Goal: Task Accomplishment & Management: Use online tool/utility

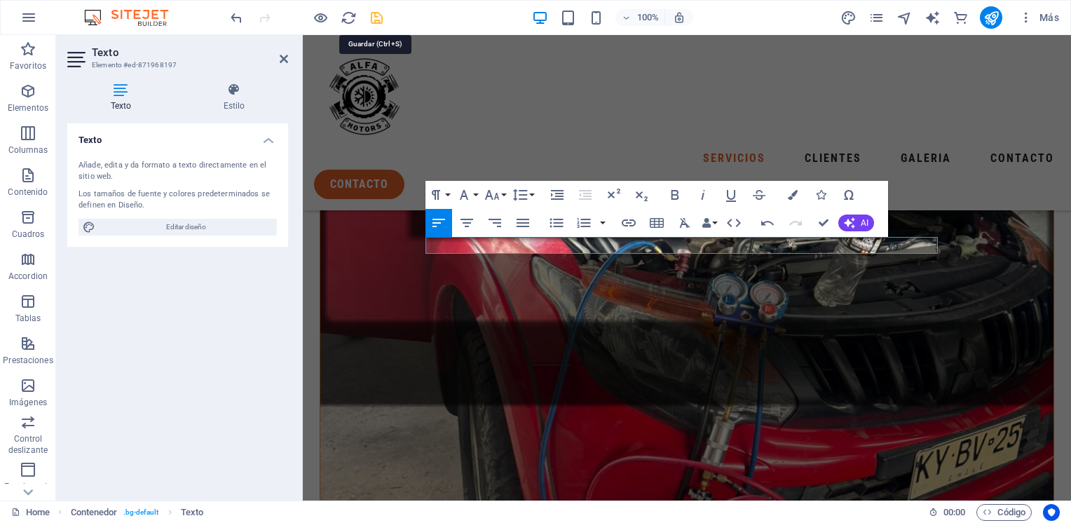
click at [372, 19] on icon "save" at bounding box center [377, 18] width 16 height 16
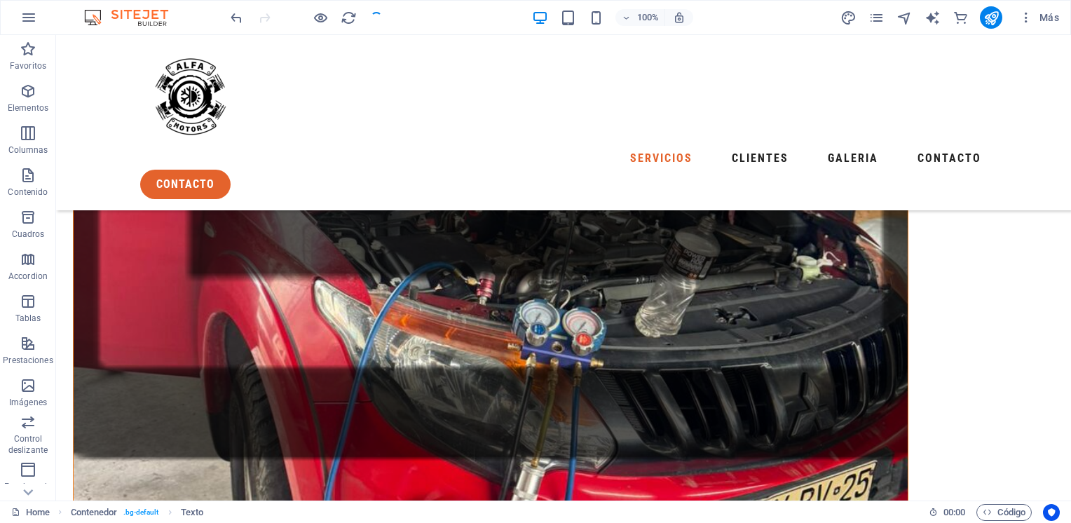
scroll to position [882, 0]
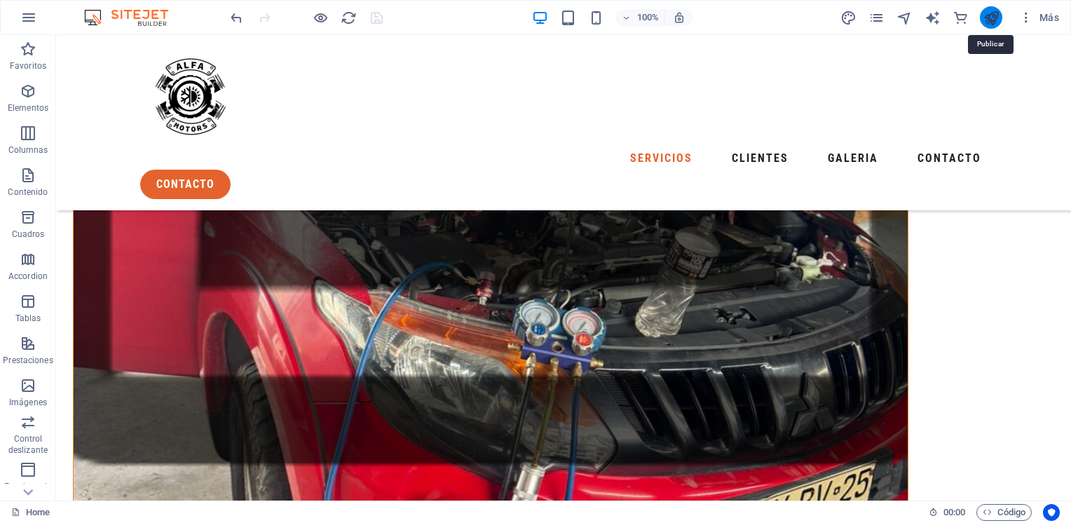
click at [990, 20] on icon "publish" at bounding box center [992, 18] width 16 height 16
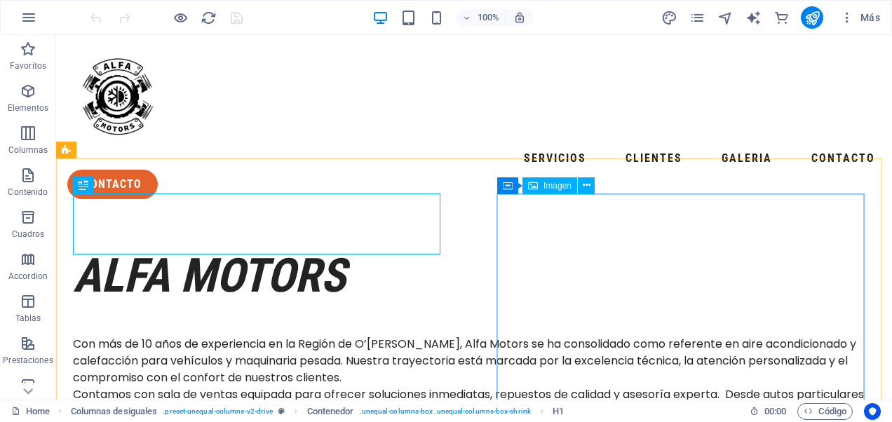
click at [555, 186] on span "Imagen" at bounding box center [557, 186] width 28 height 8
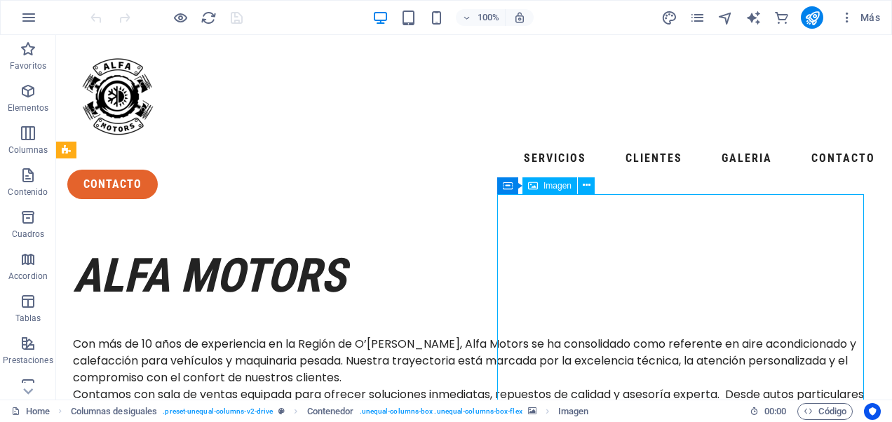
click at [557, 186] on span "Imagen" at bounding box center [557, 186] width 28 height 8
select select "%"
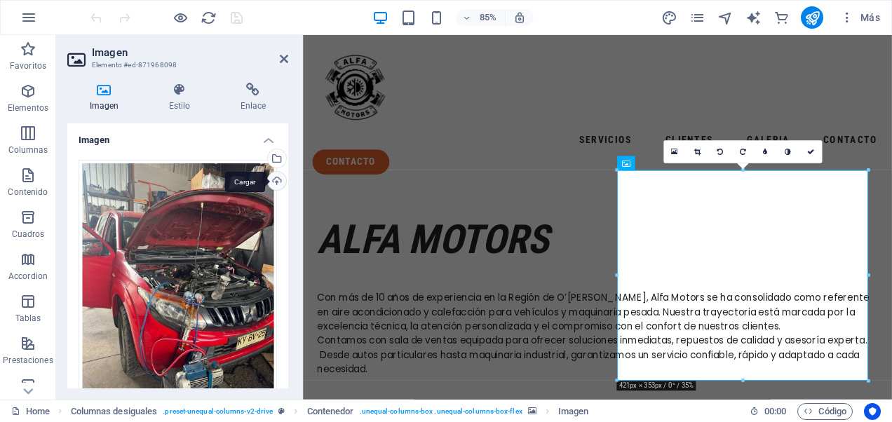
click at [273, 179] on div "Cargar" at bounding box center [275, 182] width 21 height 21
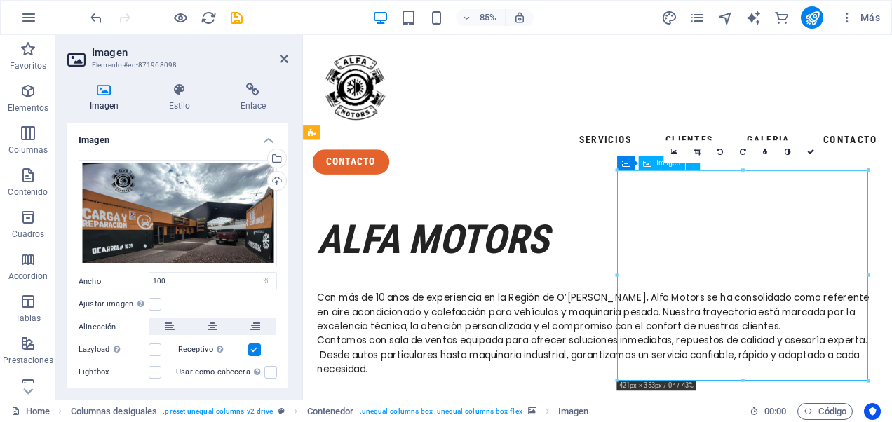
drag, startPoint x: 792, startPoint y: 270, endPoint x: 820, endPoint y: 273, distance: 28.3
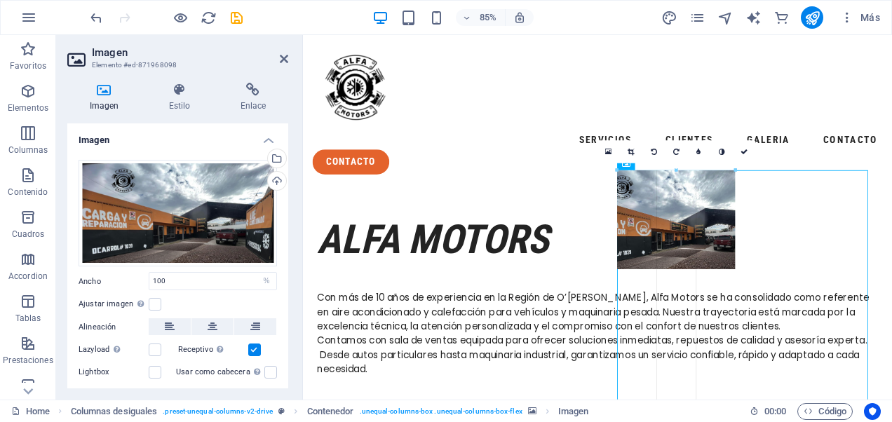
drag, startPoint x: 616, startPoint y: 275, endPoint x: 773, endPoint y: 274, distance: 156.3
type input "198"
select select "px"
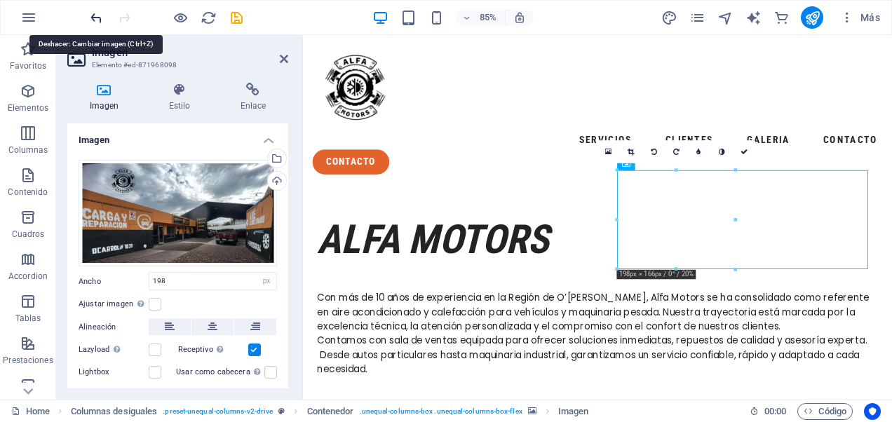
click at [100, 21] on icon "undo" at bounding box center [96, 18] width 16 height 16
type input "100"
select select "%"
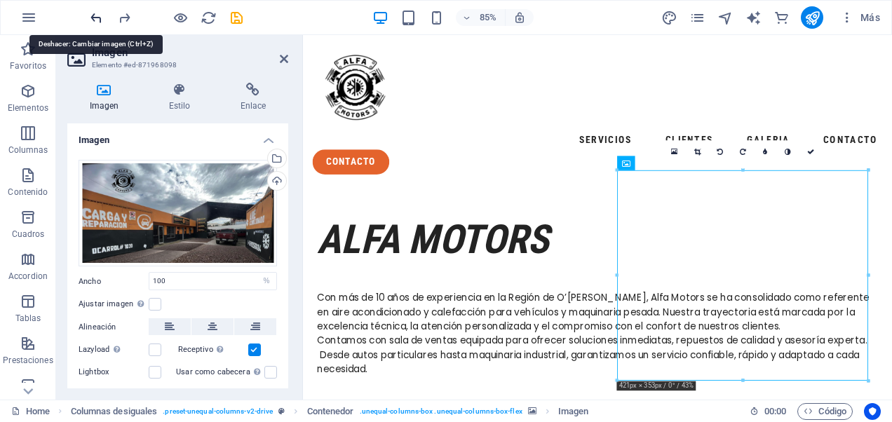
click at [100, 21] on icon "undo" at bounding box center [96, 18] width 16 height 16
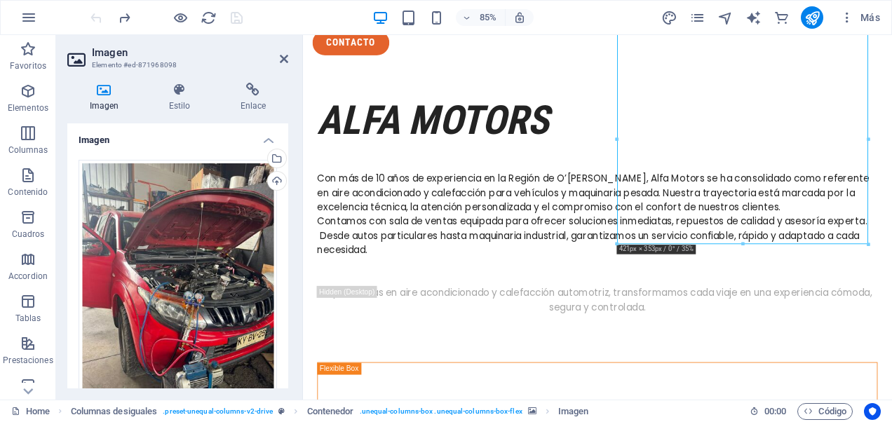
scroll to position [160, 0]
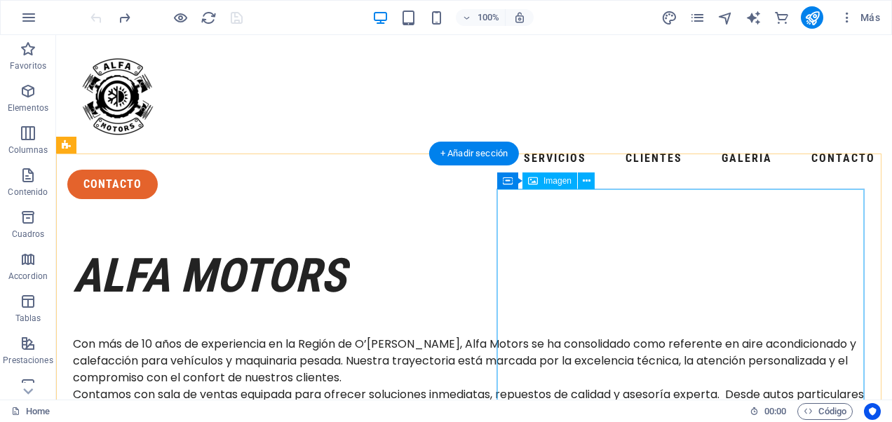
scroll to position [70, 0]
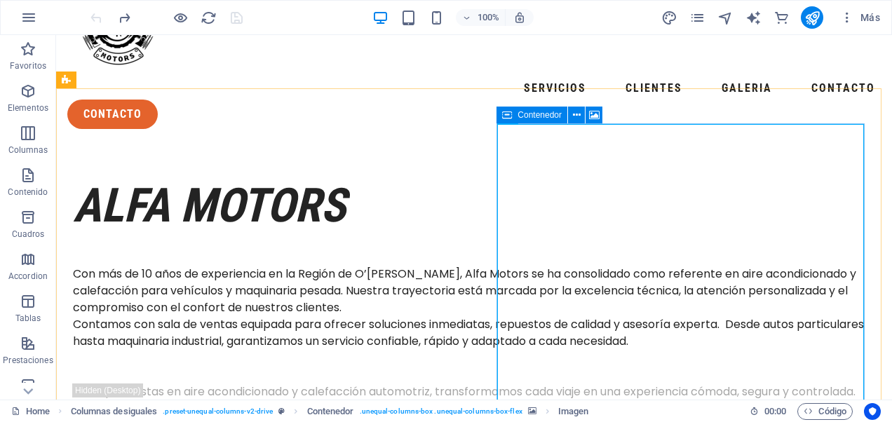
click at [511, 119] on icon at bounding box center [507, 115] width 10 height 17
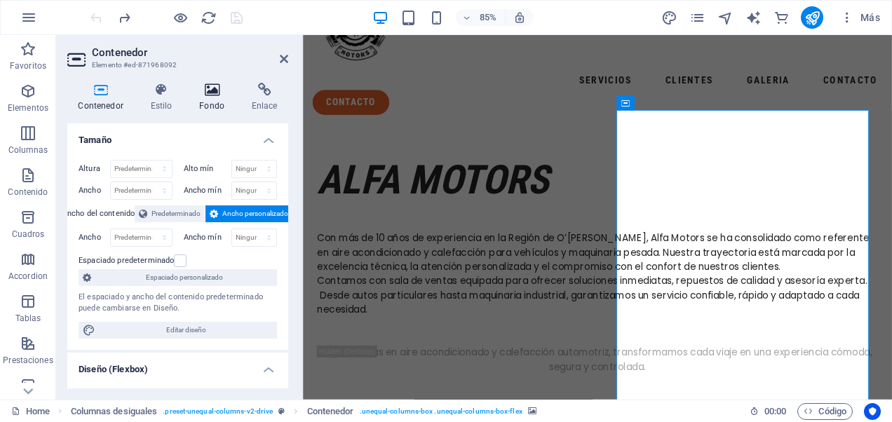
click at [210, 102] on h4 "Fondo" at bounding box center [215, 97] width 53 height 29
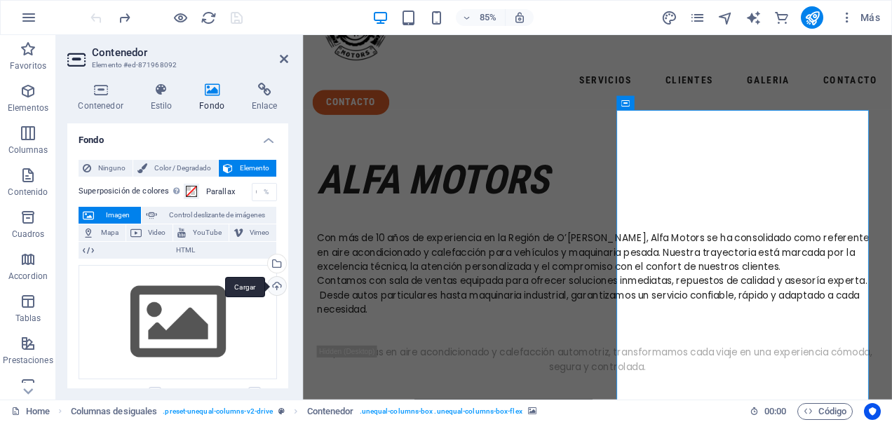
click at [279, 284] on div "Cargar" at bounding box center [275, 287] width 21 height 21
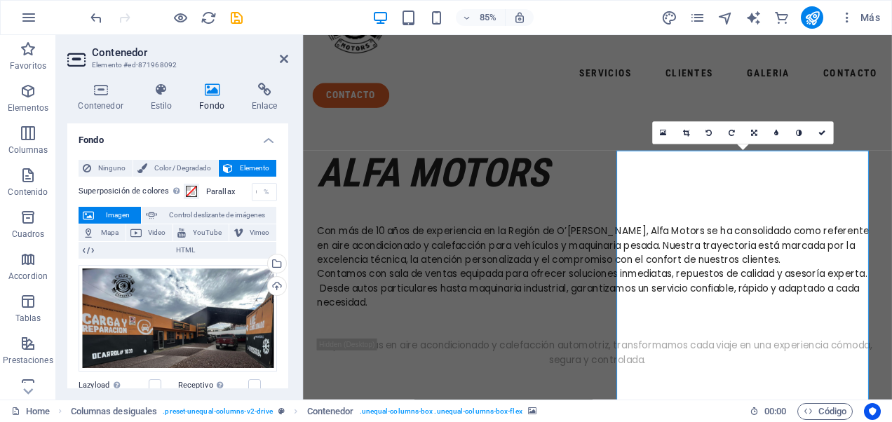
scroll to position [140, 0]
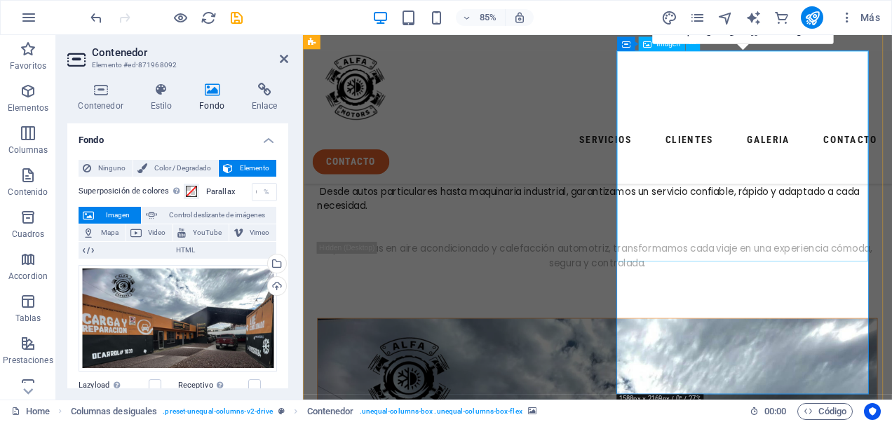
select select "%"
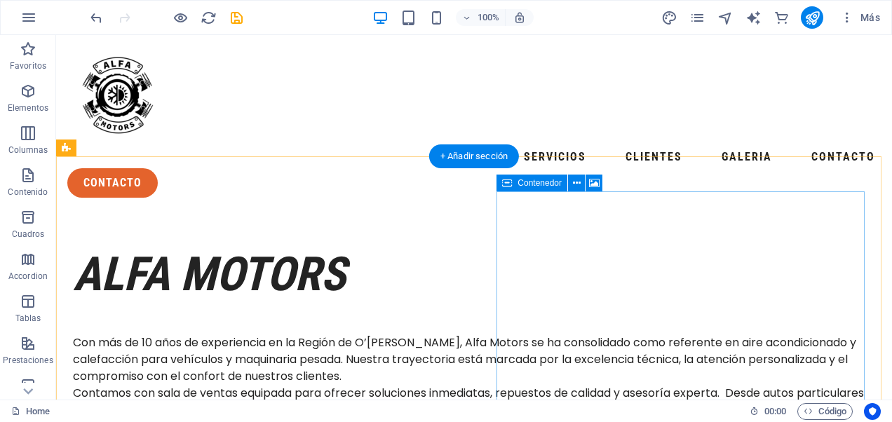
scroll to position [0, 0]
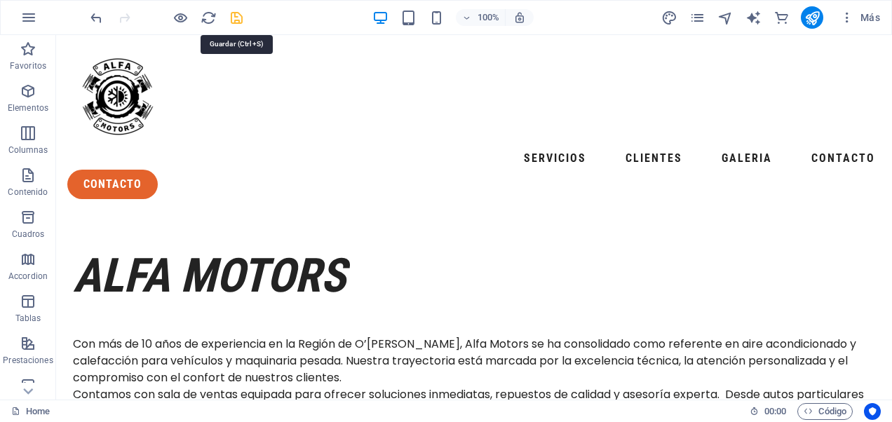
click at [236, 21] on icon "save" at bounding box center [237, 18] width 16 height 16
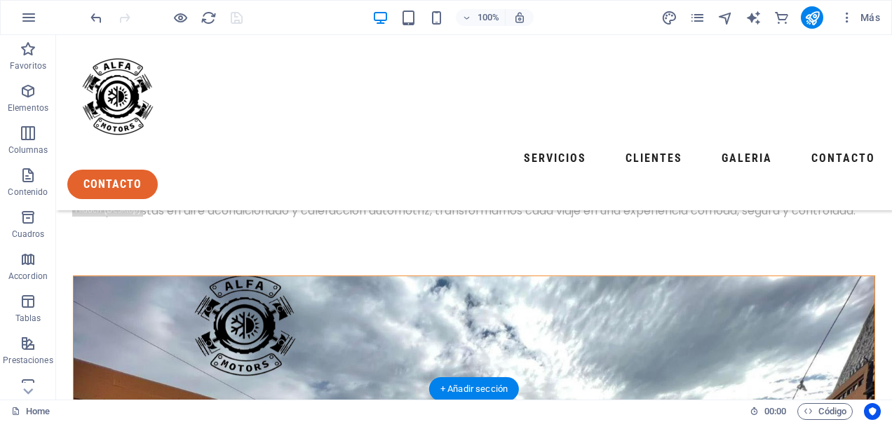
scroll to position [210, 0]
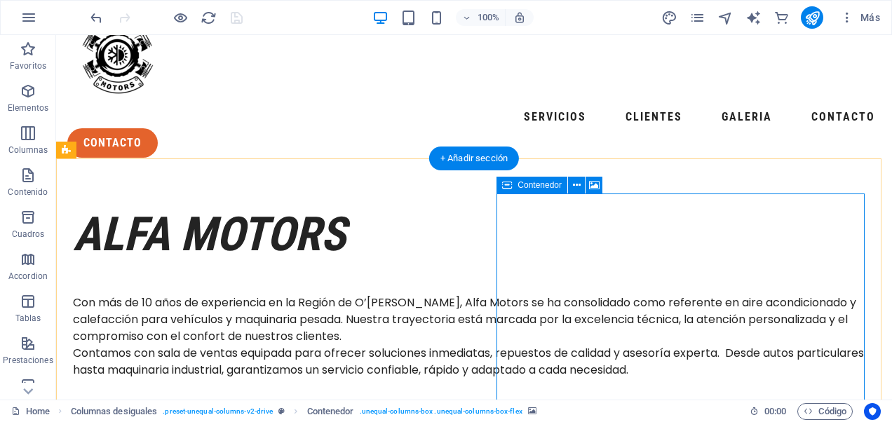
scroll to position [70, 0]
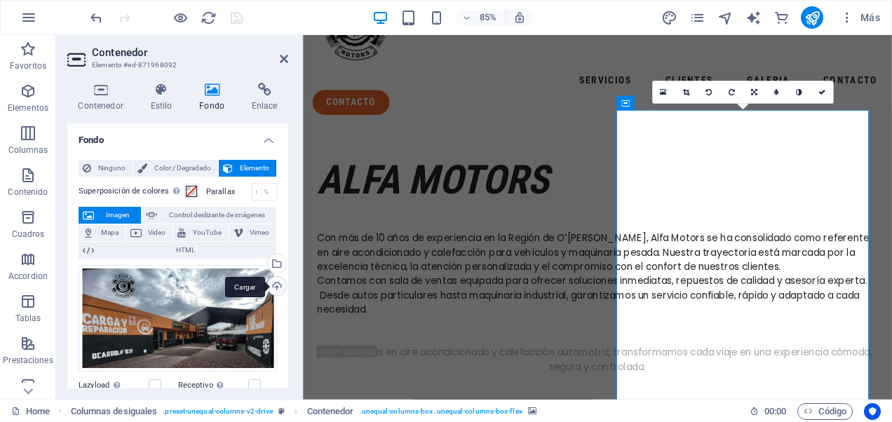
click at [274, 282] on div "Cargar" at bounding box center [275, 287] width 21 height 21
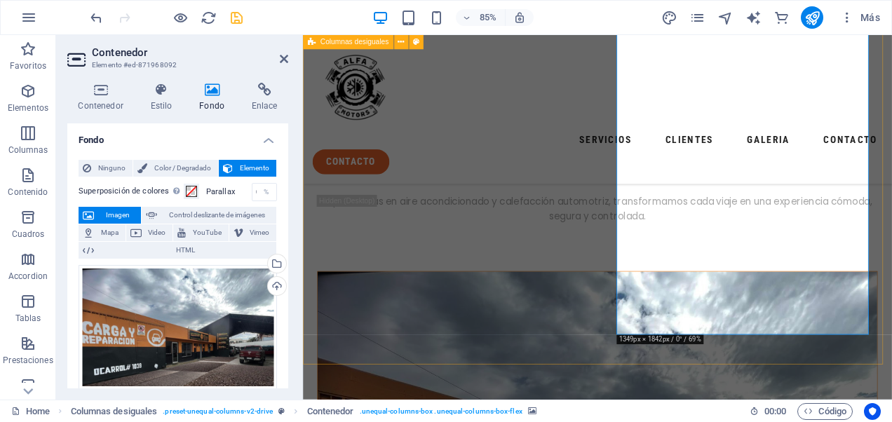
scroll to position [210, 0]
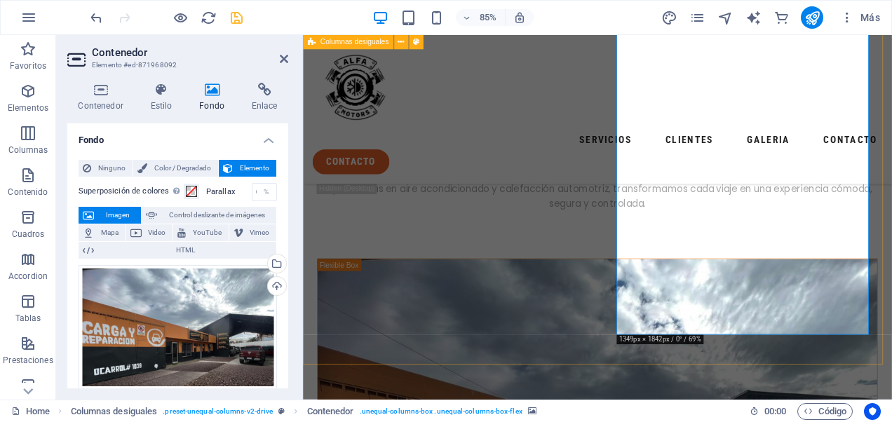
click at [751, 395] on div "alfa motors Con más de 10 años de experiencia en la Región de O’[PERSON_NAME], …" at bounding box center [649, 332] width 693 height 1014
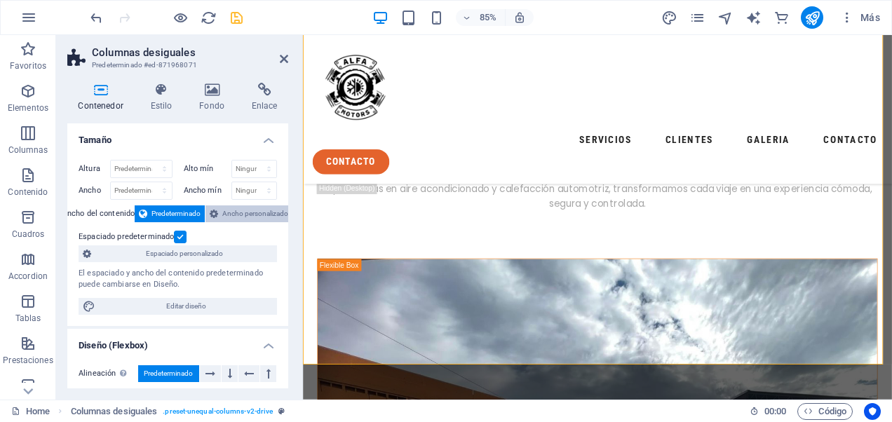
click at [246, 210] on span "Ancho personalizado" at bounding box center [255, 213] width 66 height 17
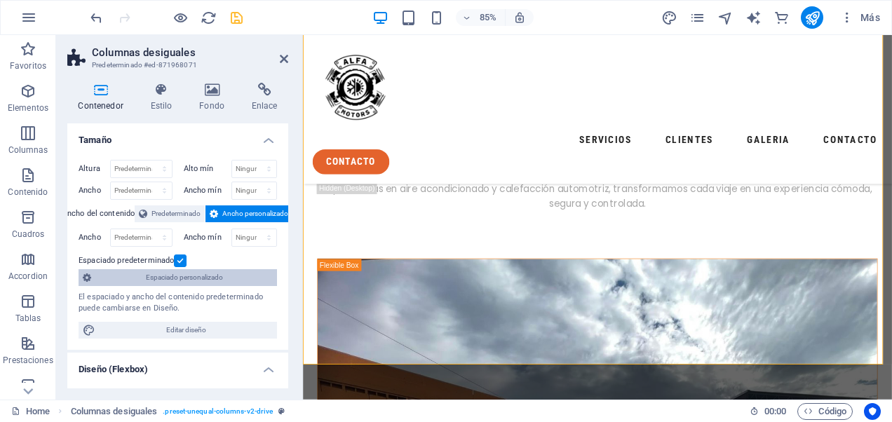
click at [219, 278] on span "Espaciado personalizado" at bounding box center [183, 277] width 177 height 17
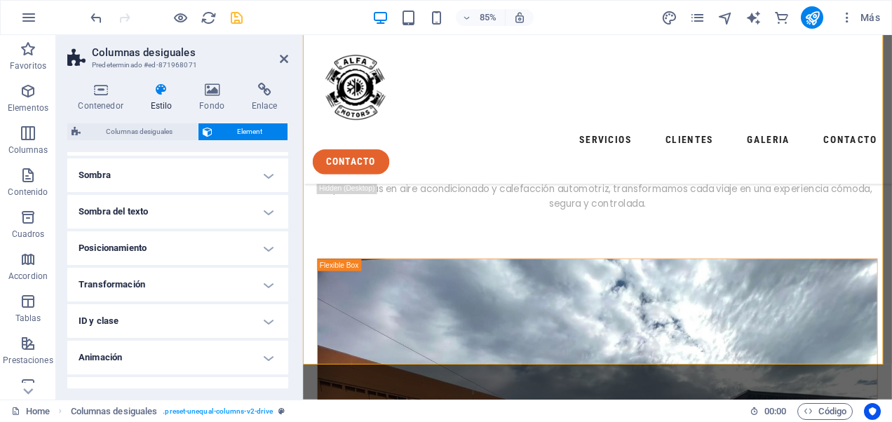
scroll to position [0, 0]
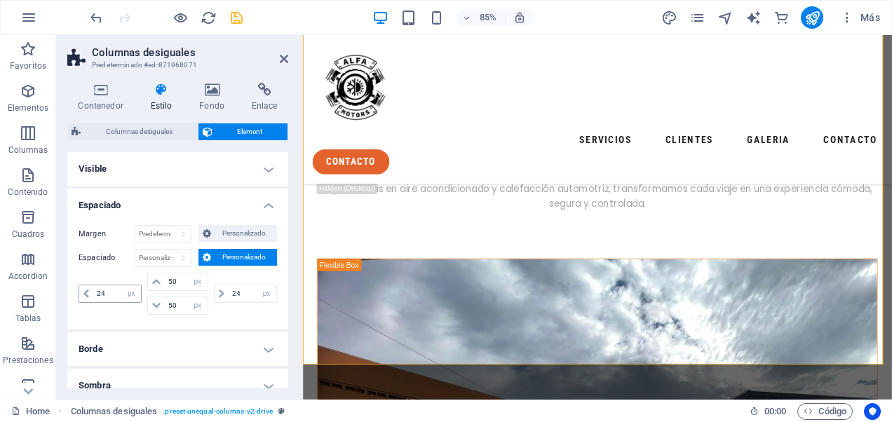
click at [86, 293] on icon at bounding box center [86, 294] width 6 height 8
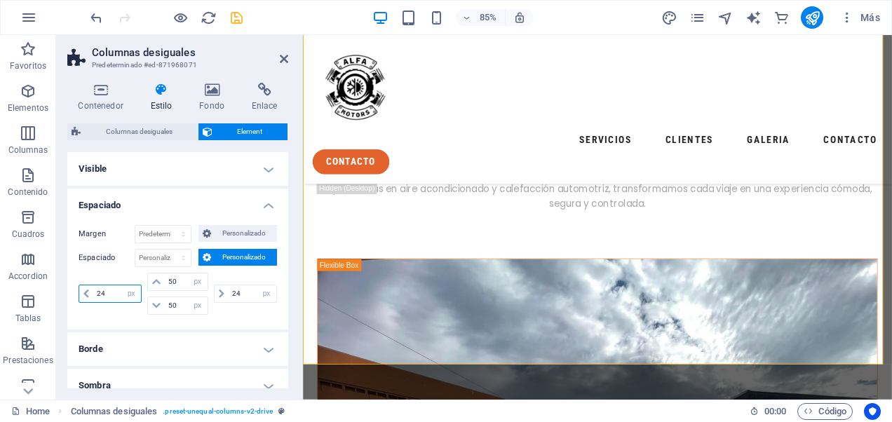
click at [110, 290] on input "24" at bounding box center [117, 293] width 48 height 17
type input "2"
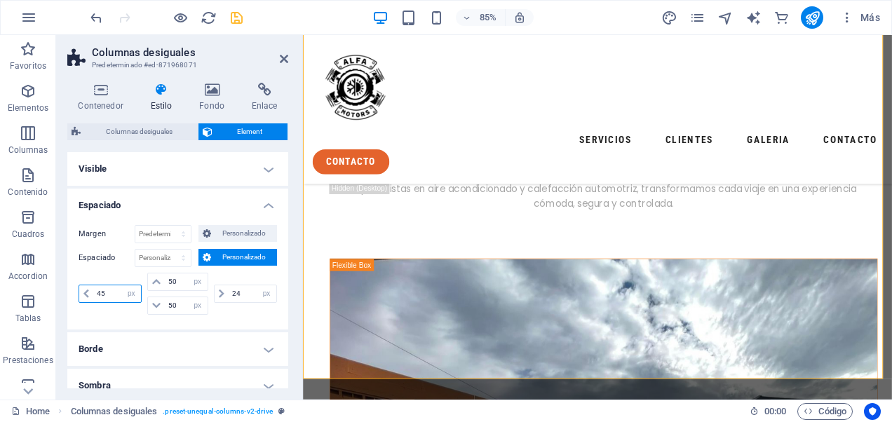
click at [102, 291] on input "45" at bounding box center [117, 293] width 48 height 17
type input "4"
type input "24"
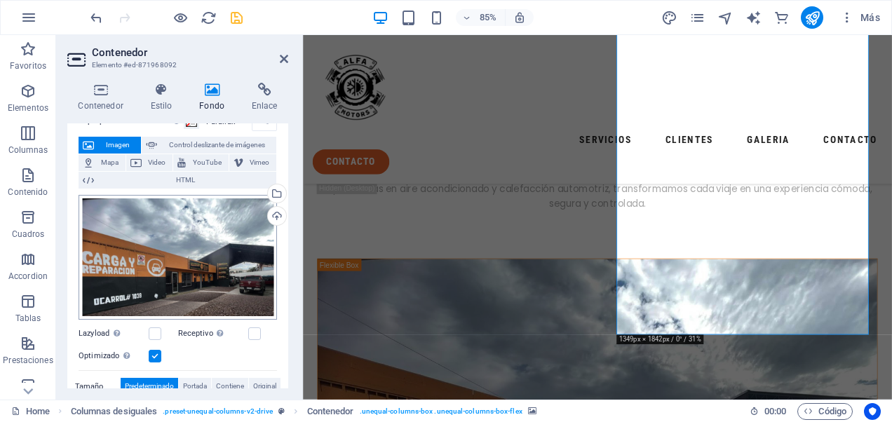
scroll to position [140, 0]
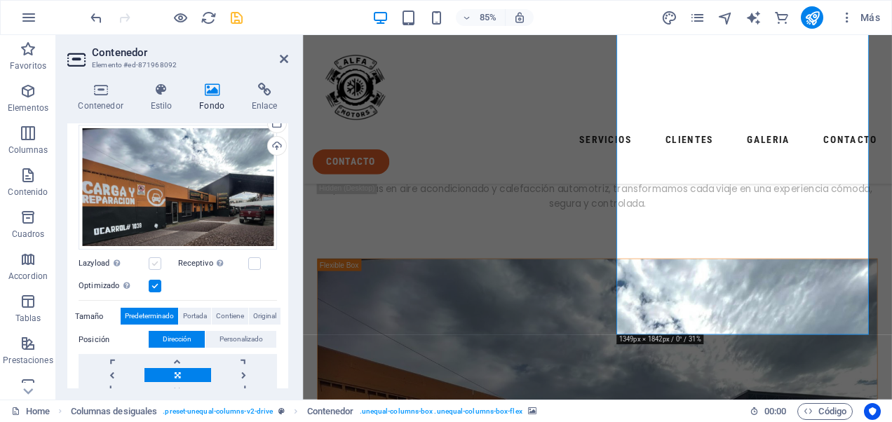
click at [158, 261] on label at bounding box center [155, 263] width 13 height 13
click at [0, 0] on input "Lazyload La carga de imágenes tras la carga de la página mejora la velocidad de…" at bounding box center [0, 0] width 0 height 0
click at [159, 285] on label at bounding box center [155, 286] width 13 height 13
click at [0, 0] on input "Optimizado Las imágenes se comprimen para así mejorar la velocidad de las págin…" at bounding box center [0, 0] width 0 height 0
click at [159, 285] on label at bounding box center [155, 286] width 13 height 13
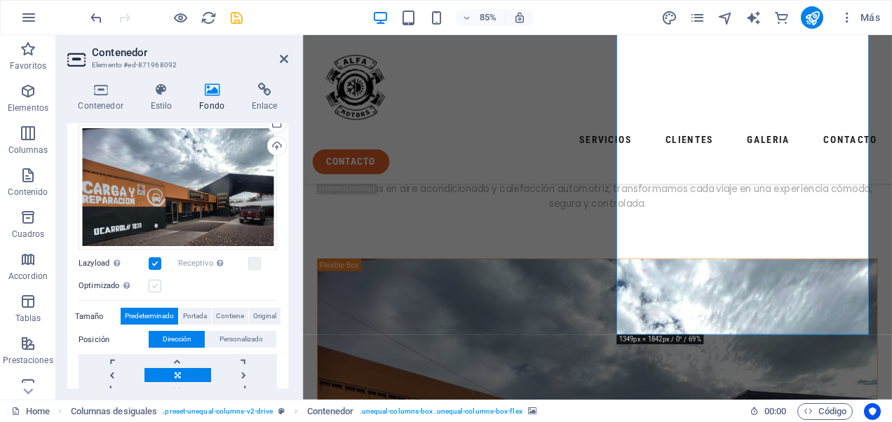
click at [0, 0] on input "Optimizado Las imágenes se comprimen para así mejorar la velocidad de las págin…" at bounding box center [0, 0] width 0 height 0
click at [241, 372] on link at bounding box center [244, 375] width 66 height 14
click at [181, 374] on link at bounding box center [177, 375] width 66 height 14
click at [109, 376] on link at bounding box center [112, 375] width 66 height 14
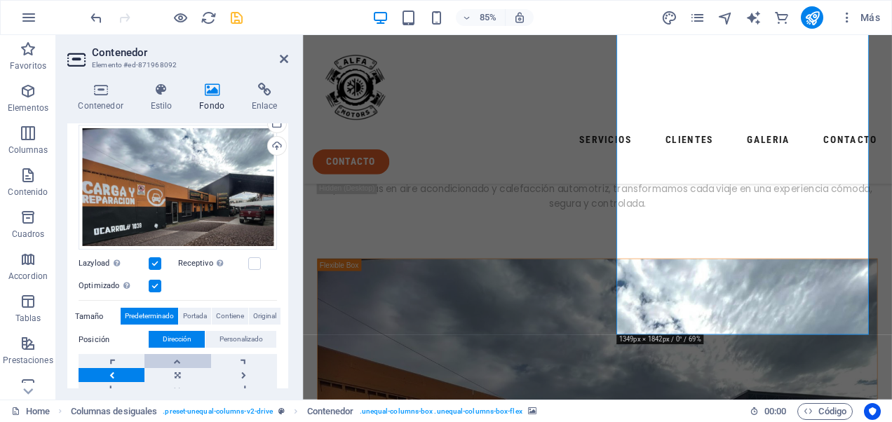
click at [175, 360] on link at bounding box center [177, 361] width 66 height 14
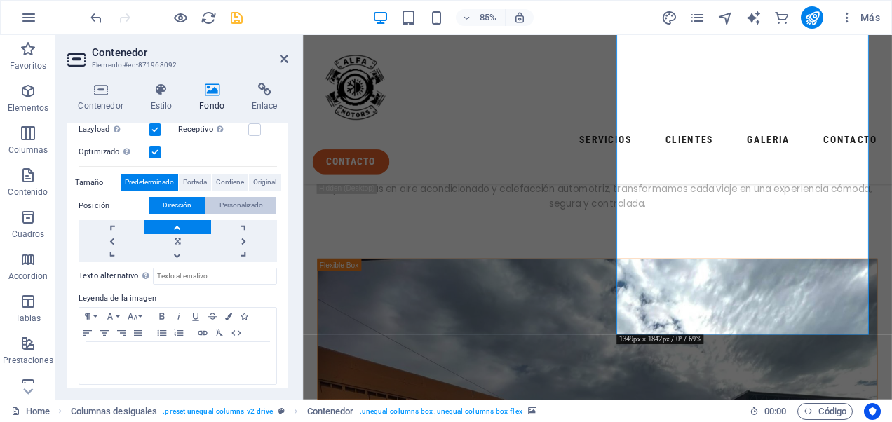
scroll to position [280, 0]
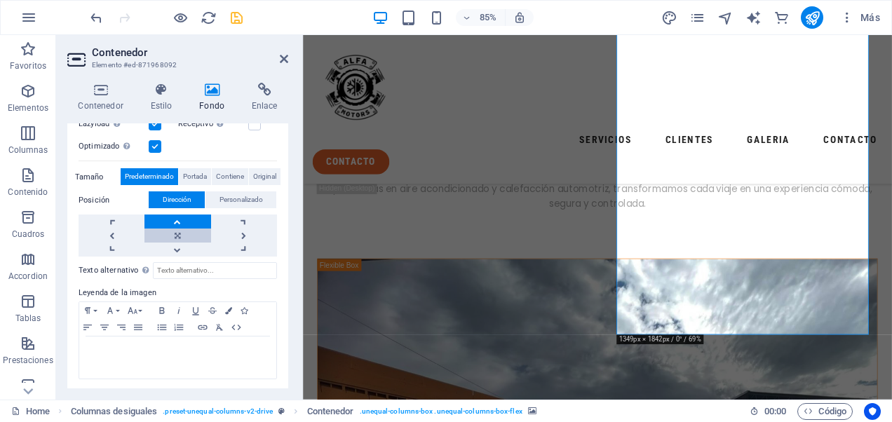
click at [178, 235] on link at bounding box center [177, 236] width 66 height 14
click at [238, 230] on link at bounding box center [244, 236] width 66 height 14
click at [241, 220] on link at bounding box center [244, 222] width 66 height 14
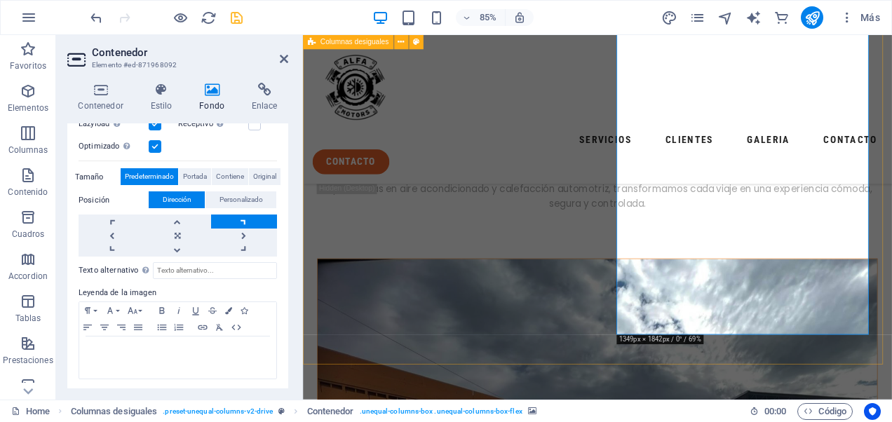
click at [759, 147] on nav "servicios clientes galeria contacto" at bounding box center [649, 158] width 670 height 22
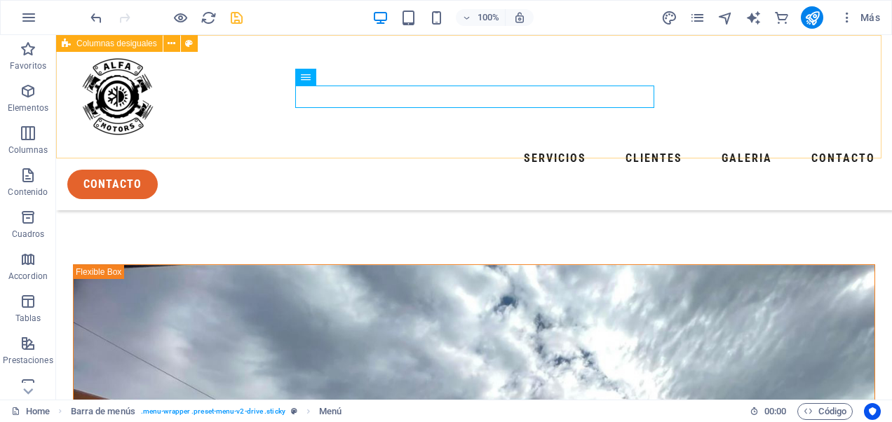
click at [716, 118] on div "servicios clientes galeria contacto contacto" at bounding box center [474, 122] width 836 height 175
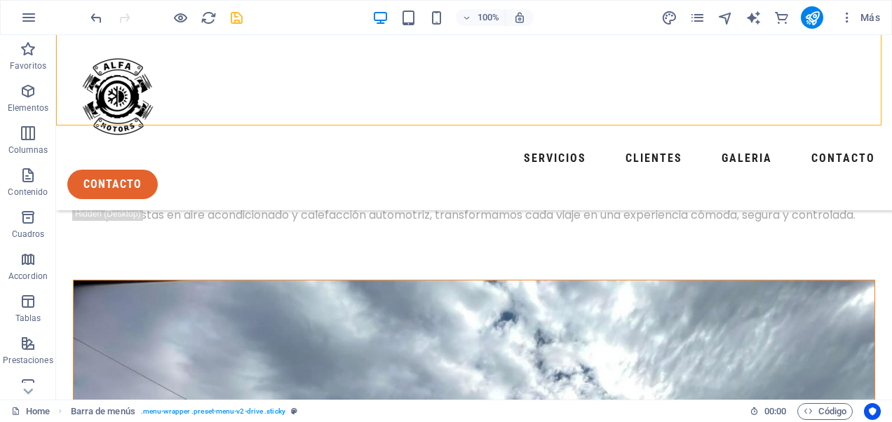
scroll to position [210, 0]
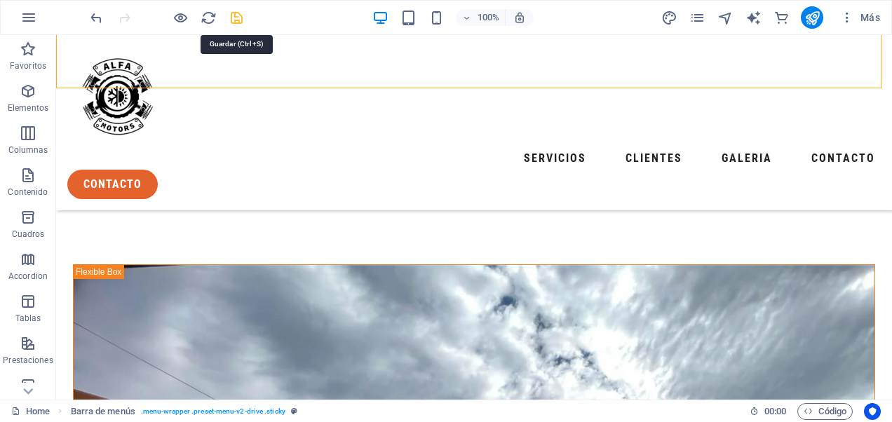
click at [236, 20] on icon "save" at bounding box center [237, 18] width 16 height 16
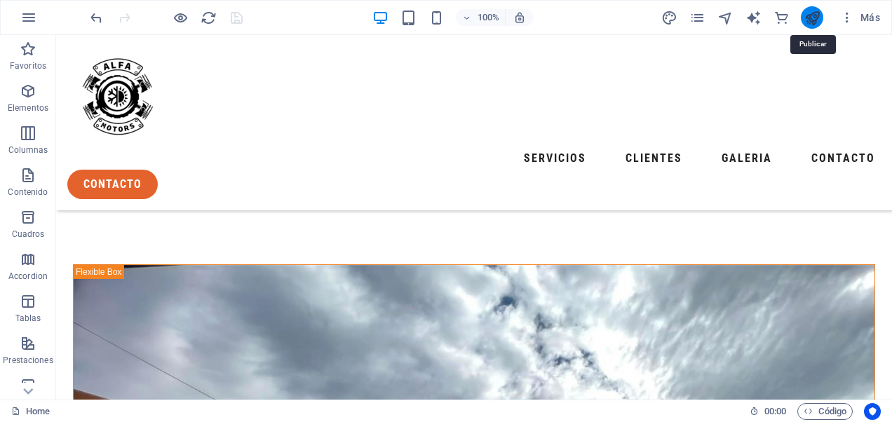
click at [819, 21] on icon "publish" at bounding box center [812, 18] width 16 height 16
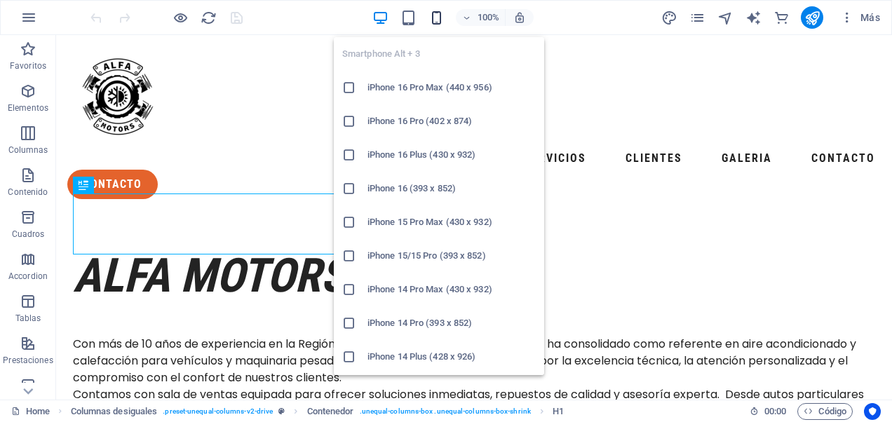
click at [441, 21] on icon "button" at bounding box center [436, 18] width 16 height 16
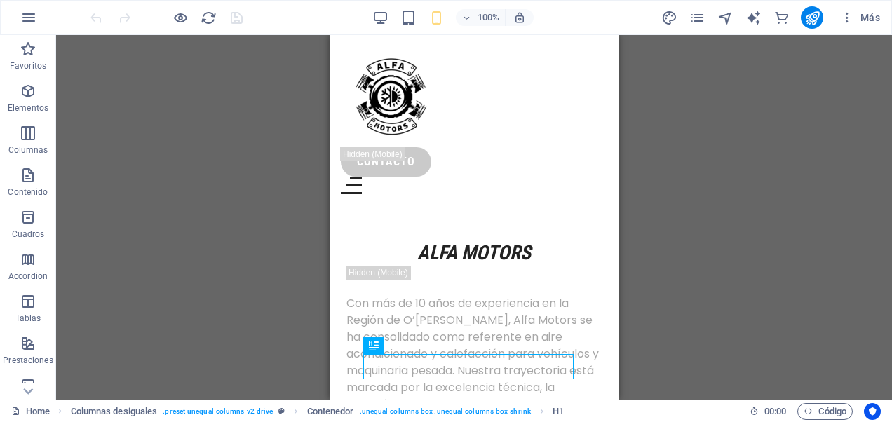
click at [679, 145] on div "Arrastra aquí para reemplazar el contenido existente. Si quieres crear un eleme…" at bounding box center [474, 217] width 836 height 365
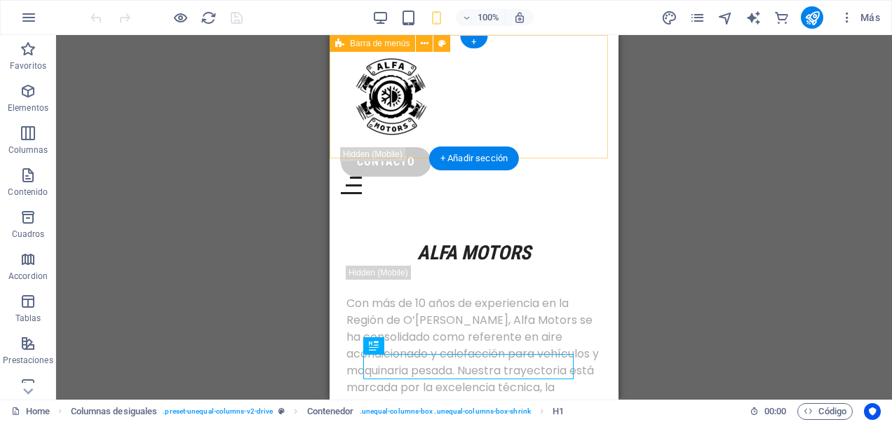
click at [593, 154] on div "servicios clientes galeria contacto contacto" at bounding box center [473, 120] width 289 height 170
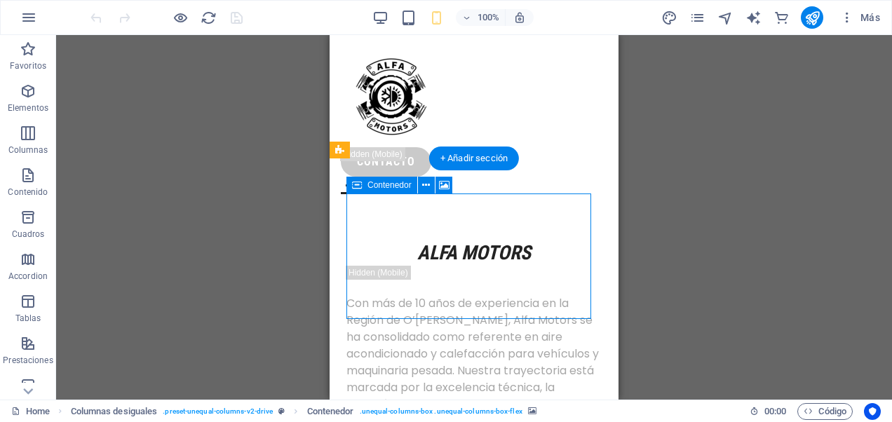
drag, startPoint x: 500, startPoint y: 261, endPoint x: 512, endPoint y: 224, distance: 39.2
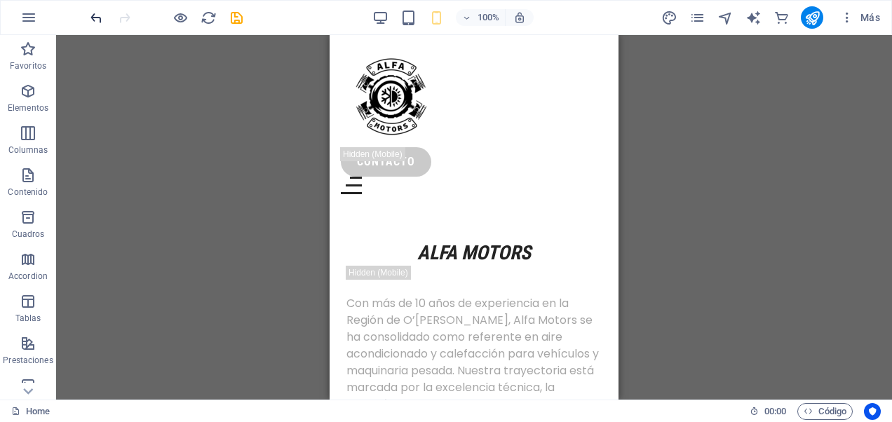
click at [95, 13] on icon "undo" at bounding box center [96, 18] width 16 height 16
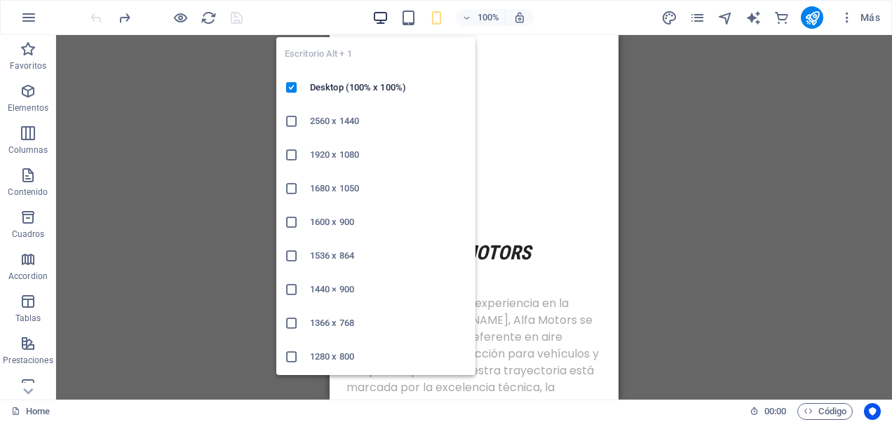
click at [385, 18] on icon "button" at bounding box center [380, 18] width 16 height 16
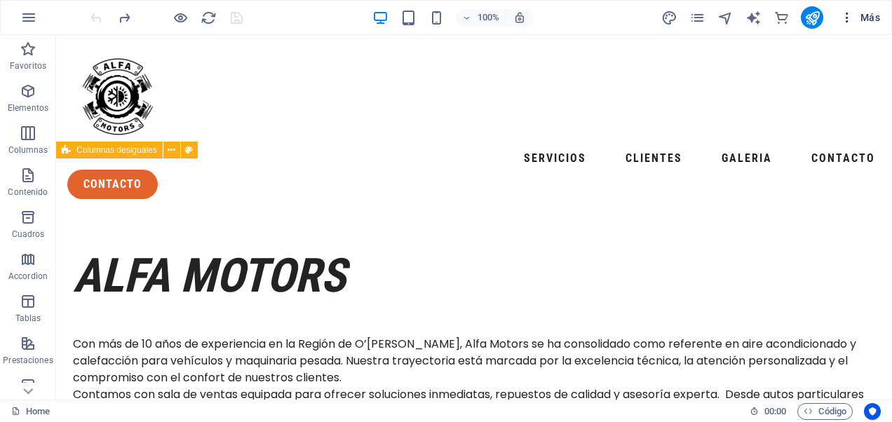
click at [864, 20] on span "Más" at bounding box center [860, 18] width 40 height 14
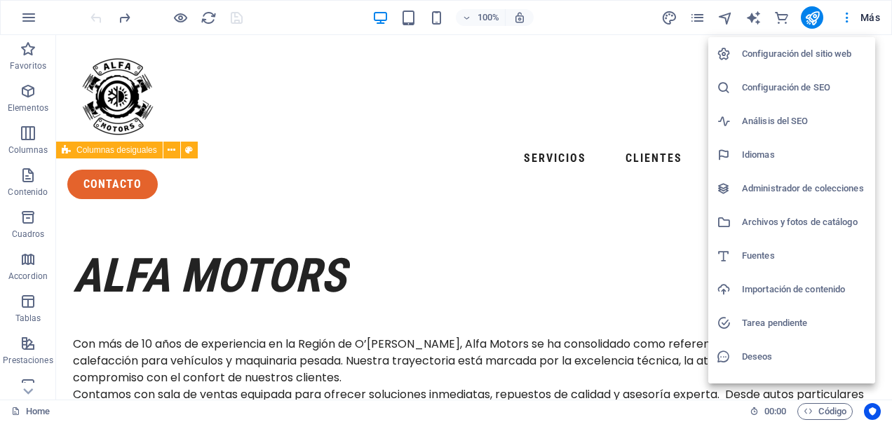
click at [770, 62] on li "Configuración del sitio web" at bounding box center [791, 54] width 167 height 34
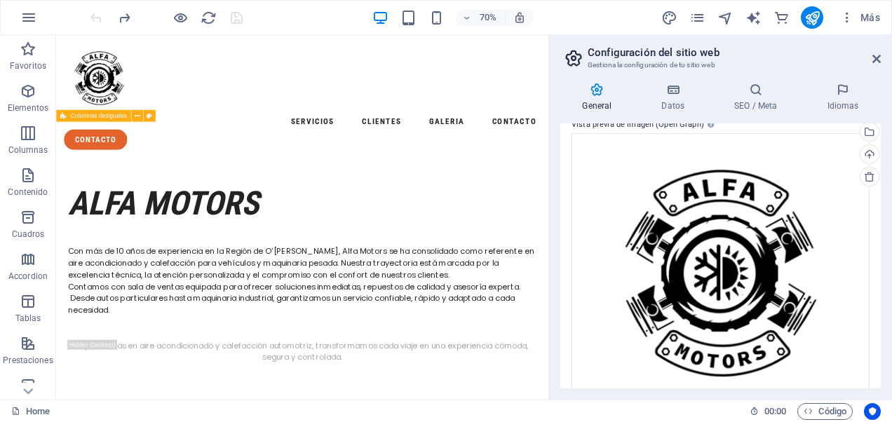
scroll to position [424, 0]
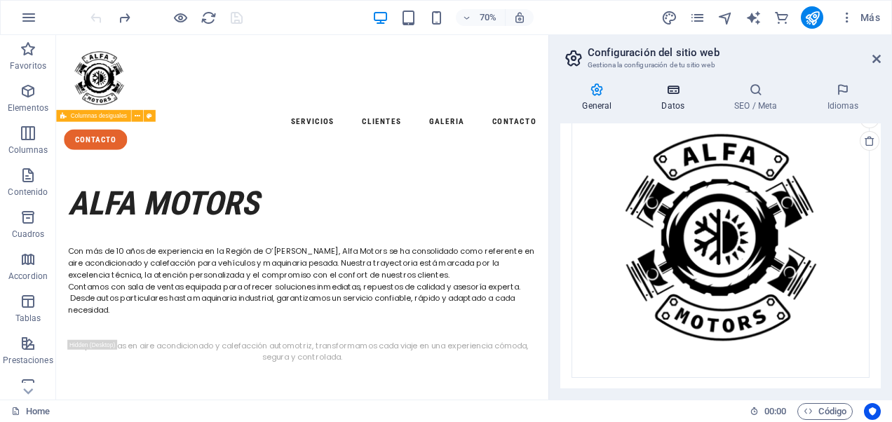
click at [674, 92] on icon at bounding box center [672, 90] width 67 height 14
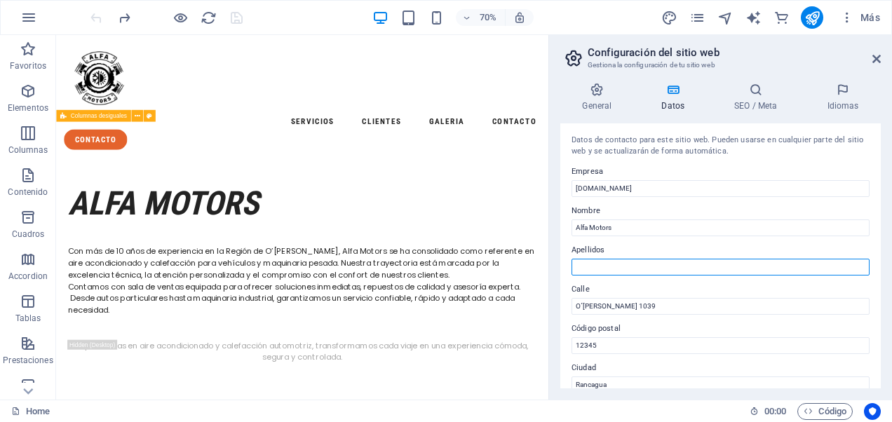
click at [630, 269] on input "Apellidos" at bounding box center [720, 267] width 298 height 17
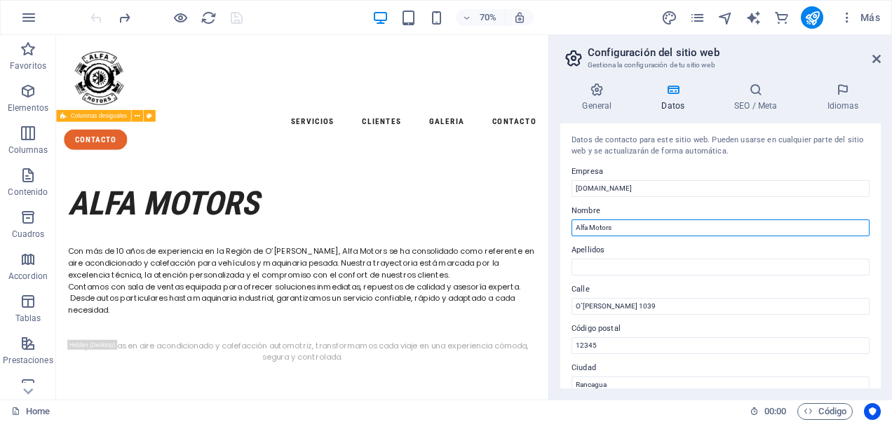
drag, startPoint x: 591, startPoint y: 225, endPoint x: 618, endPoint y: 223, distance: 27.4
click at [618, 223] on input "Alfa Motors" at bounding box center [720, 227] width 298 height 17
type input "Alfa"
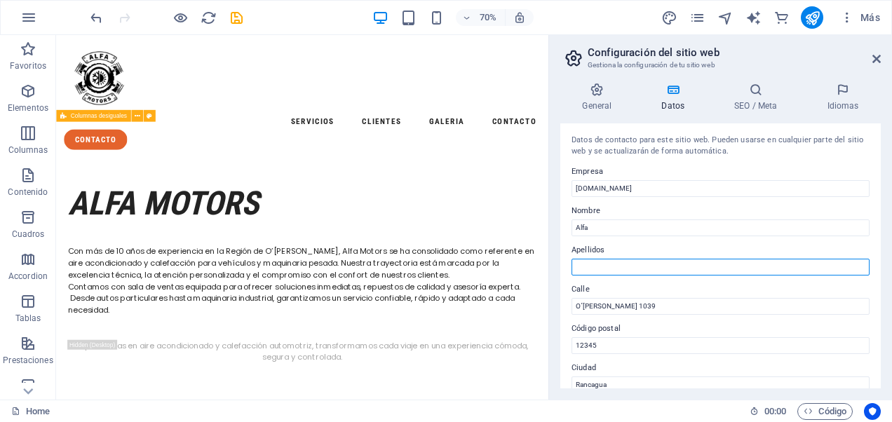
click at [594, 264] on input "Apellidos" at bounding box center [720, 267] width 298 height 17
type input "m"
click at [594, 264] on input "Apellidos" at bounding box center [720, 267] width 298 height 17
type input "m"
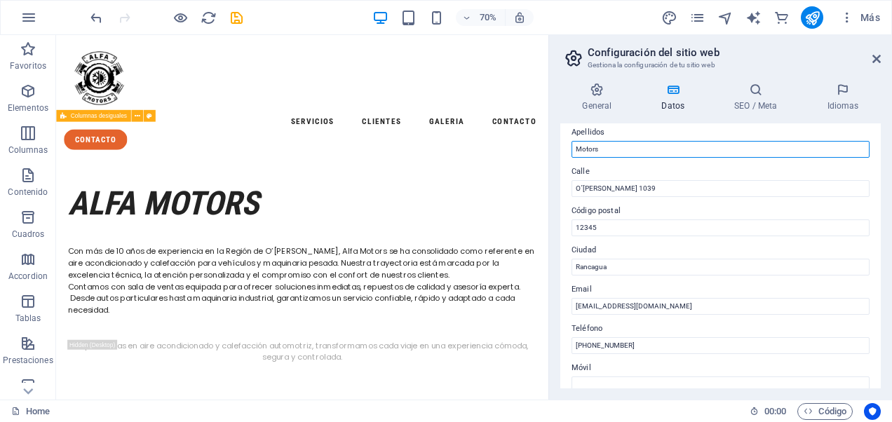
scroll to position [140, 0]
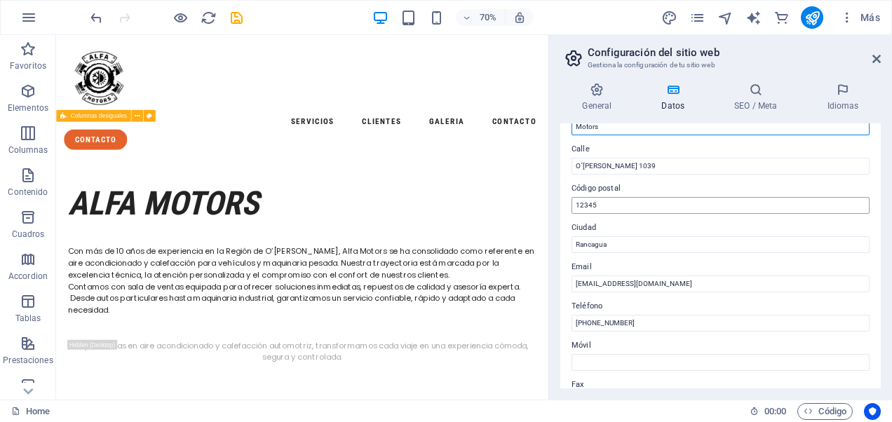
type input "Motors"
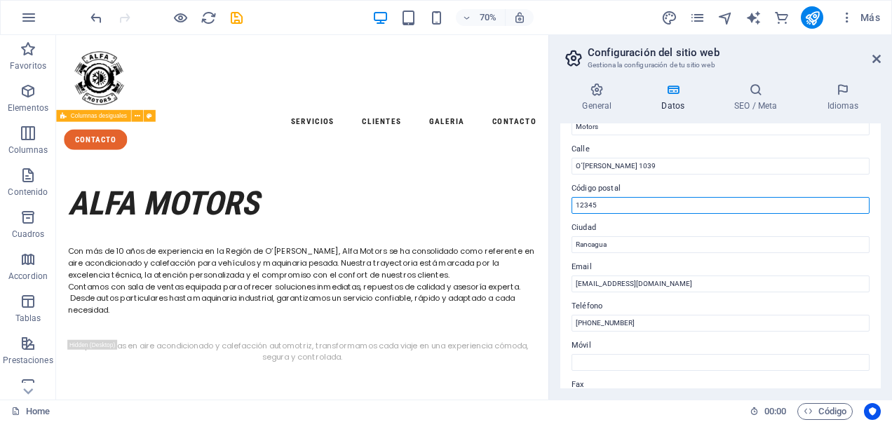
drag, startPoint x: 597, startPoint y: 204, endPoint x: 564, endPoint y: 205, distance: 33.7
click at [565, 205] on div "Datos de contacto para este sitio web. Pueden usarse en cualquier parte del sit…" at bounding box center [720, 255] width 320 height 265
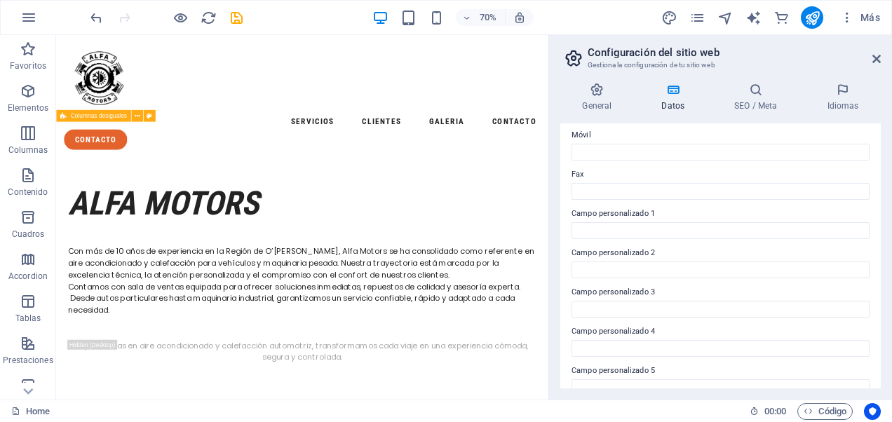
scroll to position [408, 0]
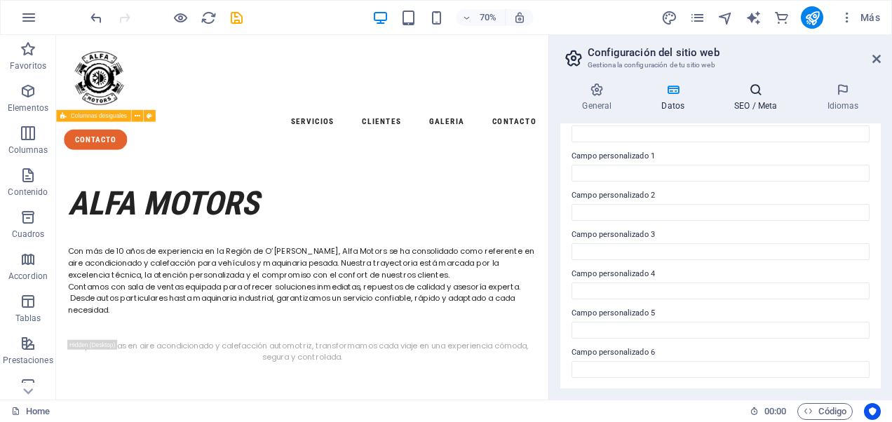
click at [750, 93] on icon at bounding box center [755, 90] width 87 height 14
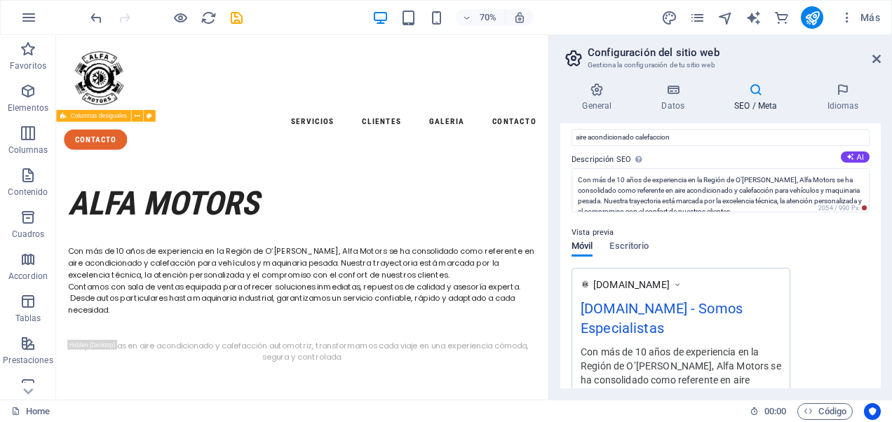
scroll to position [0, 0]
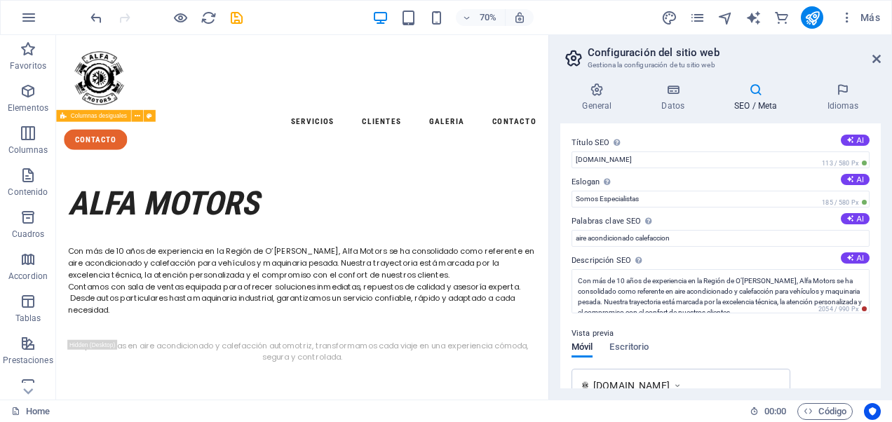
click at [758, 100] on h4 "SEO / Meta" at bounding box center [758, 97] width 93 height 29
click at [596, 95] on icon at bounding box center [597, 90] width 74 height 14
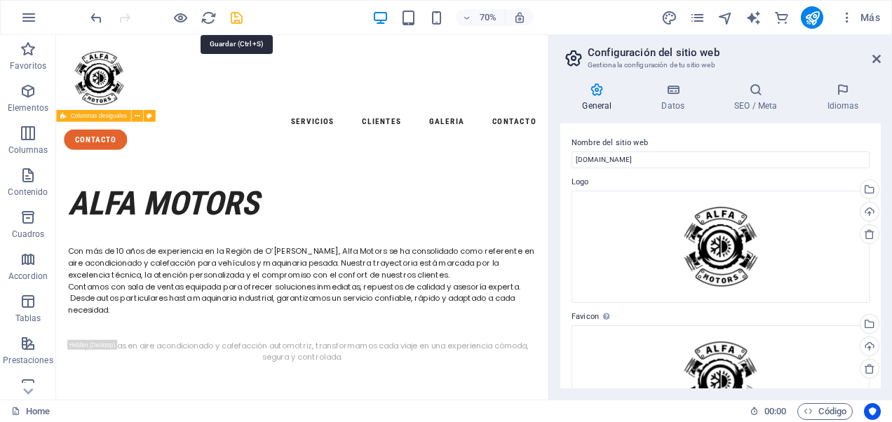
click at [241, 18] on icon "save" at bounding box center [237, 18] width 16 height 16
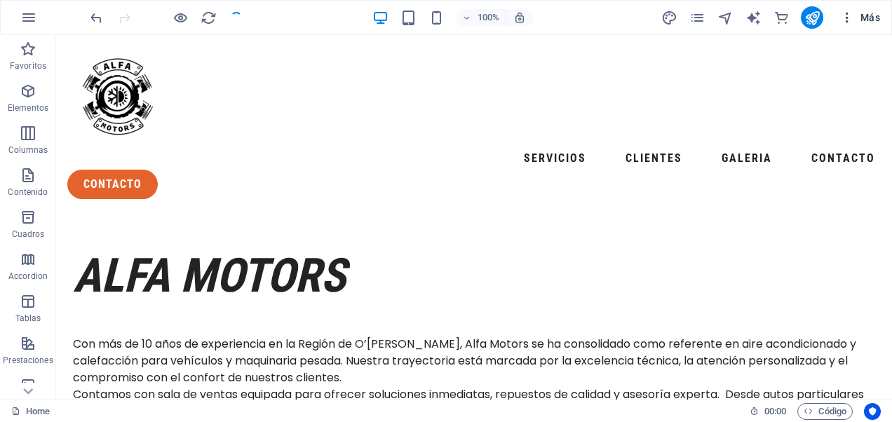
click at [852, 21] on icon "button" at bounding box center [847, 18] width 14 height 14
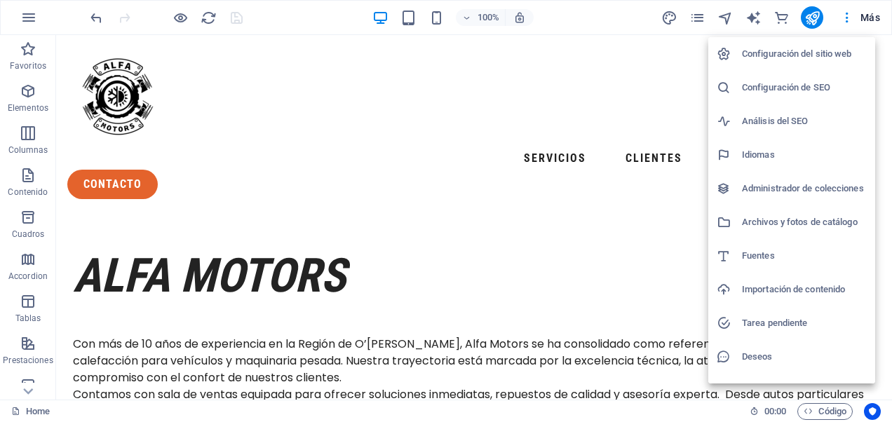
click at [778, 90] on h6 "Configuración de SEO" at bounding box center [804, 87] width 125 height 17
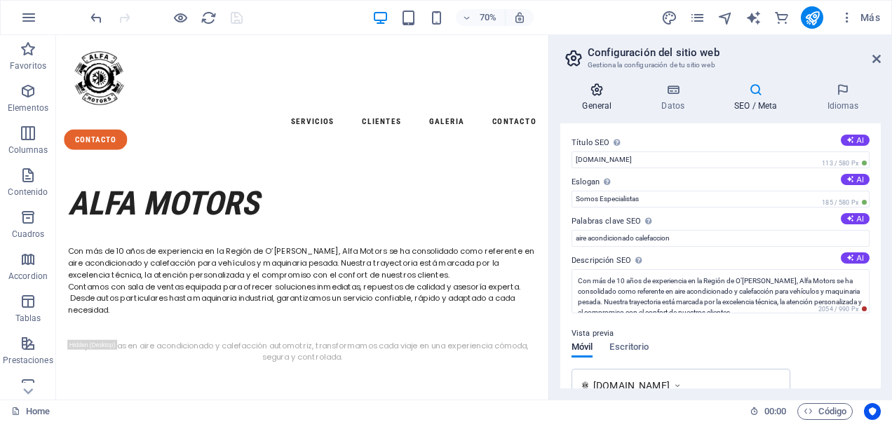
click at [596, 98] on h4 "General" at bounding box center [599, 97] width 79 height 29
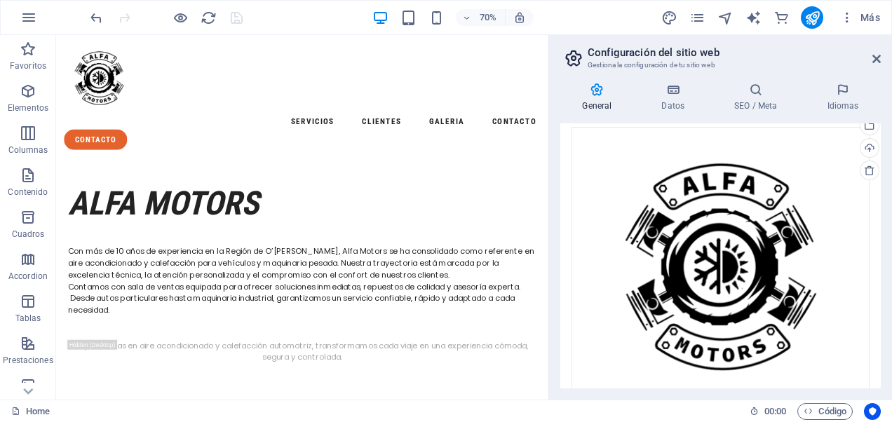
scroll to position [424, 0]
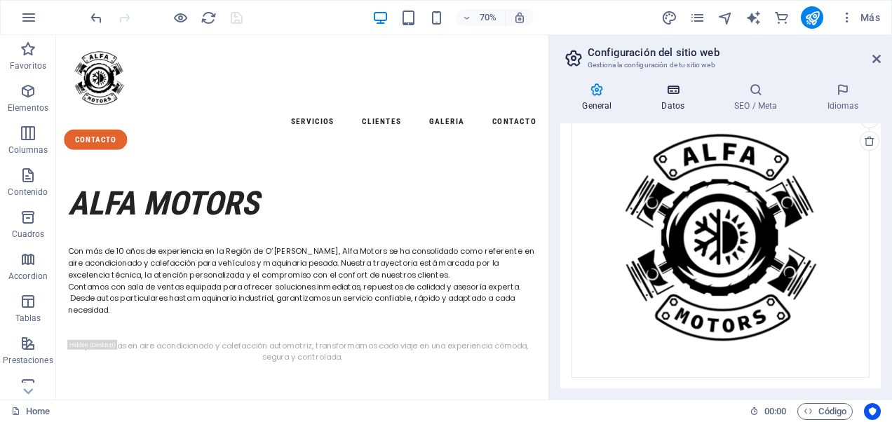
click at [676, 95] on icon at bounding box center [672, 90] width 67 height 14
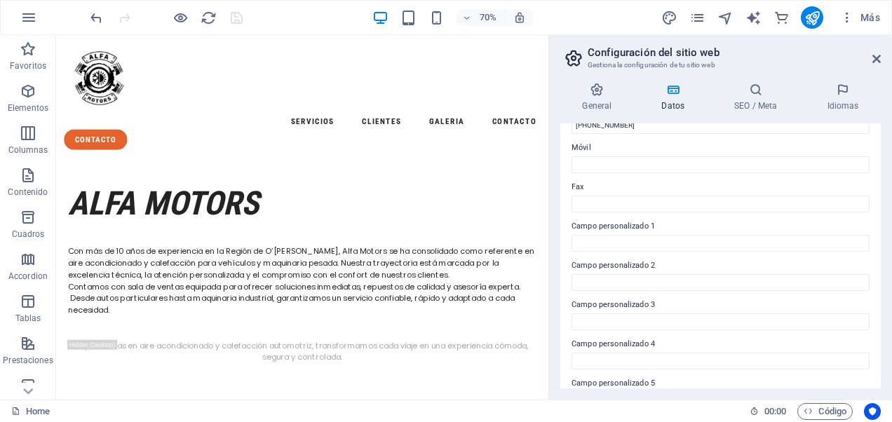
scroll to position [408, 0]
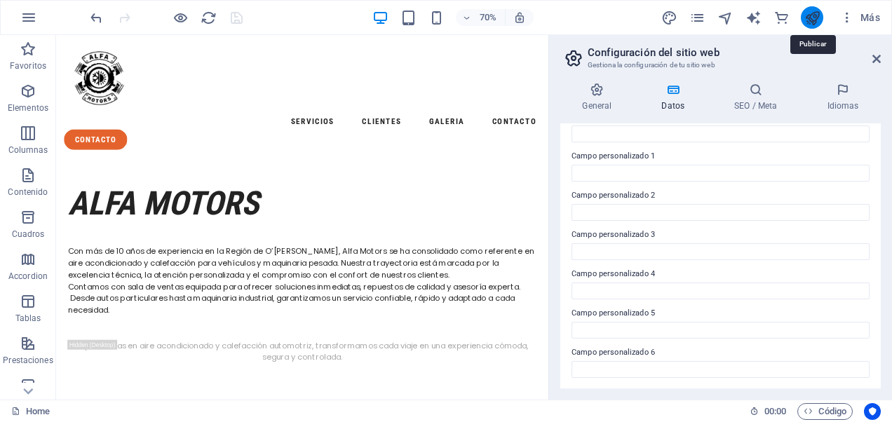
click at [810, 21] on icon "publish" at bounding box center [812, 18] width 16 height 16
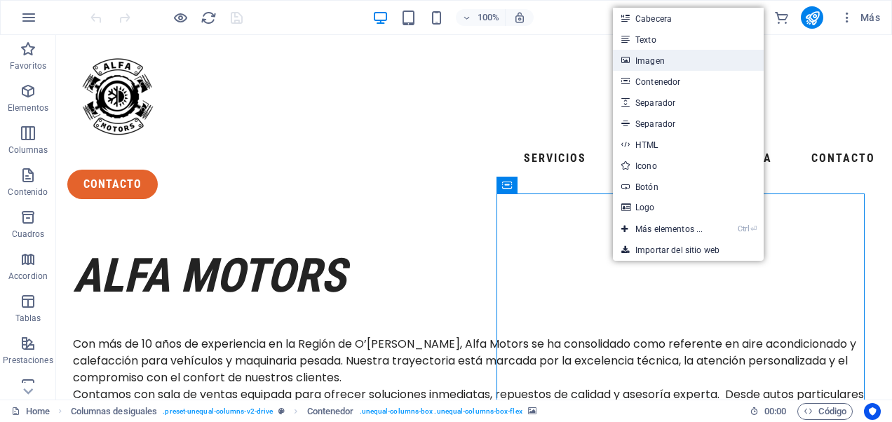
click at [673, 58] on link "Imagen" at bounding box center [688, 60] width 151 height 21
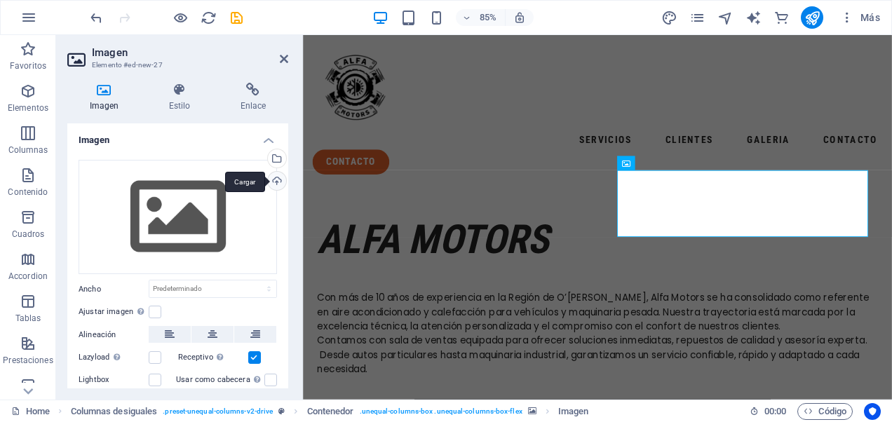
click at [278, 179] on div "Cargar" at bounding box center [275, 182] width 21 height 21
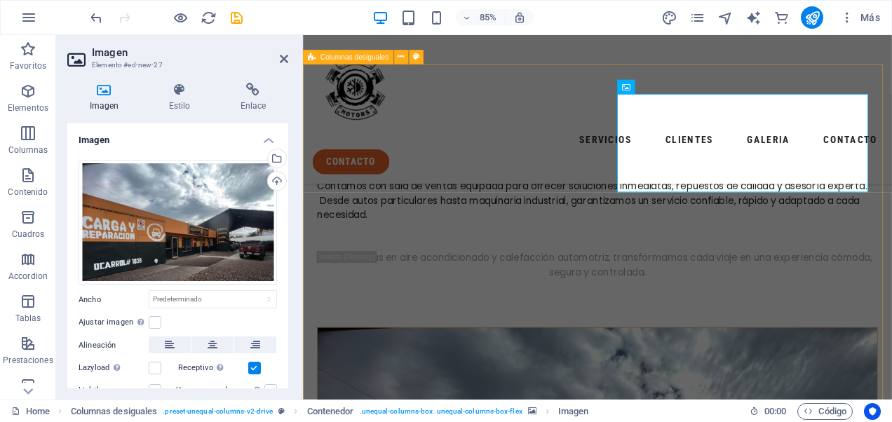
scroll to position [140, 0]
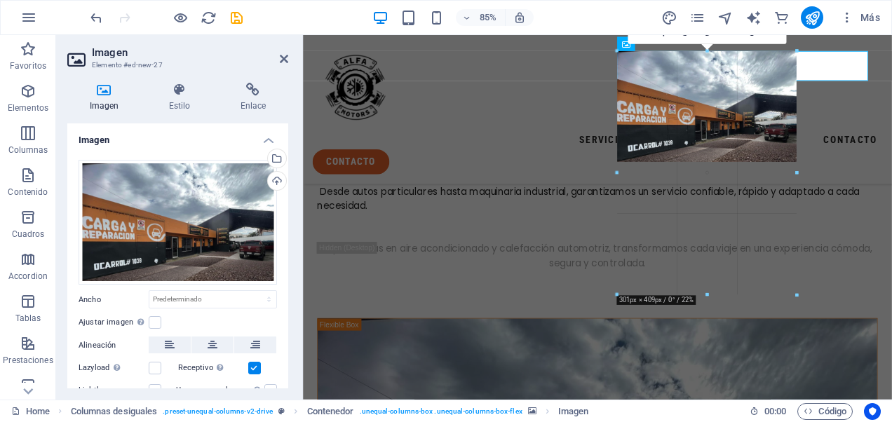
drag, startPoint x: 517, startPoint y: 198, endPoint x: 1049, endPoint y: 310, distance: 543.1
type input "302"
select select "px"
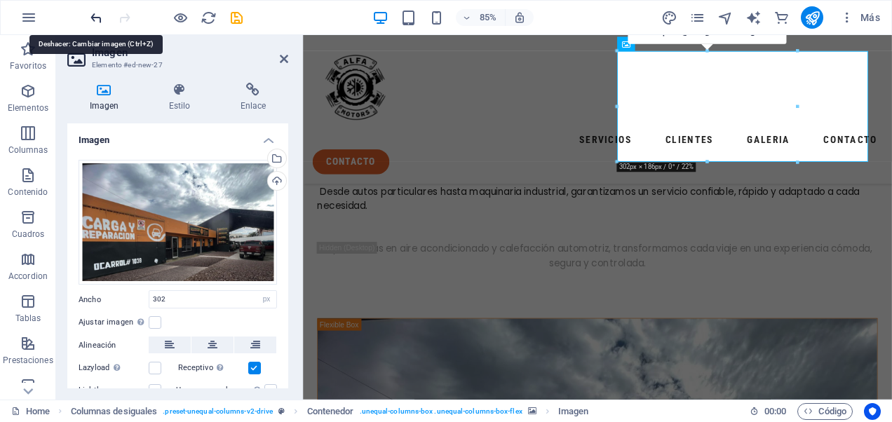
click at [92, 15] on icon "undo" at bounding box center [96, 18] width 16 height 16
select select "DISABLED_OPTION_VALUE"
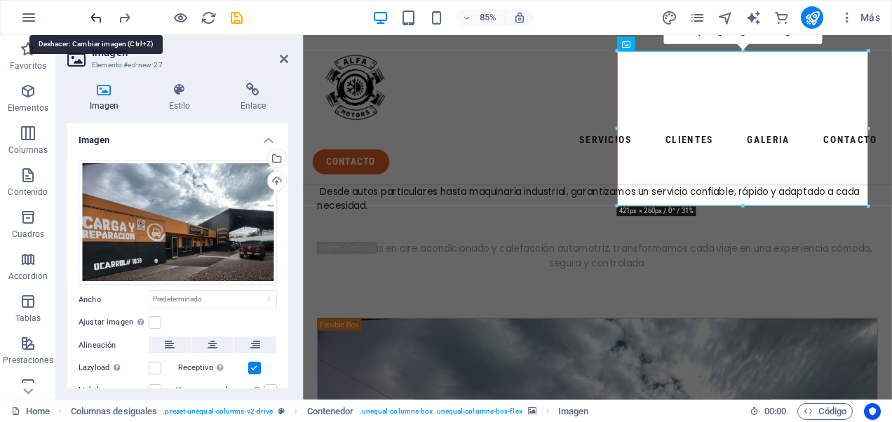
click at [92, 15] on icon "undo" at bounding box center [96, 18] width 16 height 16
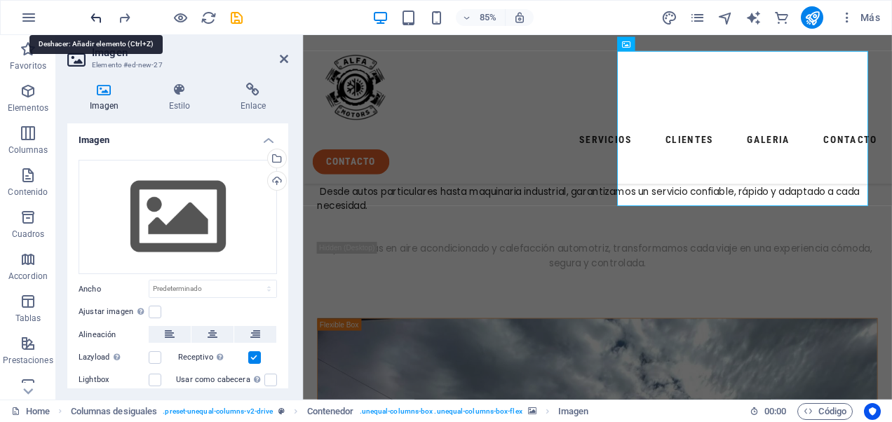
click at [92, 15] on icon "undo" at bounding box center [96, 18] width 16 height 16
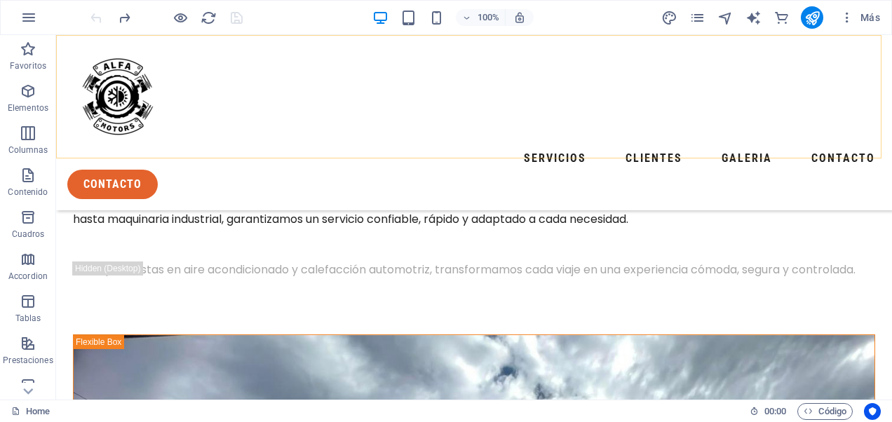
click at [766, 125] on div "servicios clientes galeria contacto contacto" at bounding box center [474, 122] width 836 height 175
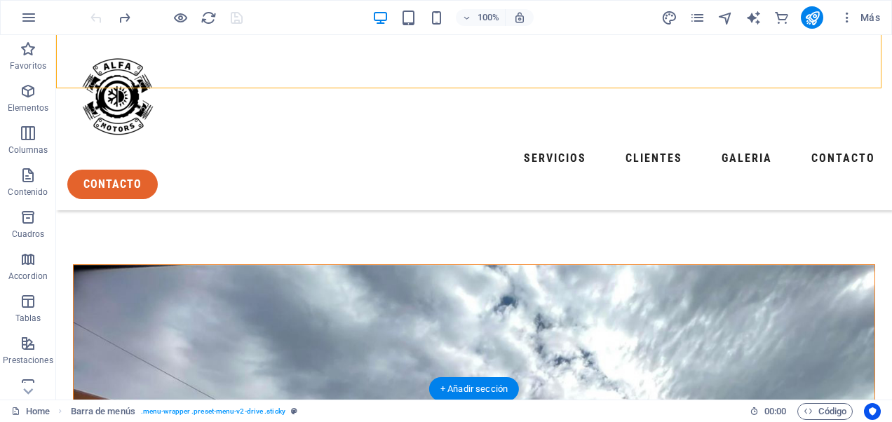
scroll to position [70, 0]
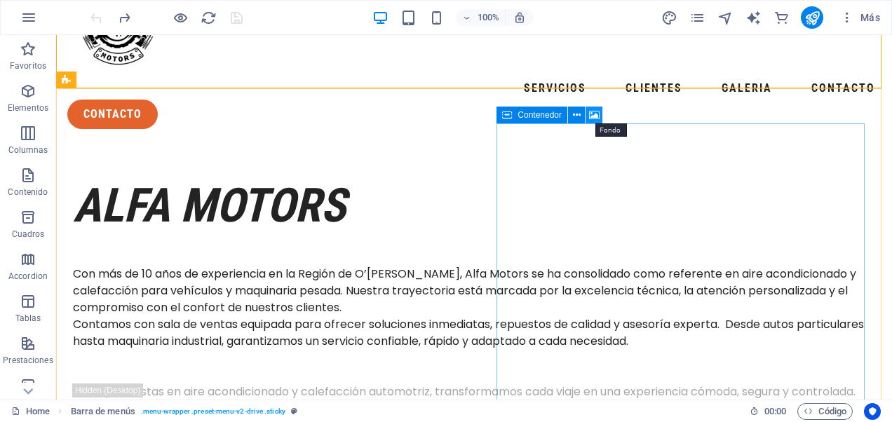
click at [593, 114] on icon at bounding box center [594, 115] width 11 height 15
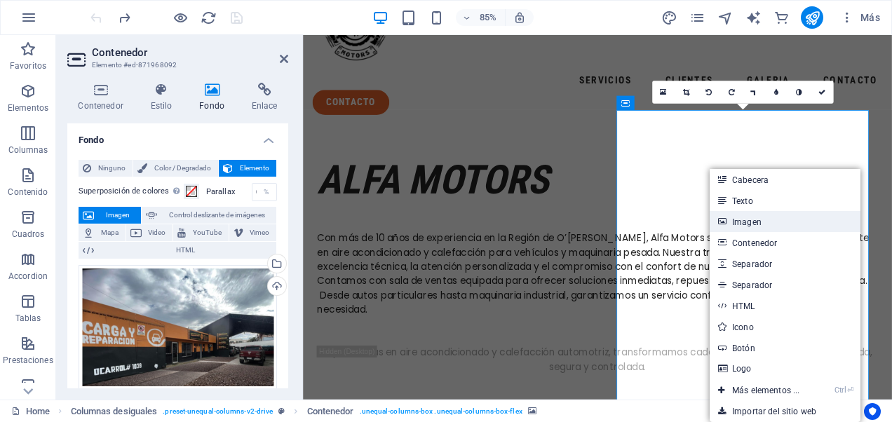
click at [773, 223] on link "Imagen" at bounding box center [784, 221] width 151 height 21
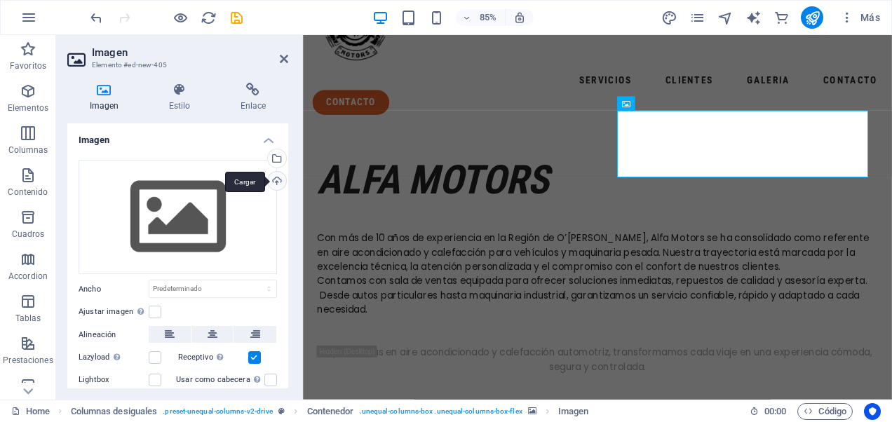
click at [273, 186] on div "Cargar" at bounding box center [275, 182] width 21 height 21
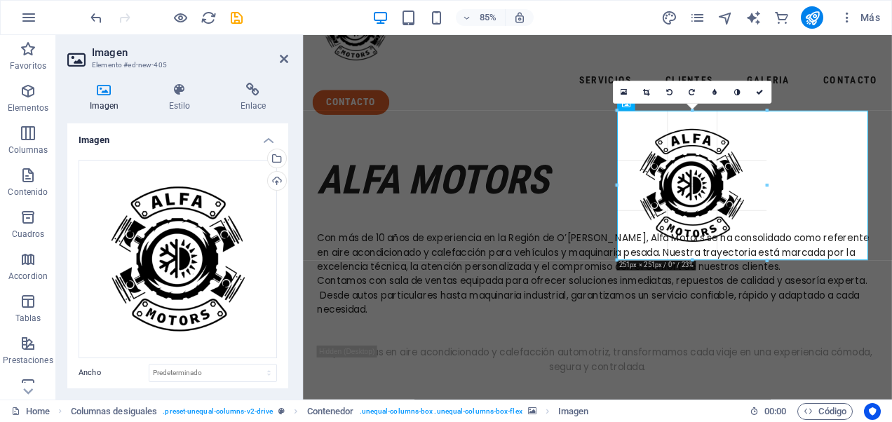
drag, startPoint x: 868, startPoint y: 360, endPoint x: 751, endPoint y: 110, distance: 276.3
type input "251"
select select "px"
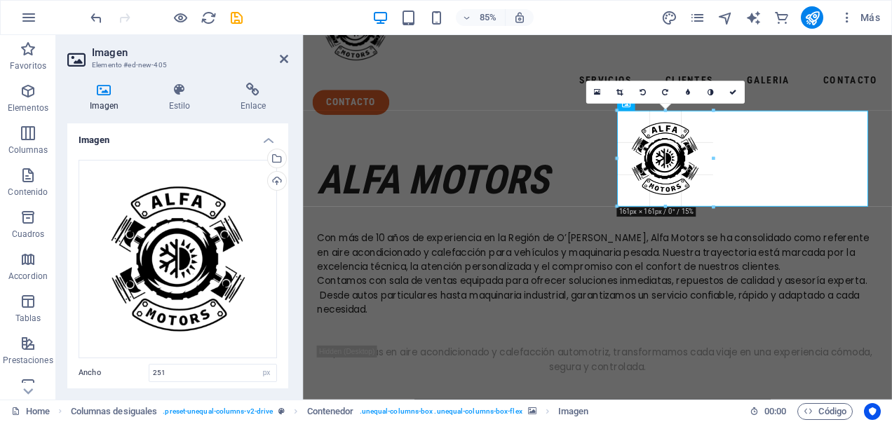
drag, startPoint x: 766, startPoint y: 259, endPoint x: 470, endPoint y: 125, distance: 324.4
type input "161"
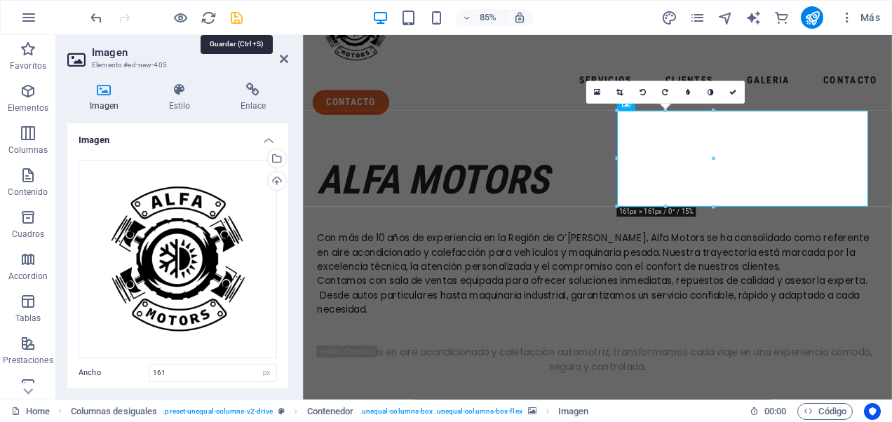
click at [234, 11] on icon "save" at bounding box center [237, 18] width 16 height 16
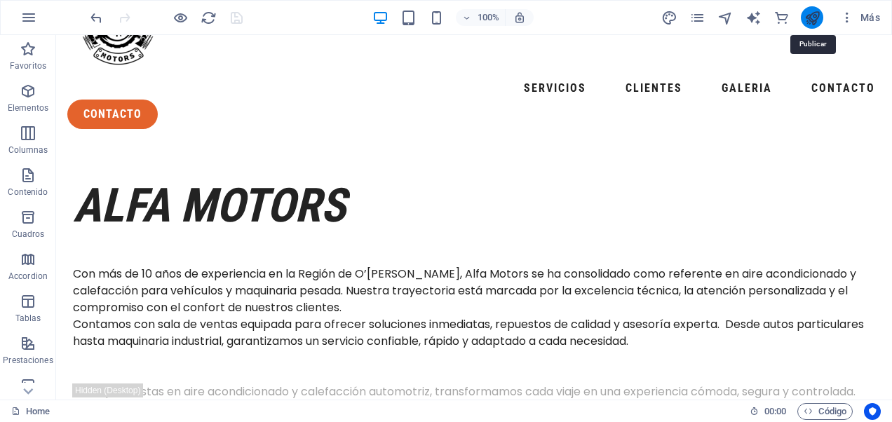
click at [807, 13] on icon "publish" at bounding box center [812, 18] width 16 height 16
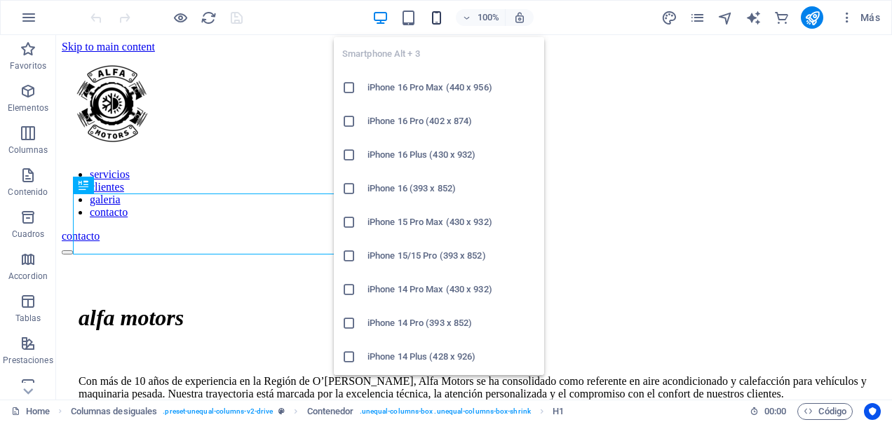
click at [430, 15] on icon "button" at bounding box center [436, 18] width 16 height 16
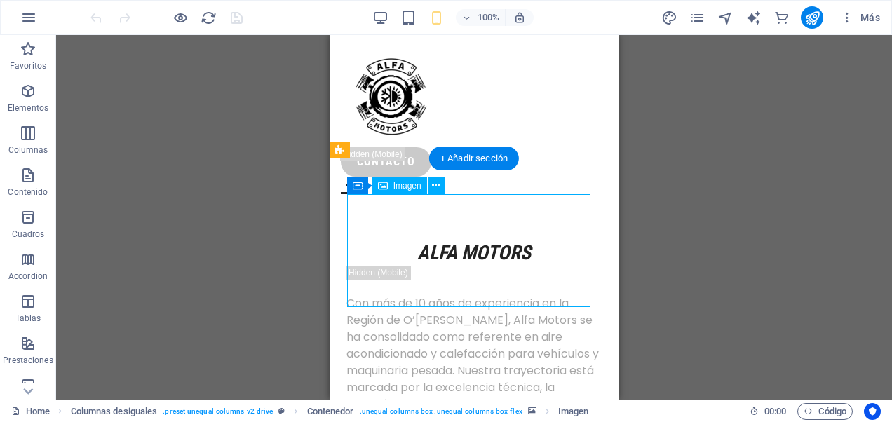
select select "px"
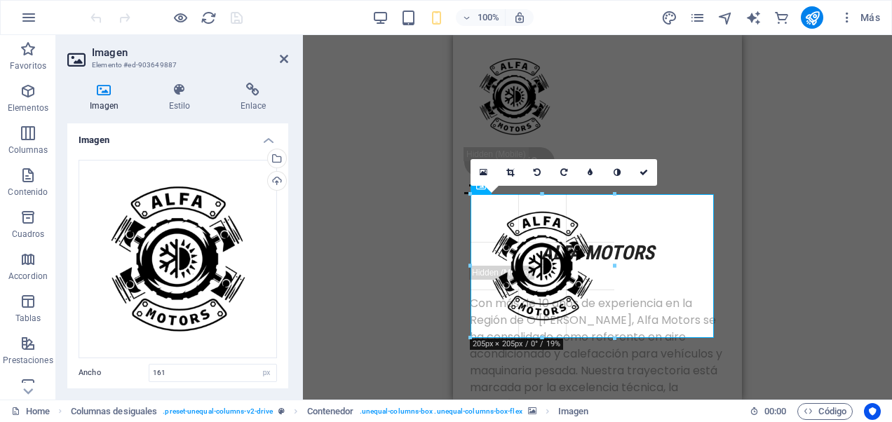
drag, startPoint x: 526, startPoint y: 307, endPoint x: 105, endPoint y: 238, distance: 426.2
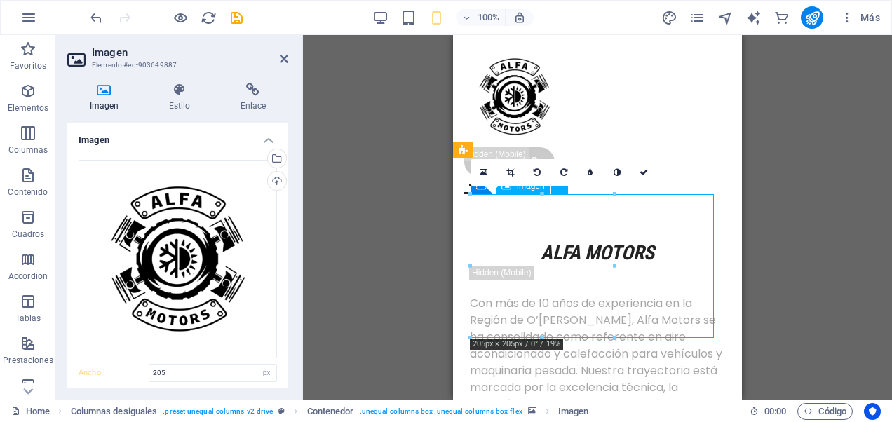
drag, startPoint x: 541, startPoint y: 217, endPoint x: 544, endPoint y: 210, distance: 7.6
click at [477, 186] on div "16:10 16:9 4:3 1:1 1:2 0" at bounding box center [563, 172] width 186 height 27
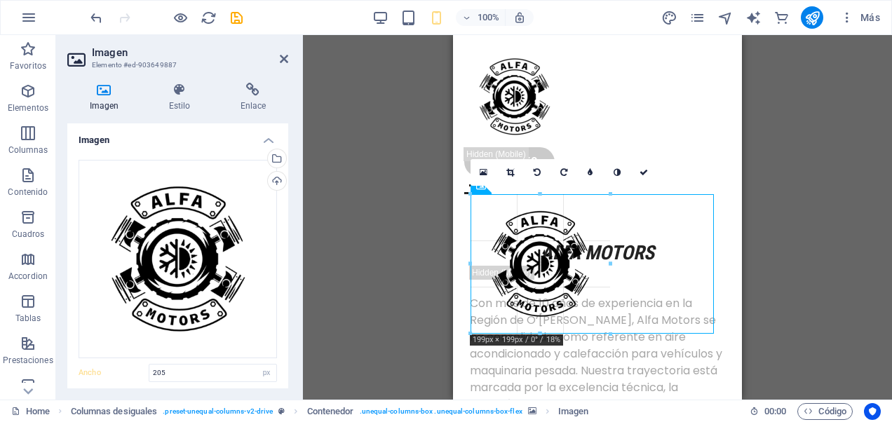
drag, startPoint x: 471, startPoint y: 339, endPoint x: 484, endPoint y: 338, distance: 12.6
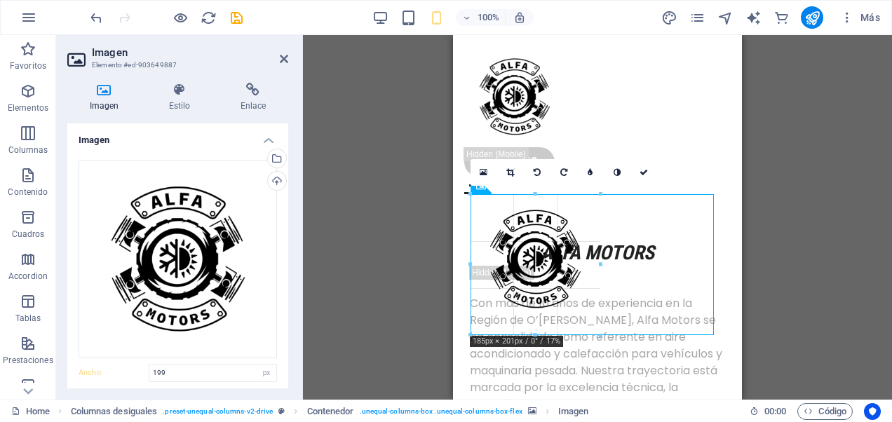
drag, startPoint x: 609, startPoint y: 264, endPoint x: 599, endPoint y: 290, distance: 28.4
type input "185"
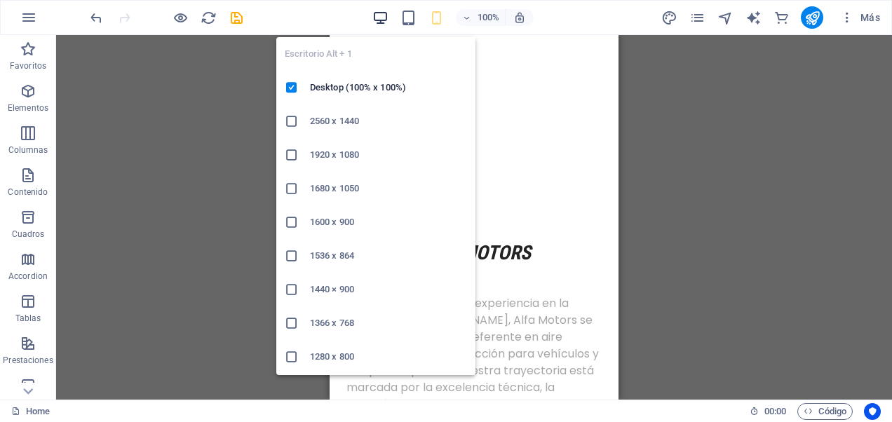
click at [380, 18] on icon "button" at bounding box center [380, 18] width 16 height 16
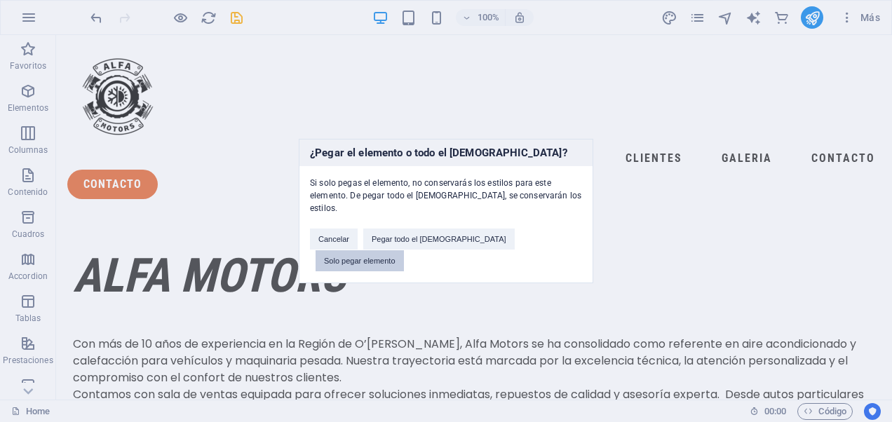
click at [404, 250] on button "Solo pegar elemento" at bounding box center [359, 260] width 88 height 21
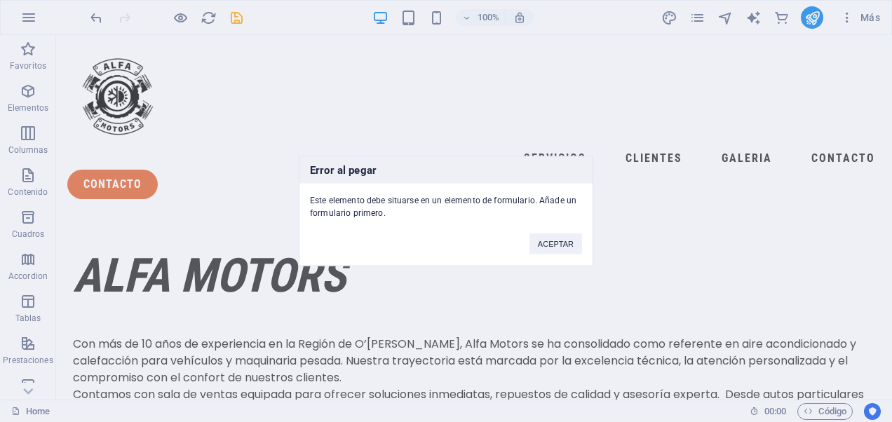
click at [553, 241] on button "ACEPTAR" at bounding box center [555, 243] width 53 height 21
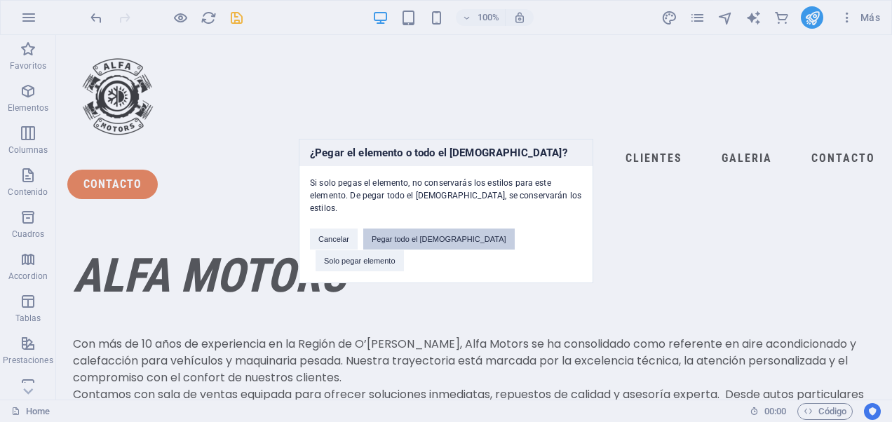
drag, startPoint x: 454, startPoint y: 247, endPoint x: 397, endPoint y: 212, distance: 66.7
click at [454, 247] on button "Pegar todo el [DEMOGRAPHIC_DATA]" at bounding box center [438, 239] width 151 height 21
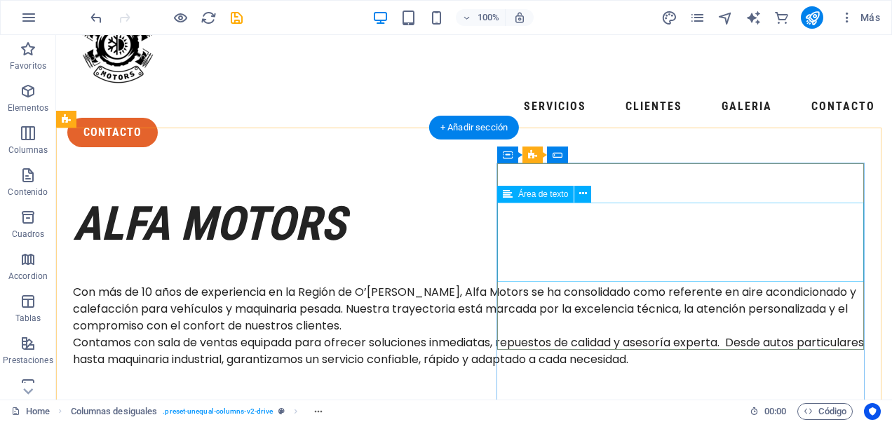
scroll to position [70, 0]
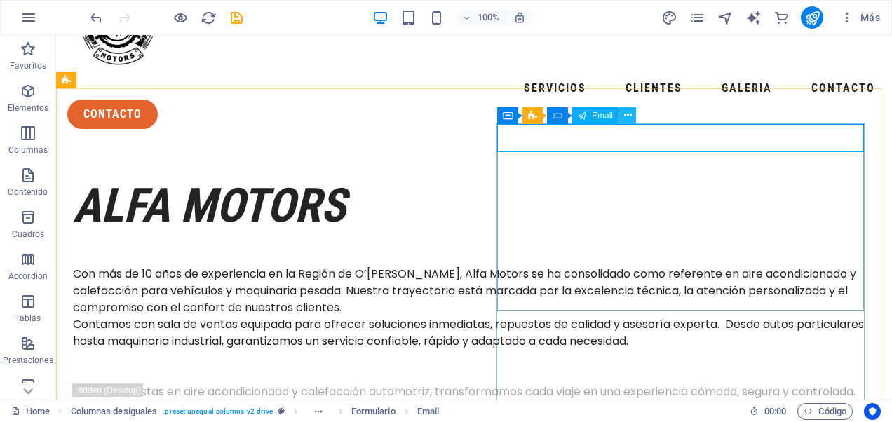
click at [632, 119] on button at bounding box center [627, 115] width 17 height 17
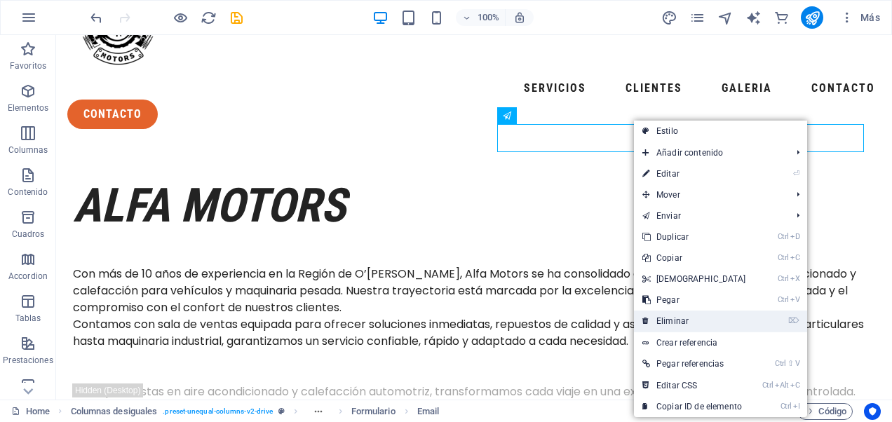
click at [681, 318] on link "⌦ Eliminar" at bounding box center [694, 321] width 121 height 21
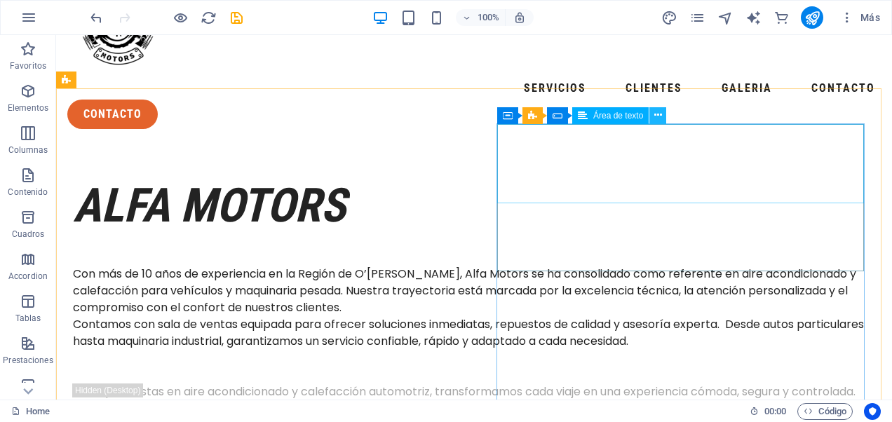
click at [665, 115] on button at bounding box center [657, 115] width 17 height 17
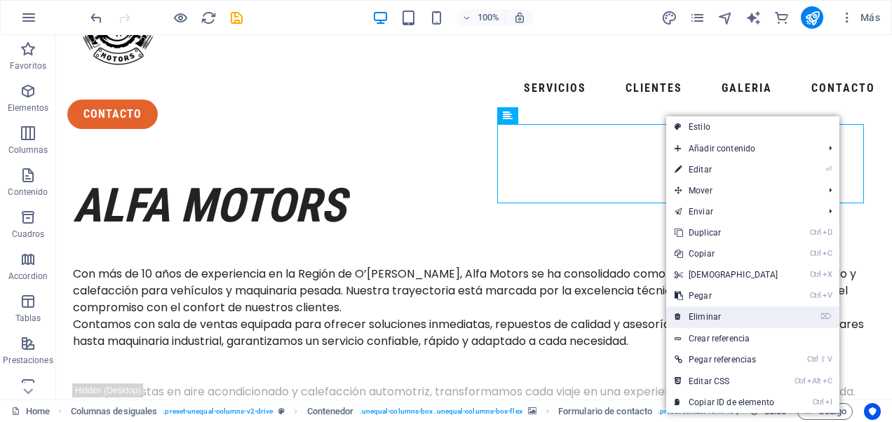
click at [711, 315] on link "⌦ Eliminar" at bounding box center [726, 316] width 121 height 21
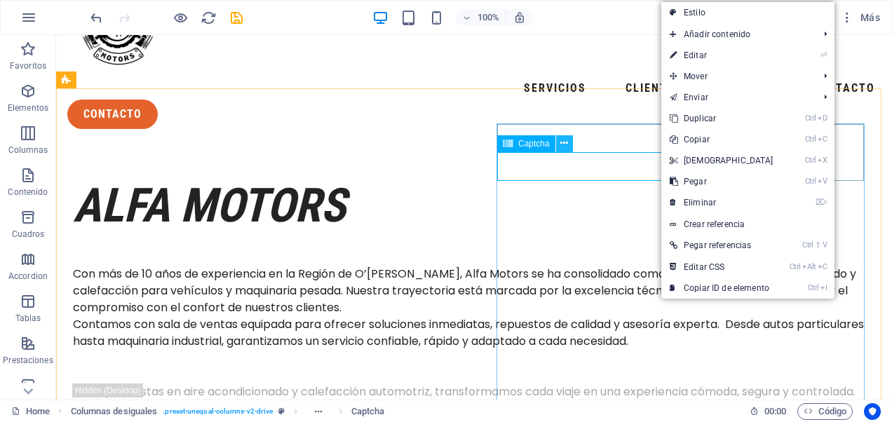
click at [568, 146] on button at bounding box center [564, 143] width 17 height 17
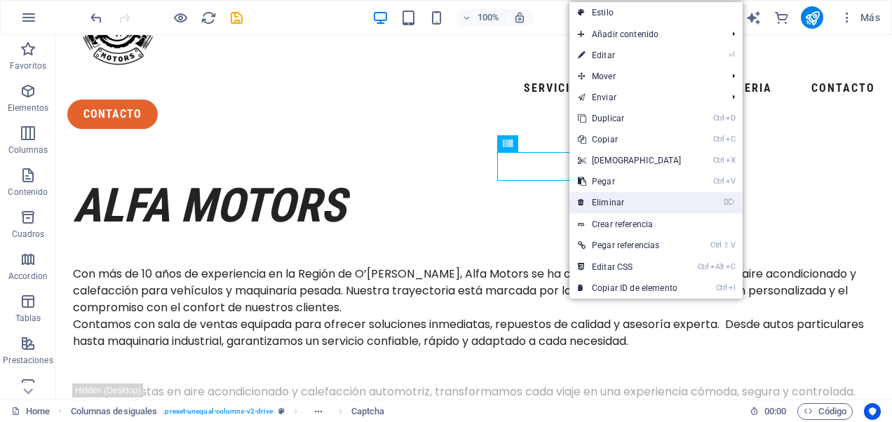
click at [623, 199] on link "⌦ Eliminar" at bounding box center [629, 202] width 121 height 21
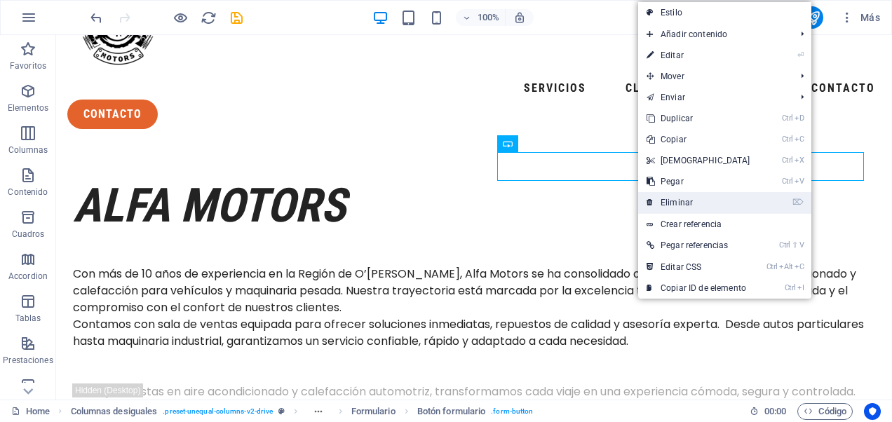
click at [673, 200] on link "⌦ Eliminar" at bounding box center [698, 202] width 121 height 21
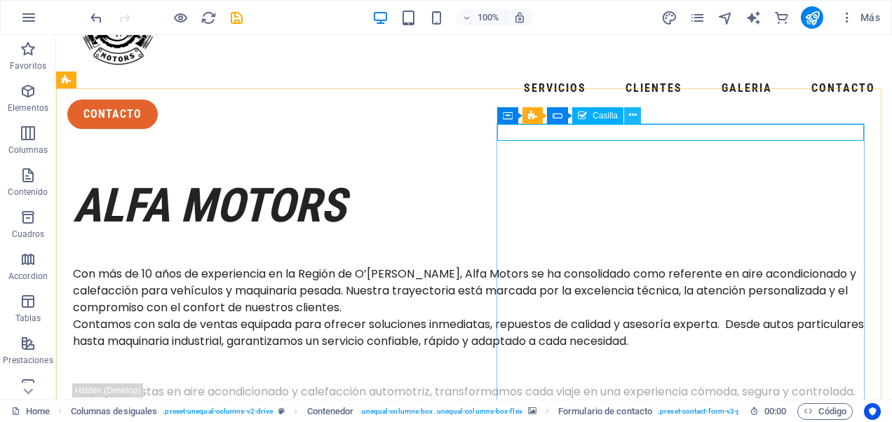
click at [633, 116] on icon at bounding box center [633, 115] width 8 height 15
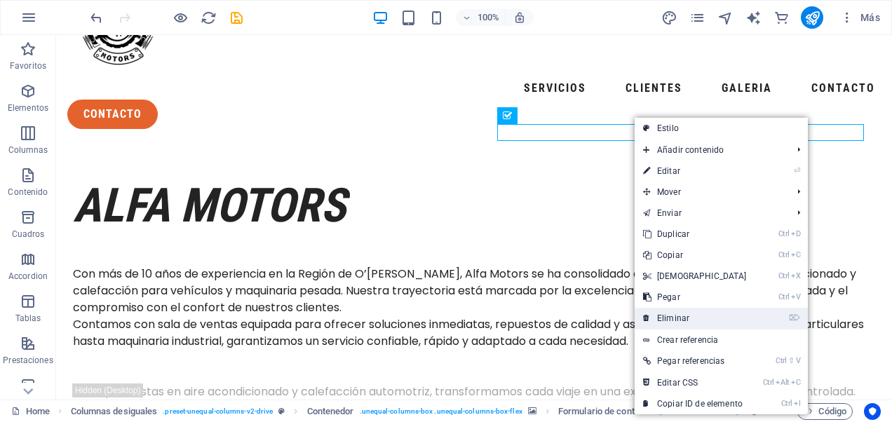
click at [688, 316] on link "⌦ Eliminar" at bounding box center [694, 318] width 121 height 21
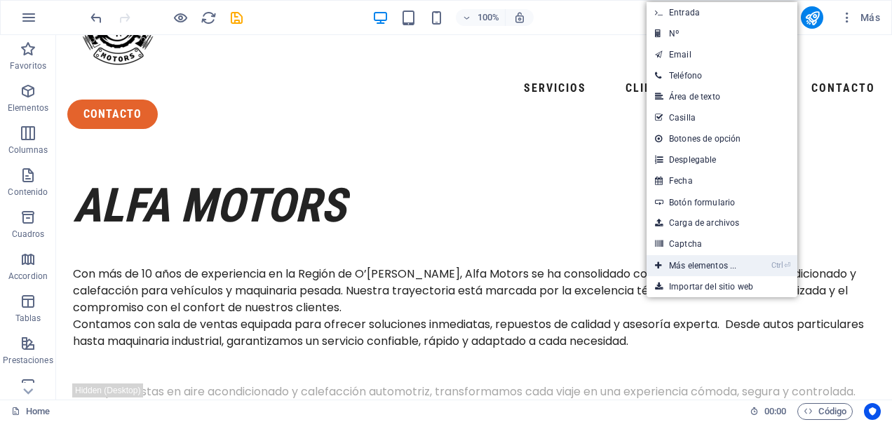
click at [714, 259] on link "Ctrl ⏎ Más elementos ..." at bounding box center [695, 265] width 98 height 21
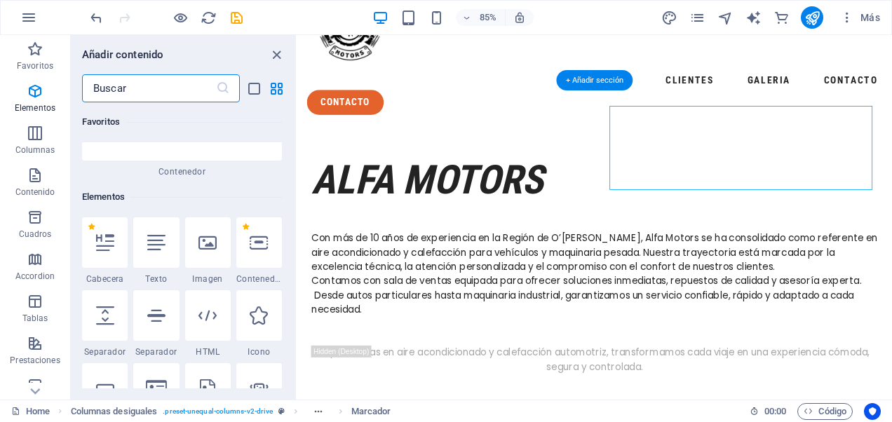
scroll to position [264, 0]
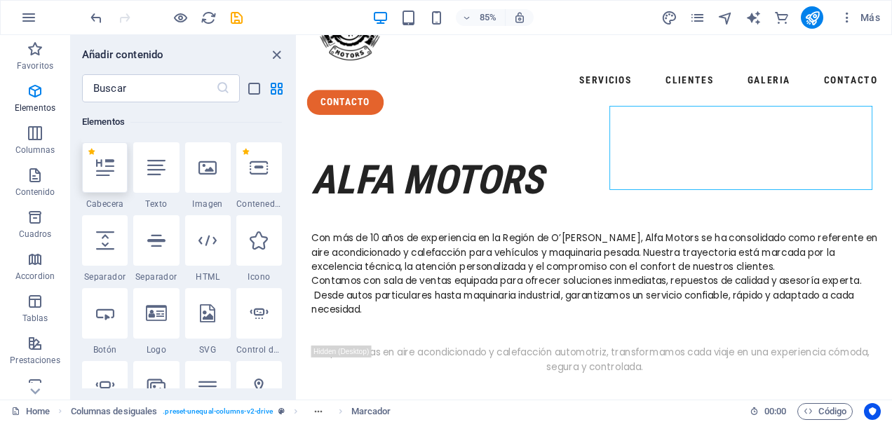
click at [116, 175] on div at bounding box center [105, 167] width 46 height 50
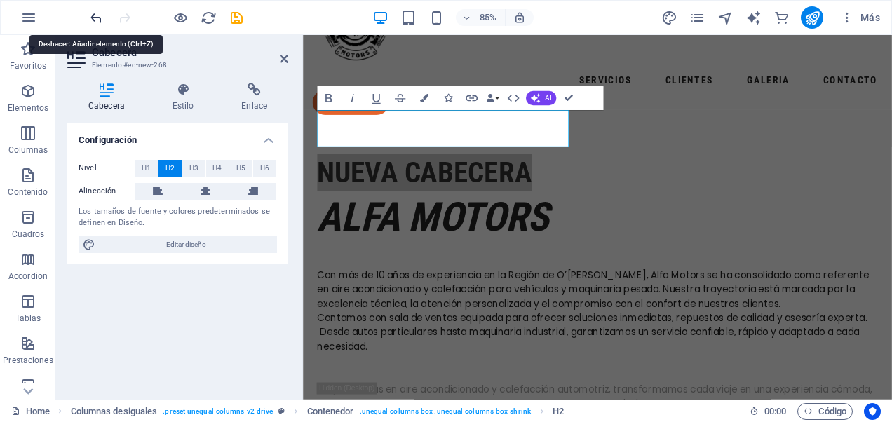
click at [97, 20] on icon "undo" at bounding box center [96, 18] width 16 height 16
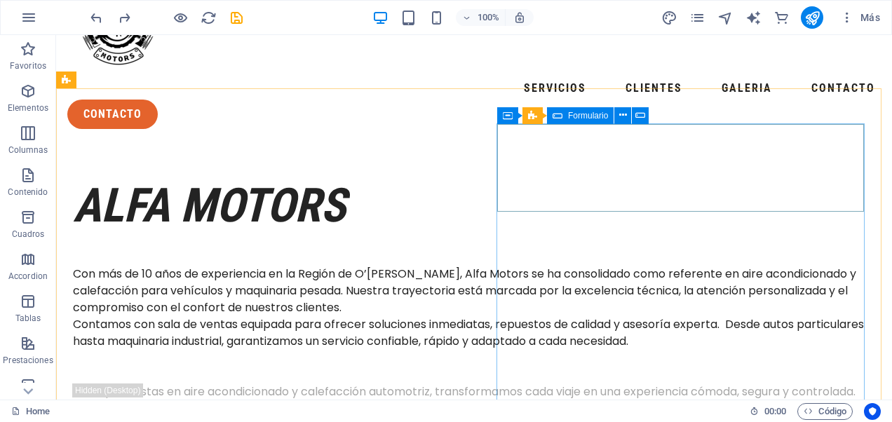
click at [582, 115] on span "Formulario" at bounding box center [588, 115] width 40 height 8
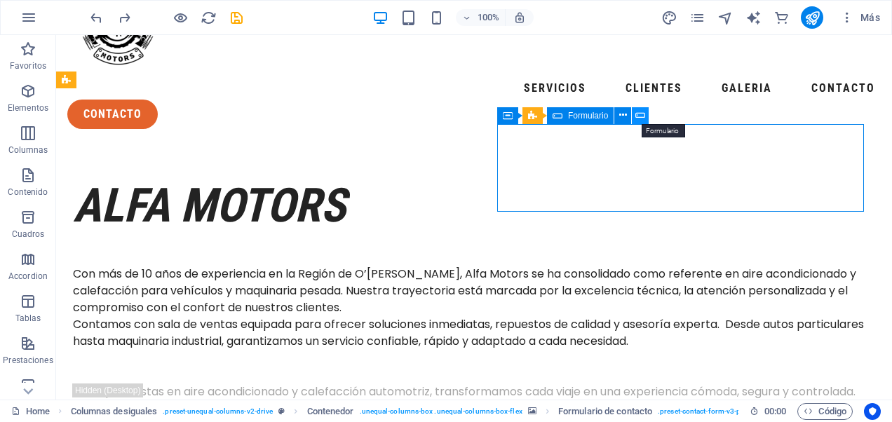
click at [646, 120] on button at bounding box center [640, 115] width 17 height 17
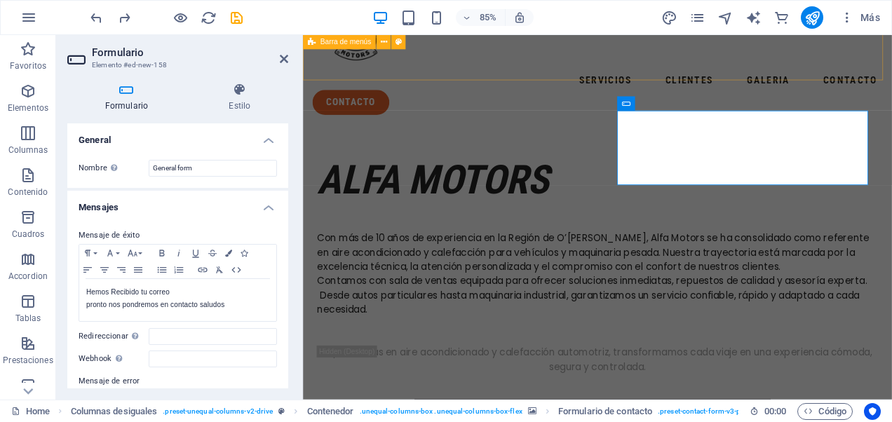
click at [792, 56] on div "servicios clientes galeria contacto contacto" at bounding box center [649, 52] width 693 height 175
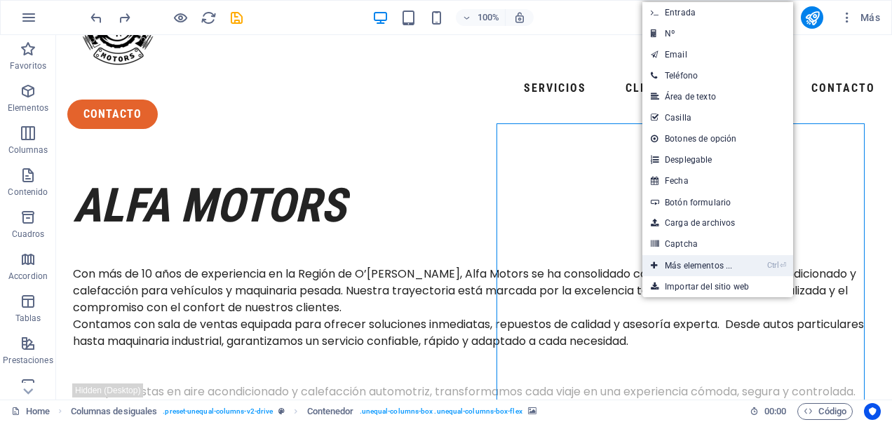
click at [690, 265] on link "Ctrl ⏎ Más elementos ..." at bounding box center [691, 265] width 98 height 21
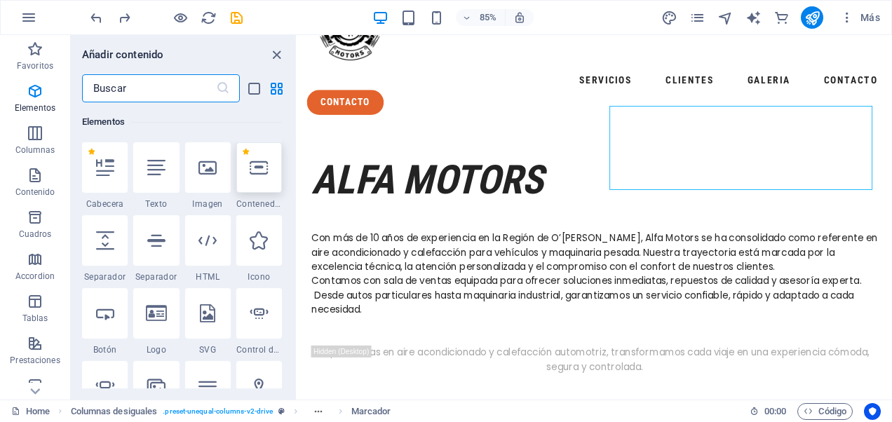
click at [251, 165] on icon at bounding box center [259, 167] width 18 height 18
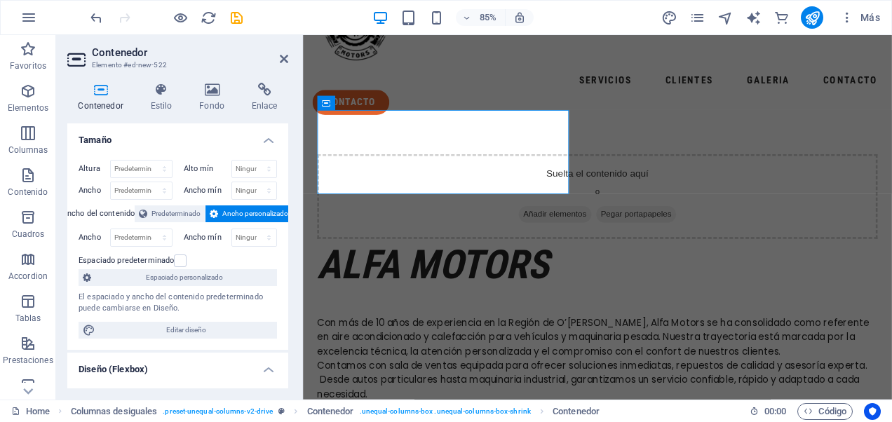
click at [234, 25] on div at bounding box center [166, 17] width 157 height 22
click at [238, 17] on icon "save" at bounding box center [237, 18] width 16 height 16
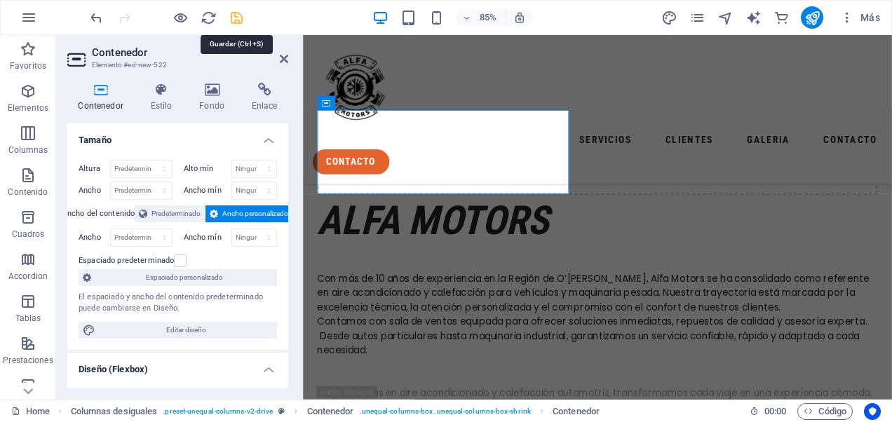
scroll to position [153, 0]
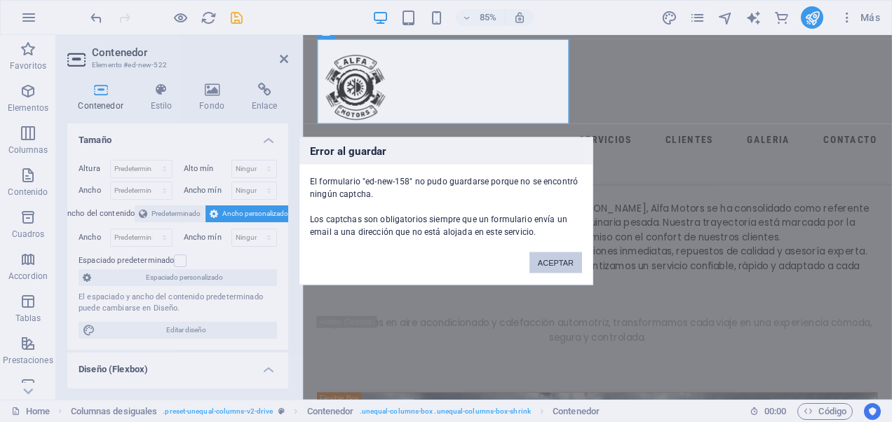
click at [575, 269] on button "ACEPTAR" at bounding box center [555, 262] width 53 height 21
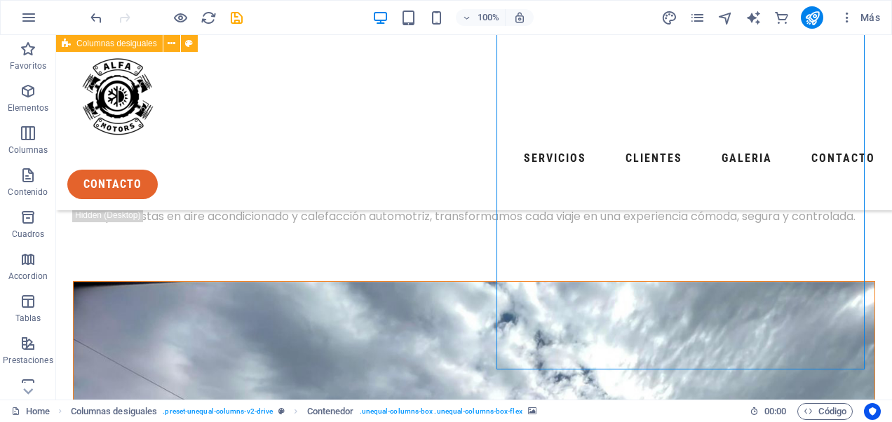
scroll to position [0, 0]
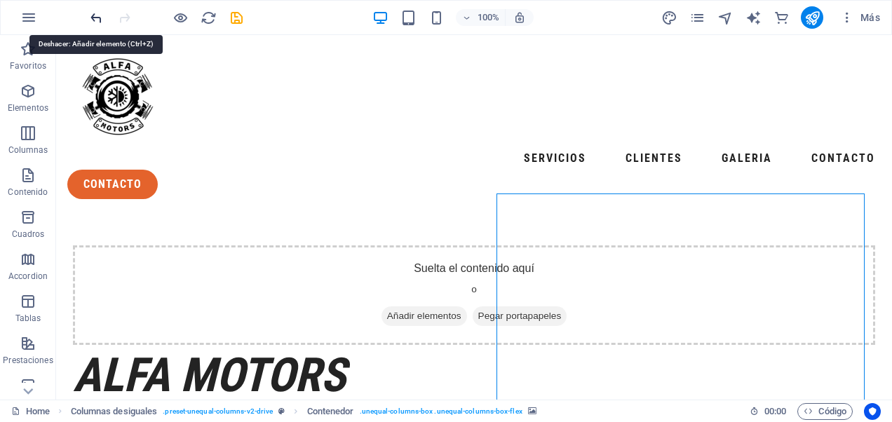
click at [95, 11] on icon "undo" at bounding box center [96, 18] width 16 height 16
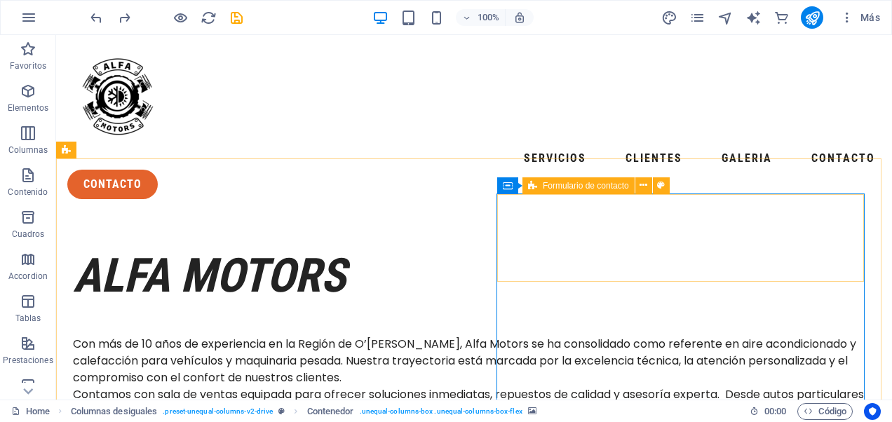
click at [532, 186] on icon at bounding box center [532, 185] width 9 height 17
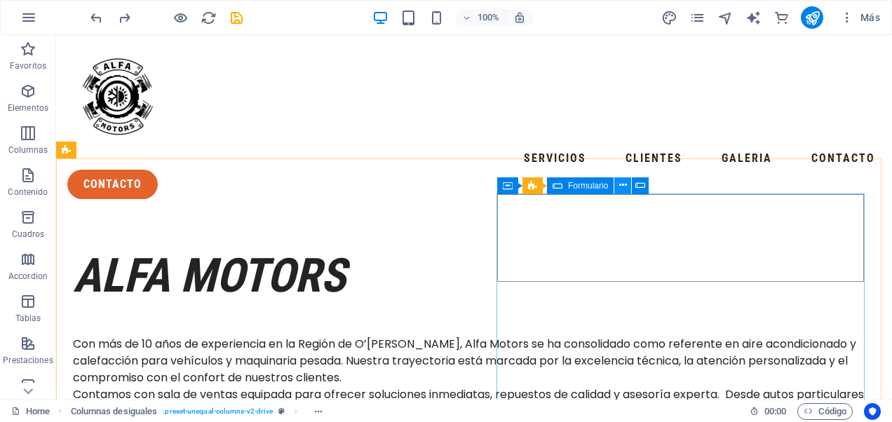
click at [621, 185] on icon at bounding box center [623, 185] width 8 height 15
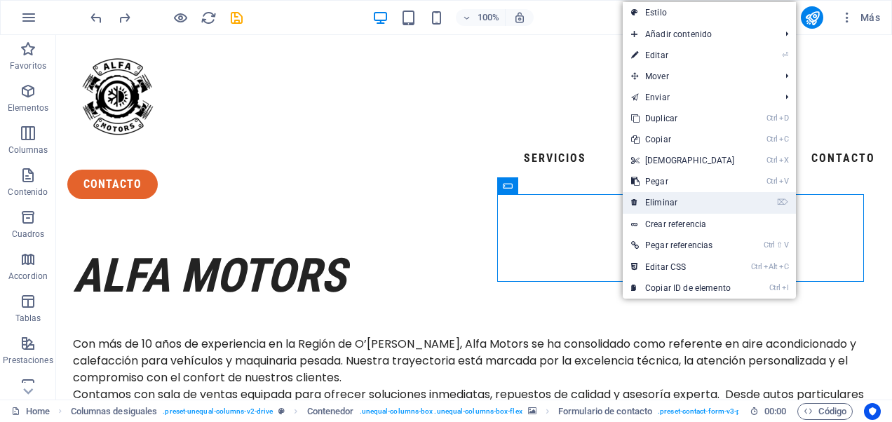
click at [637, 202] on icon at bounding box center [634, 202] width 7 height 21
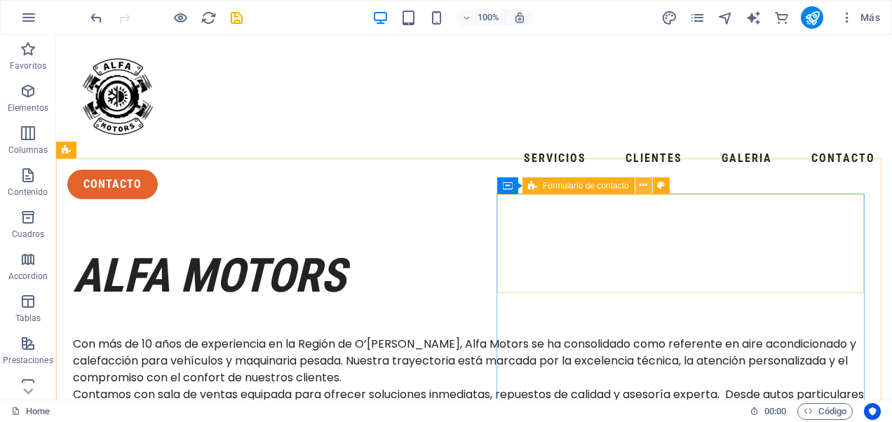
click at [645, 186] on icon at bounding box center [643, 185] width 8 height 15
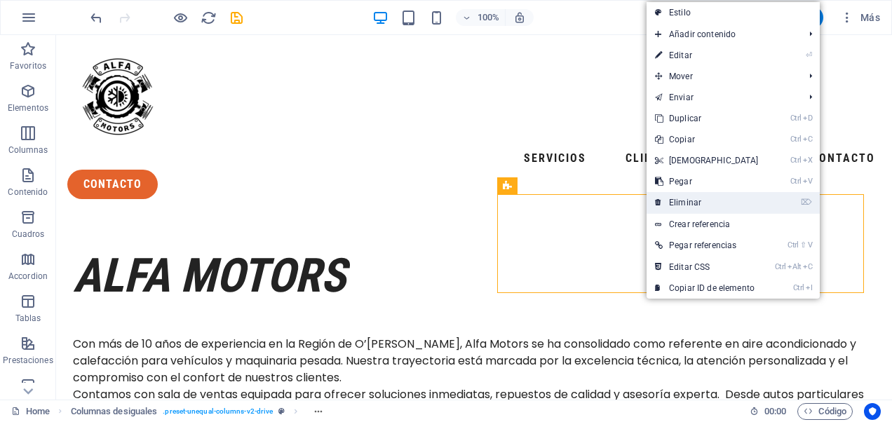
click at [662, 206] on link "⌦ Eliminar" at bounding box center [706, 202] width 121 height 21
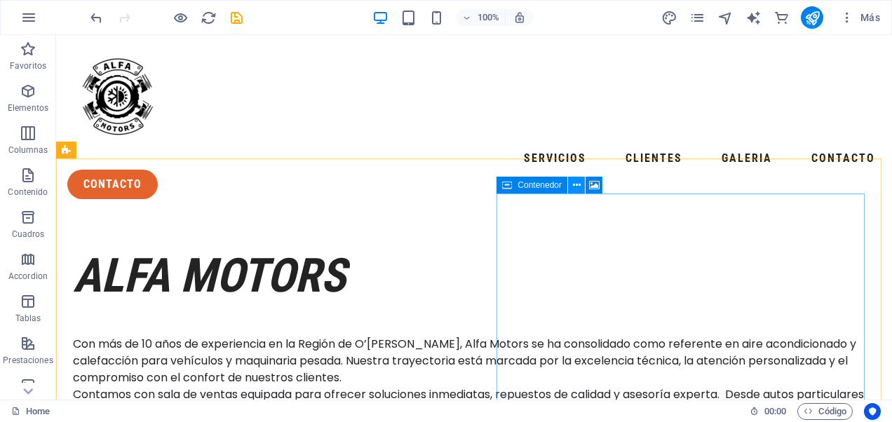
click at [571, 185] on button at bounding box center [576, 185] width 17 height 17
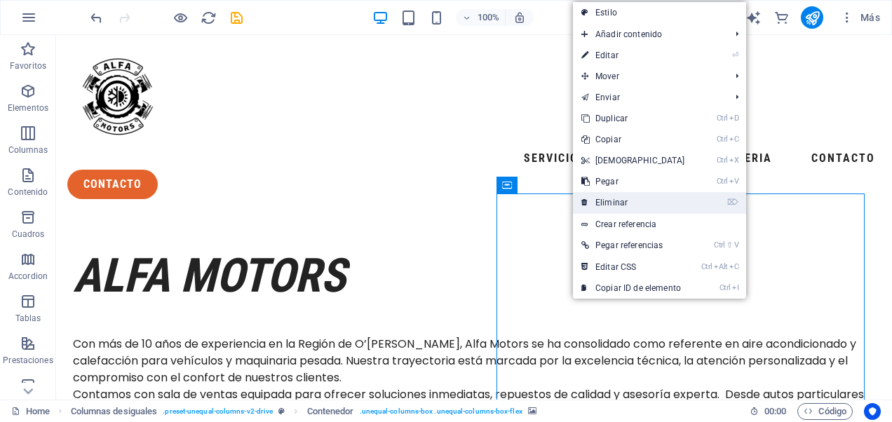
click at [603, 200] on link "⌦ Eliminar" at bounding box center [633, 202] width 121 height 21
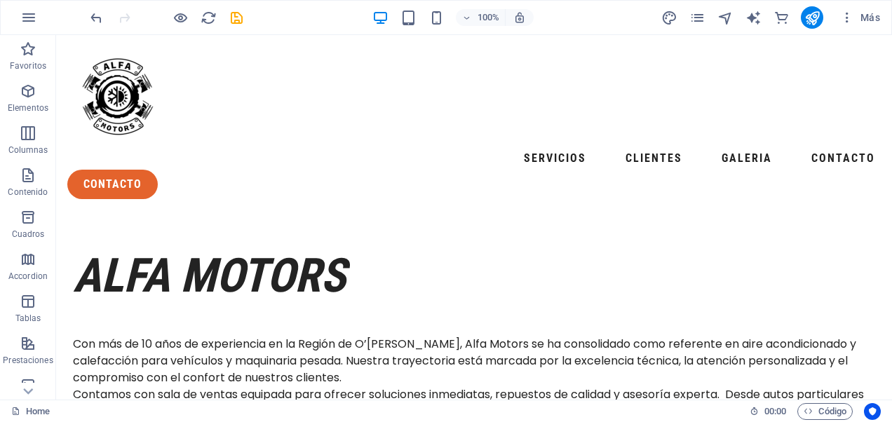
click at [85, 15] on div "100% Más" at bounding box center [446, 18] width 890 height 34
click at [92, 15] on icon "undo" at bounding box center [96, 18] width 16 height 16
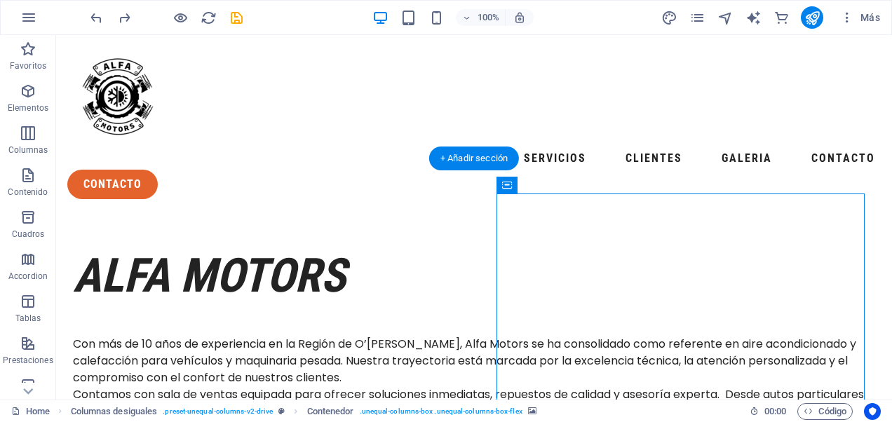
scroll to position [70, 0]
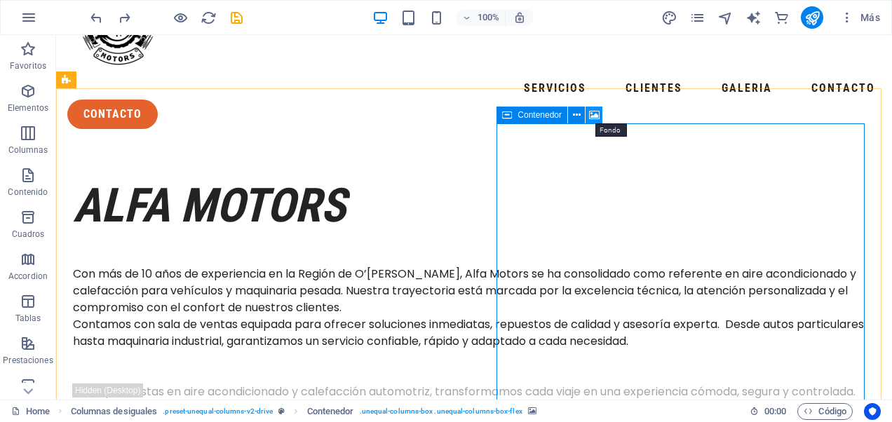
click at [594, 114] on icon at bounding box center [594, 115] width 11 height 15
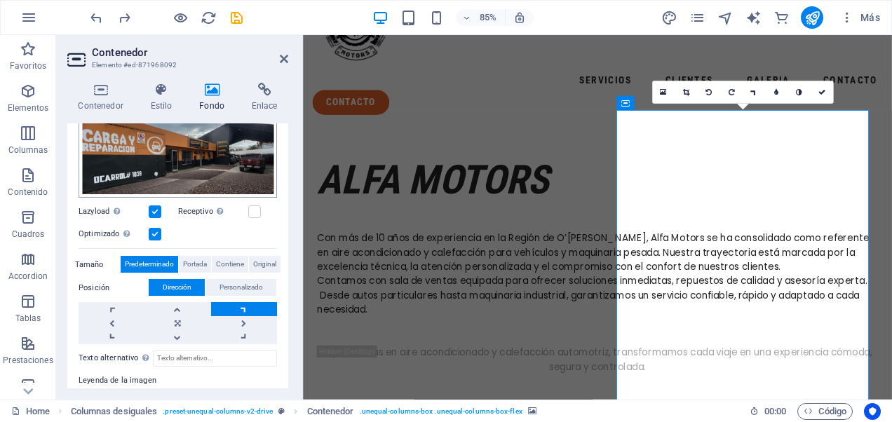
scroll to position [210, 0]
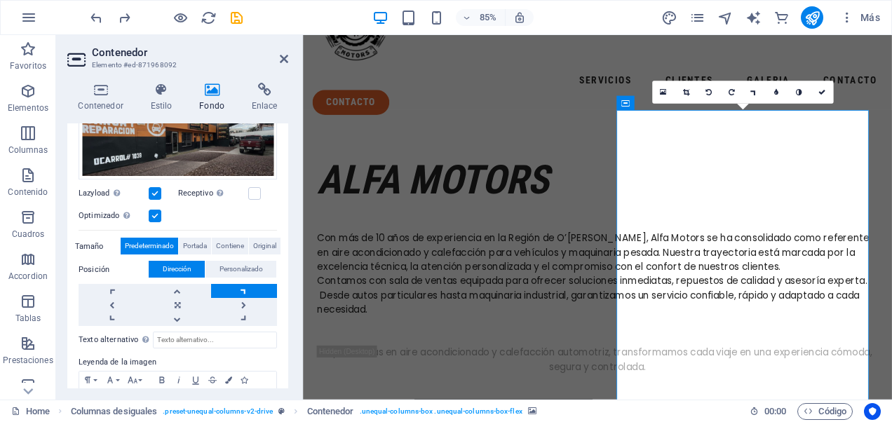
click at [157, 191] on label at bounding box center [155, 193] width 13 height 13
click at [0, 0] on input "Lazyload La carga de imágenes tras la carga de la página mejora la velocidad de…" at bounding box center [0, 0] width 0 height 0
click at [251, 190] on label at bounding box center [254, 193] width 13 height 13
click at [0, 0] on input "Receptivo Automáticamente cargar tamaños optimizados de smartphone e imagen ret…" at bounding box center [0, 0] width 0 height 0
click at [155, 193] on label at bounding box center [155, 193] width 13 height 13
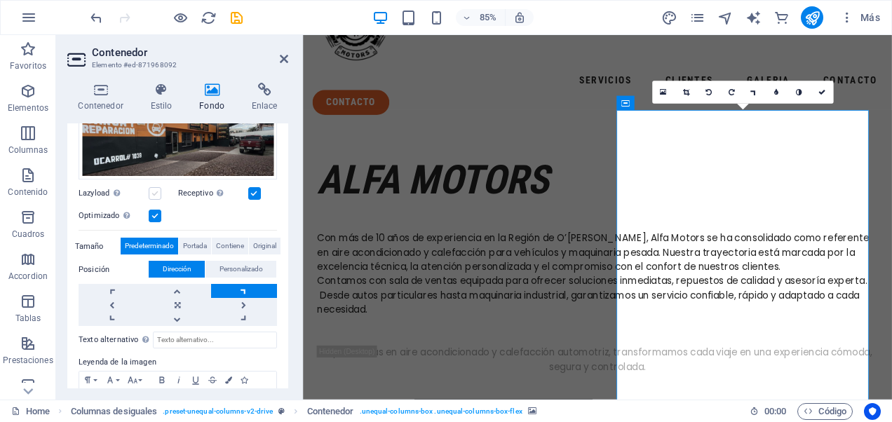
click at [0, 0] on input "Lazyload La carga de imágenes tras la carga de la página mejora la velocidad de…" at bounding box center [0, 0] width 0 height 0
click at [238, 24] on icon "save" at bounding box center [237, 18] width 16 height 16
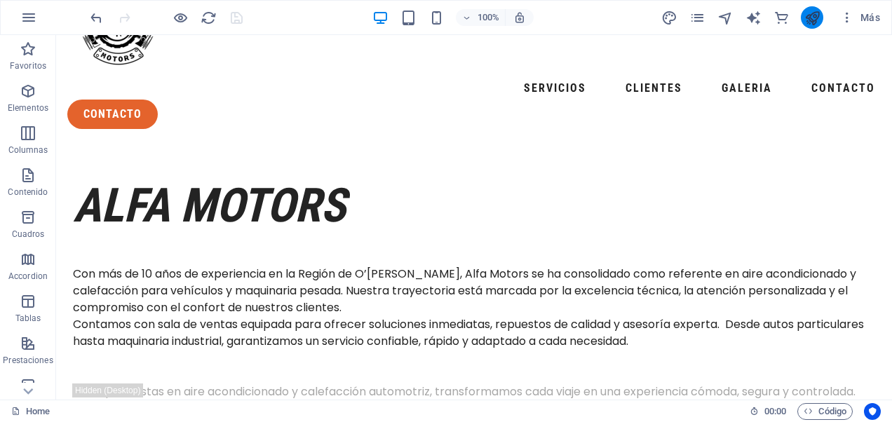
click at [821, 22] on button "publish" at bounding box center [812, 17] width 22 height 22
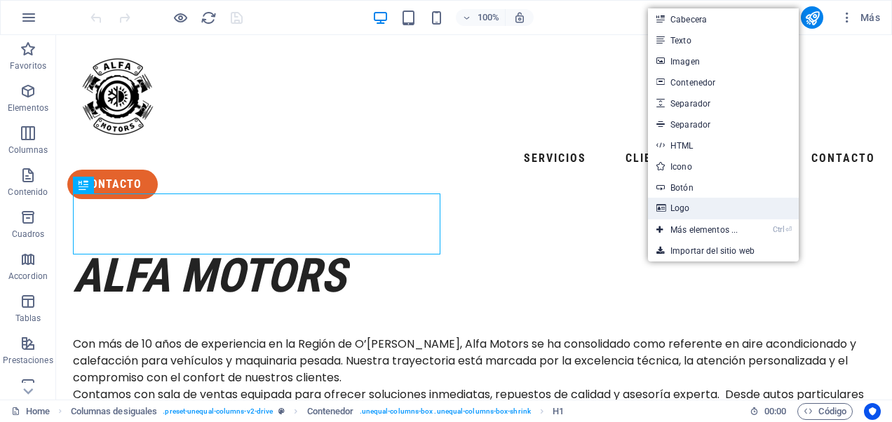
click at [701, 208] on link "Logo" at bounding box center [723, 208] width 151 height 21
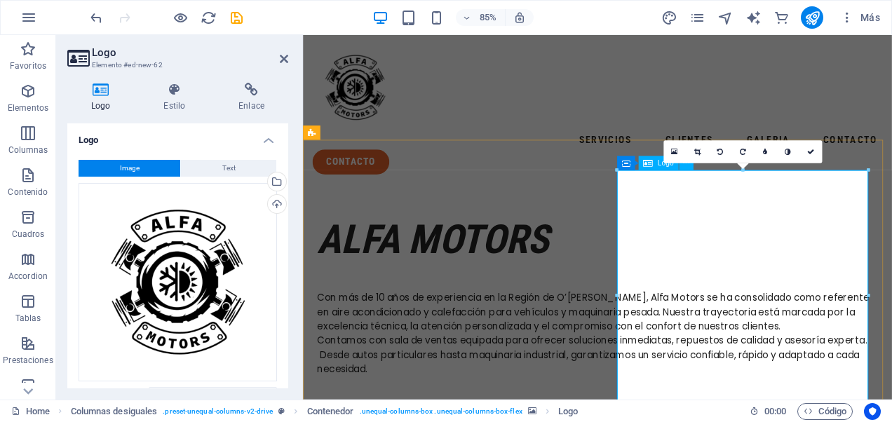
scroll to position [210, 0]
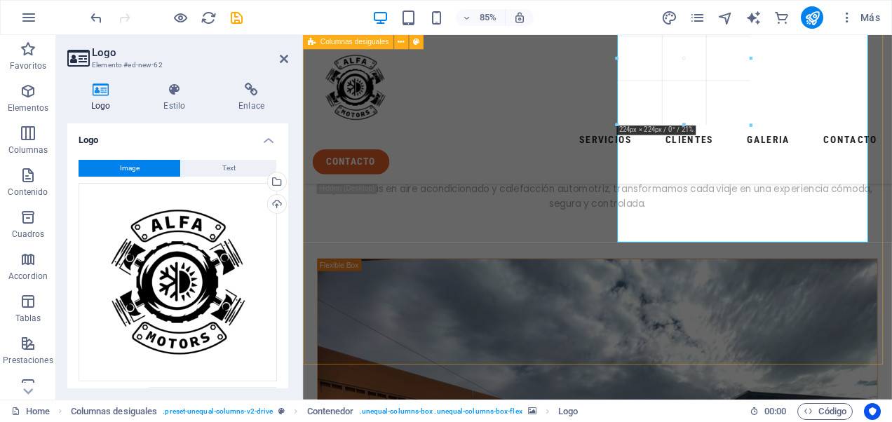
drag, startPoint x: 868, startPoint y: 242, endPoint x: 723, endPoint y: 72, distance: 222.8
type input "215"
select select "px"
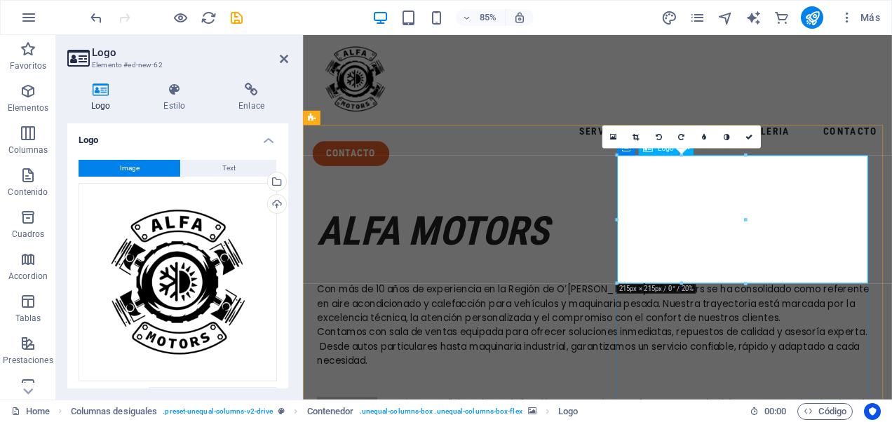
scroll to position [0, 0]
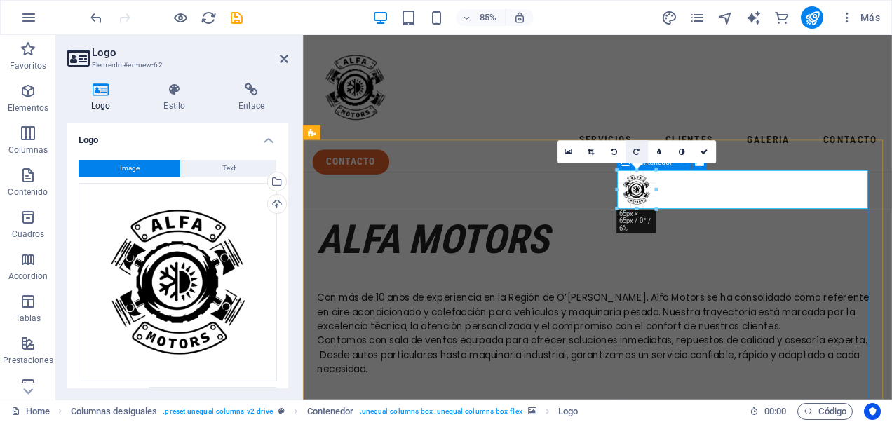
drag, startPoint x: 744, startPoint y: 298, endPoint x: 632, endPoint y: 156, distance: 180.2
type input "58"
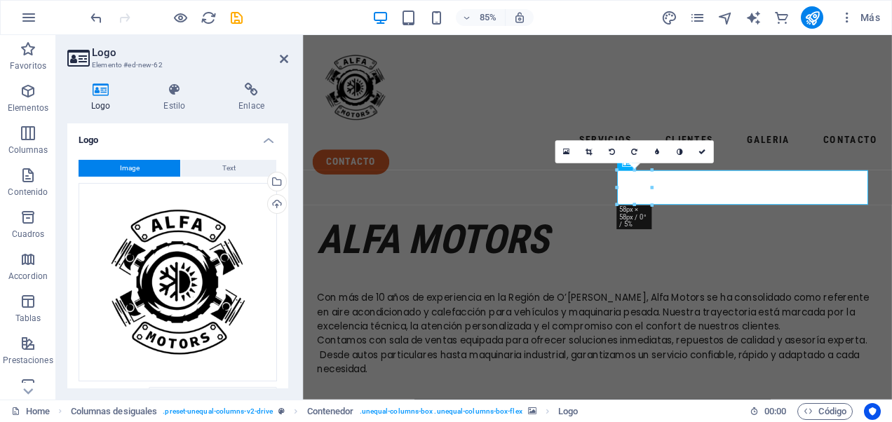
click at [240, 18] on icon "save" at bounding box center [237, 18] width 16 height 16
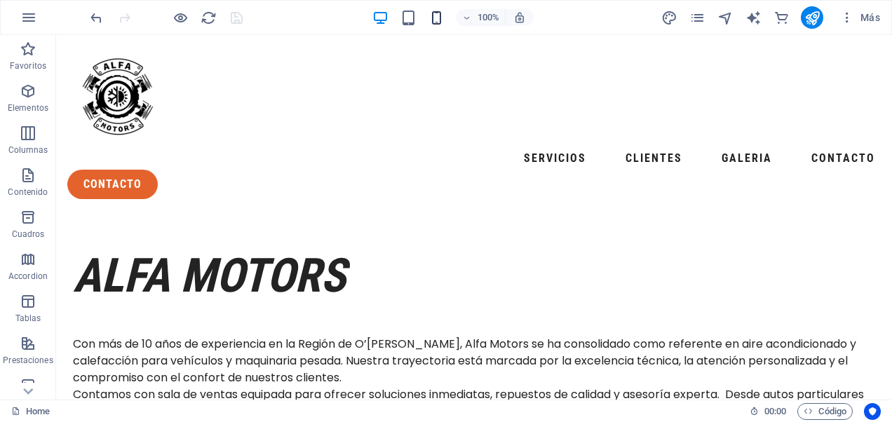
click at [435, 25] on icon "button" at bounding box center [436, 18] width 16 height 16
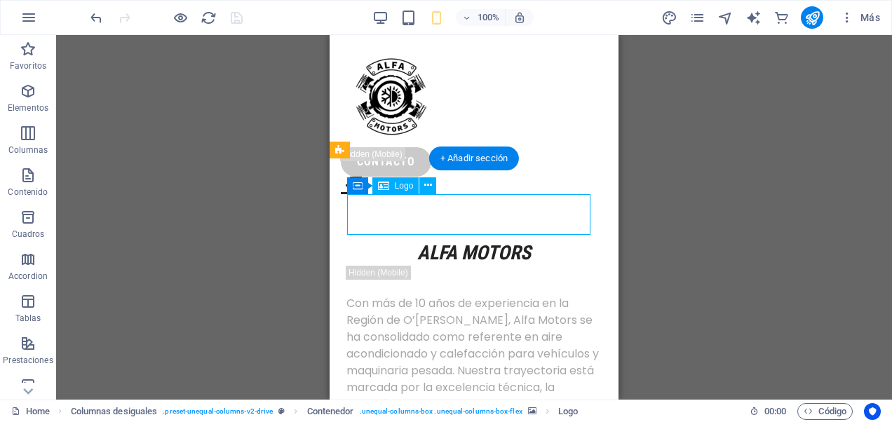
select select "px"
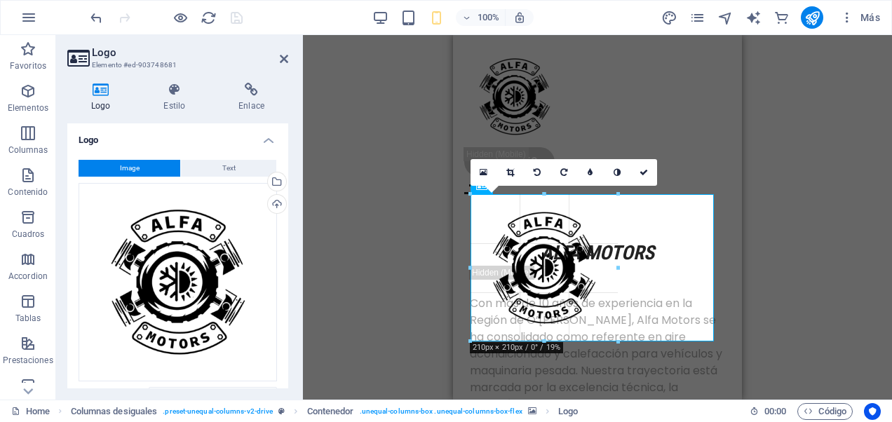
drag, startPoint x: 513, startPoint y: 236, endPoint x: 618, endPoint y: 343, distance: 150.7
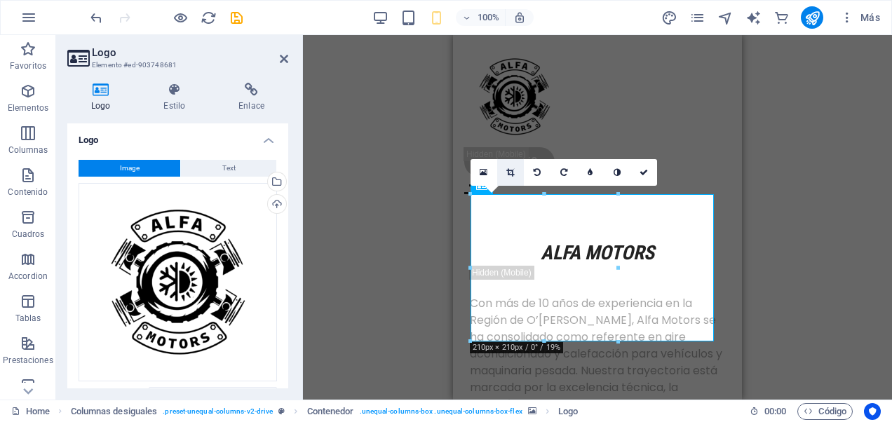
click at [507, 173] on icon at bounding box center [510, 172] width 8 height 8
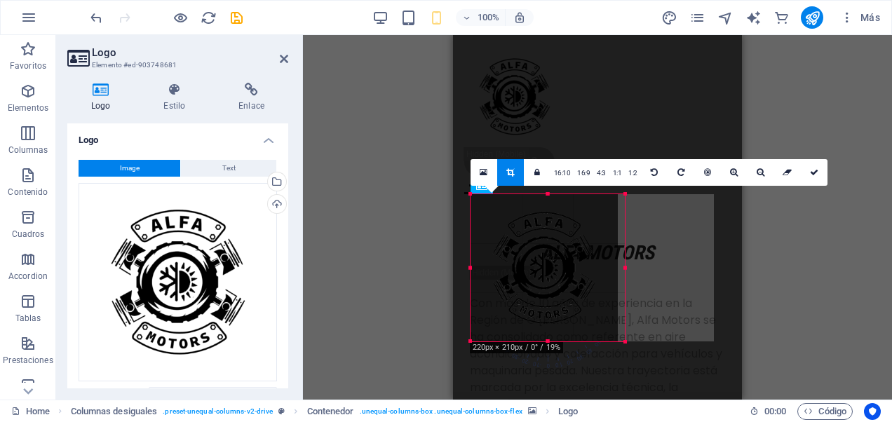
drag, startPoint x: 618, startPoint y: 343, endPoint x: 625, endPoint y: 346, distance: 7.6
click at [625, 341] on div "180 170 160 150 140 130 120 110 100 90 80 70 60 50 40 30 20 10 0 -10 -20 -30 -4…" at bounding box center [547, 267] width 154 height 147
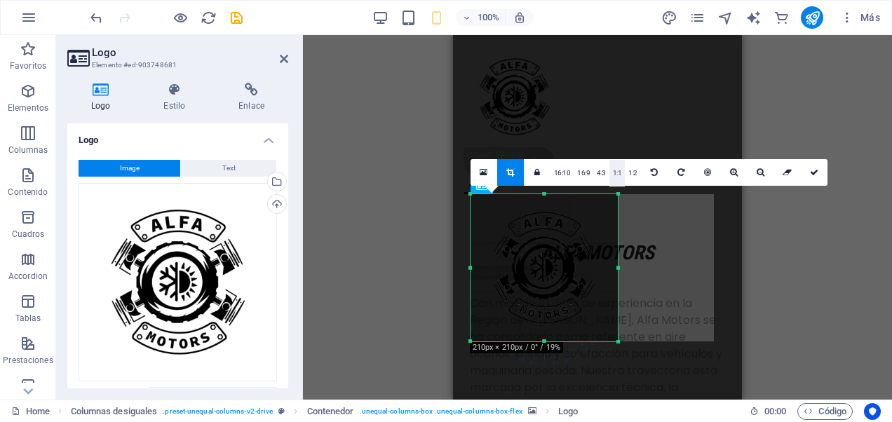
click at [615, 167] on link "1:1" at bounding box center [617, 173] width 16 height 27
click at [505, 177] on link at bounding box center [510, 172] width 27 height 27
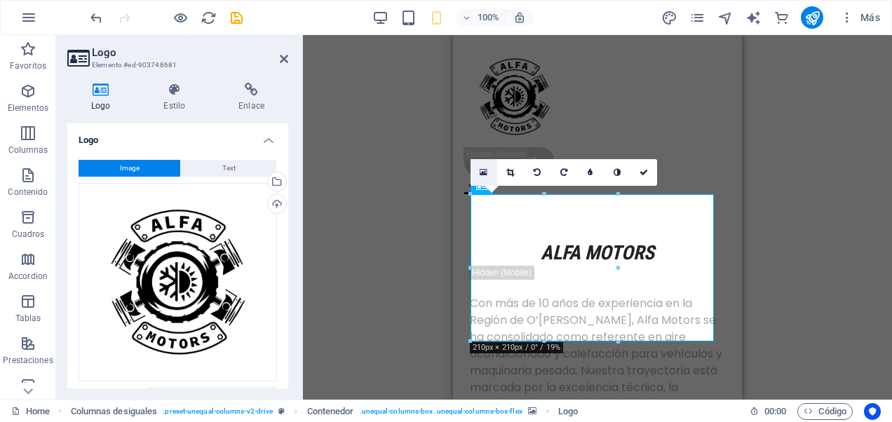
click at [484, 170] on icon at bounding box center [483, 173] width 8 height 10
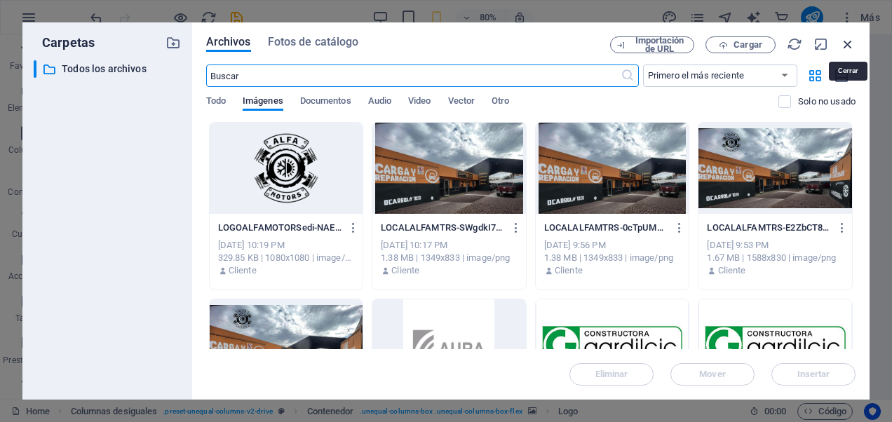
click at [845, 47] on icon "button" at bounding box center [847, 43] width 15 height 15
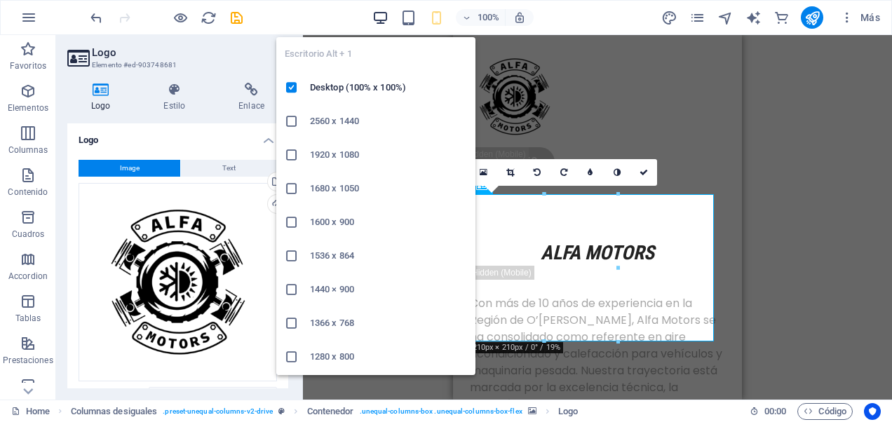
click at [379, 18] on icon "button" at bounding box center [380, 18] width 16 height 16
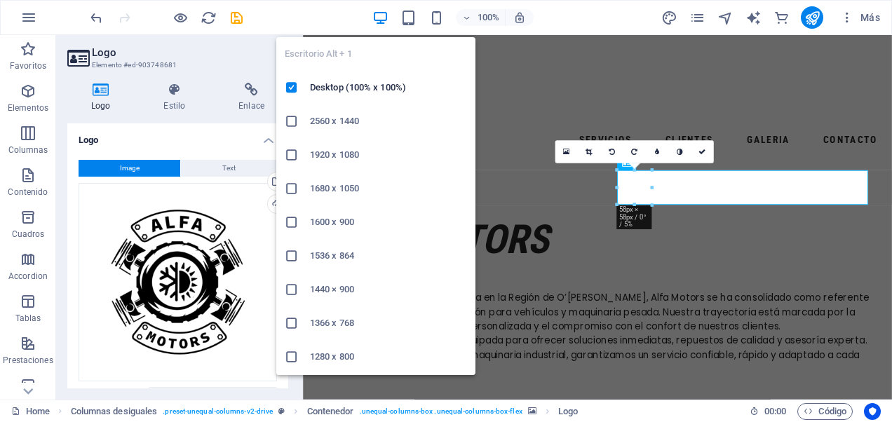
type input "58"
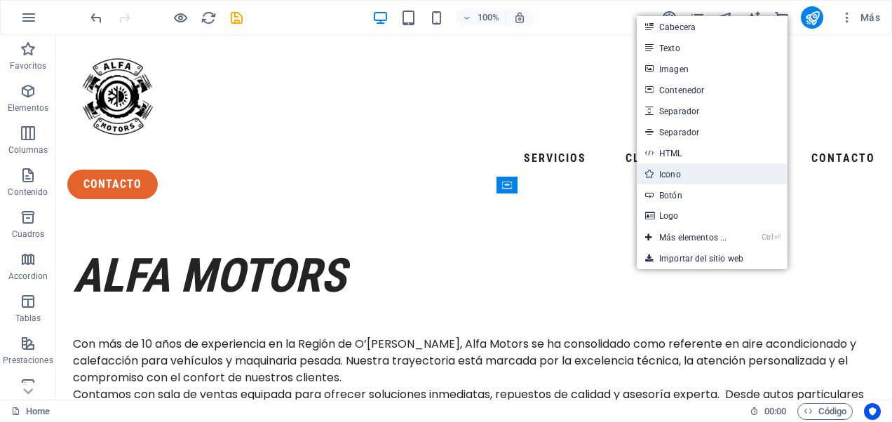
click at [686, 182] on link "Icono" at bounding box center [712, 173] width 151 height 21
select select "xMidYMid"
select select "px"
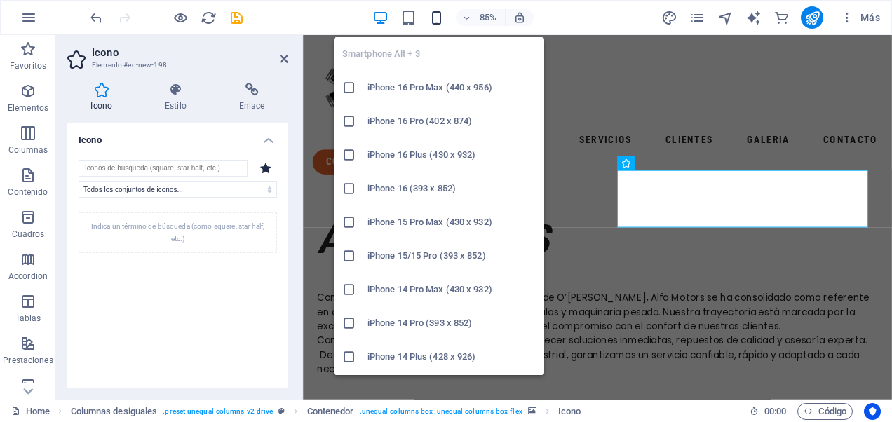
click at [430, 18] on icon "button" at bounding box center [436, 18] width 16 height 16
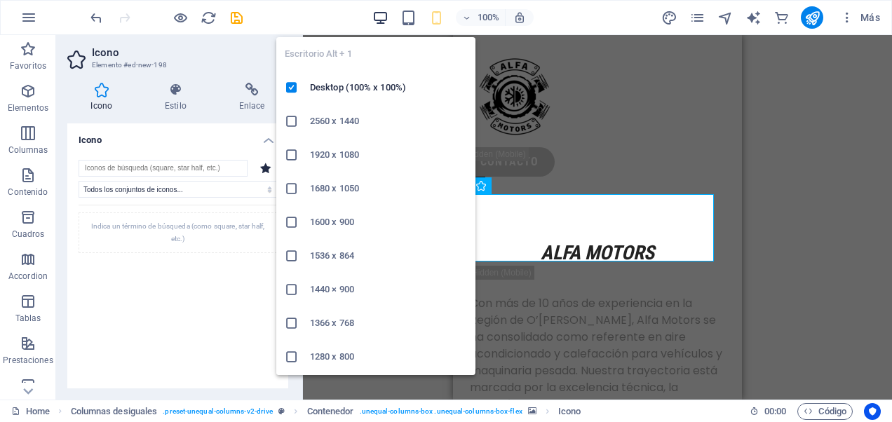
click at [381, 18] on icon "button" at bounding box center [380, 18] width 16 height 16
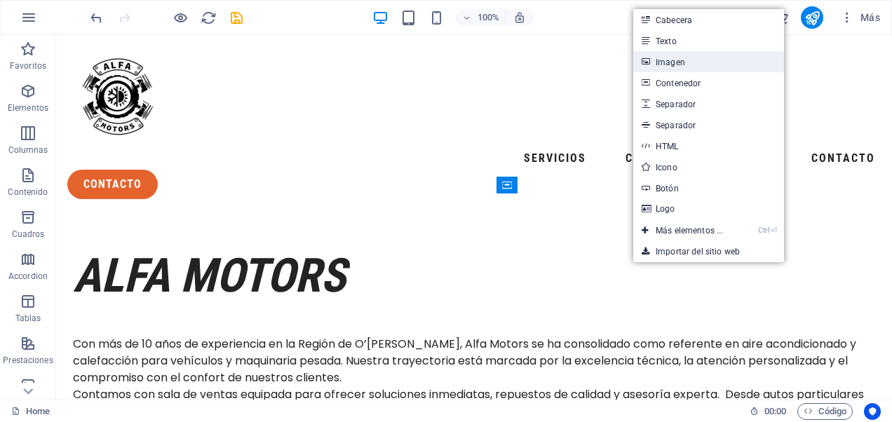
click at [689, 65] on link "Imagen" at bounding box center [708, 61] width 151 height 21
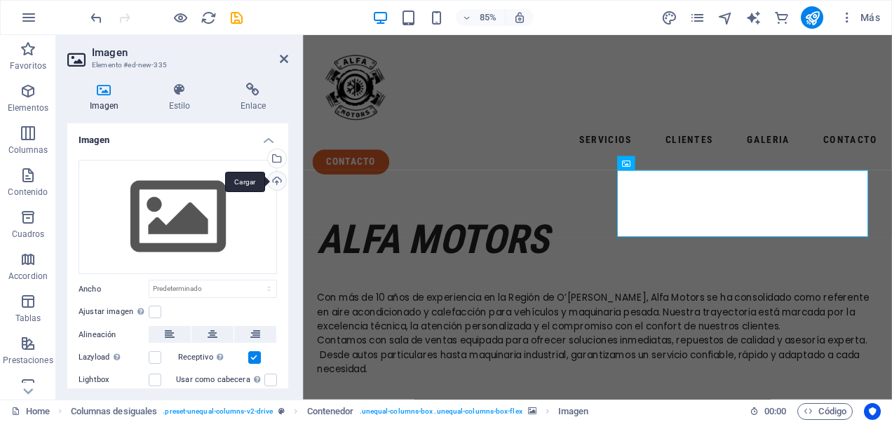
click at [278, 182] on div "Cargar" at bounding box center [275, 182] width 21 height 21
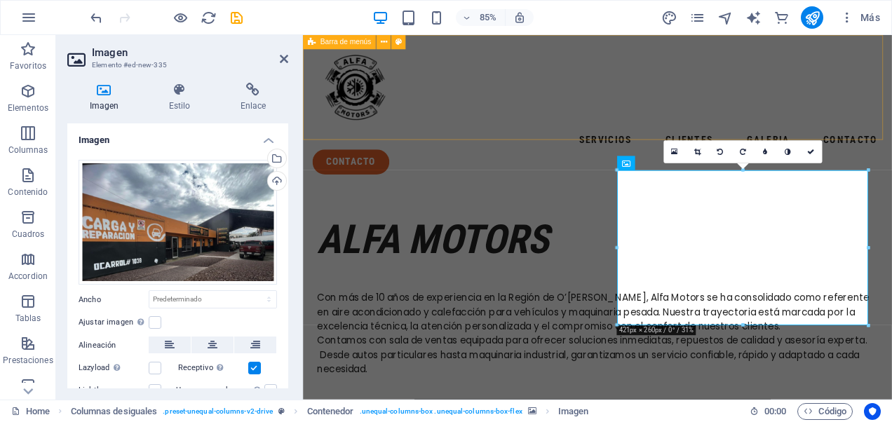
click at [583, 149] on div "servicios clientes galeria contacto contacto" at bounding box center [649, 122] width 693 height 175
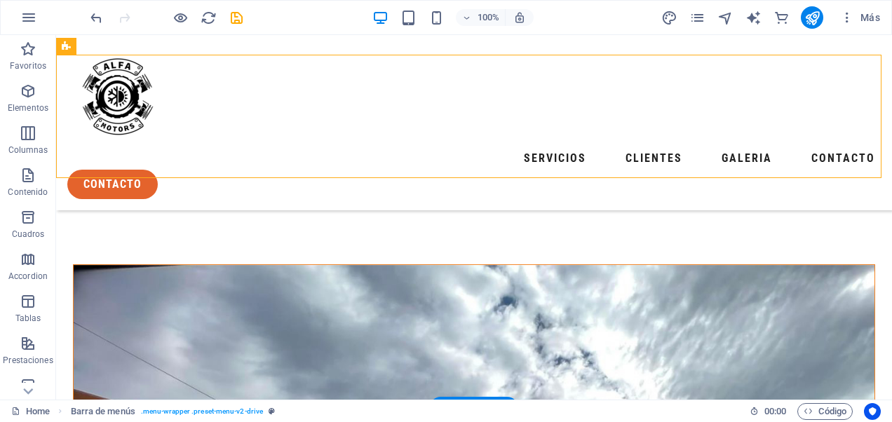
scroll to position [70, 0]
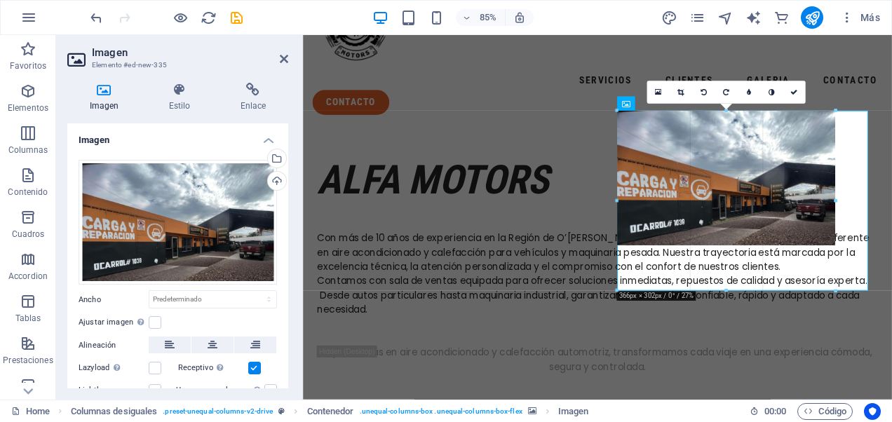
drag, startPoint x: 742, startPoint y: 264, endPoint x: 585, endPoint y: 303, distance: 161.2
type input "366"
select select "px"
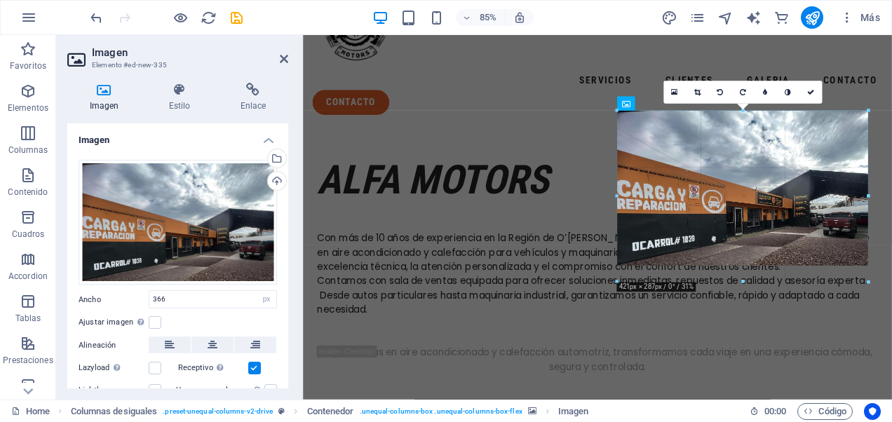
drag, startPoint x: 838, startPoint y: 245, endPoint x: 892, endPoint y: 259, distance: 55.9
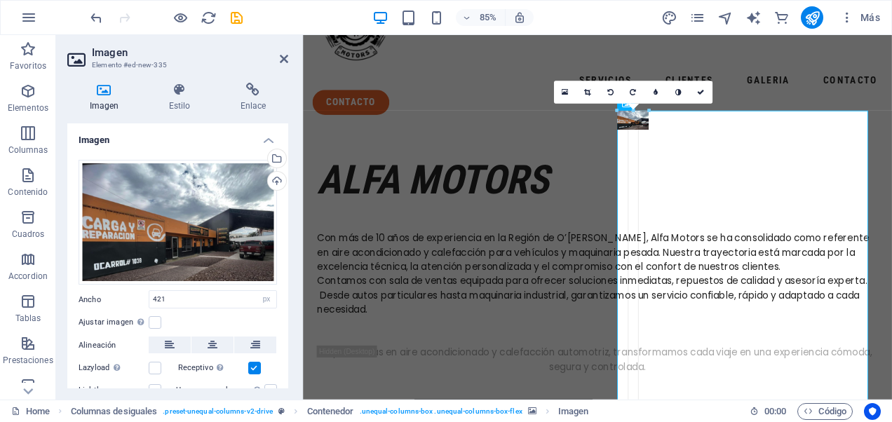
drag, startPoint x: 868, startPoint y: 203, endPoint x: 358, endPoint y: 207, distance: 510.4
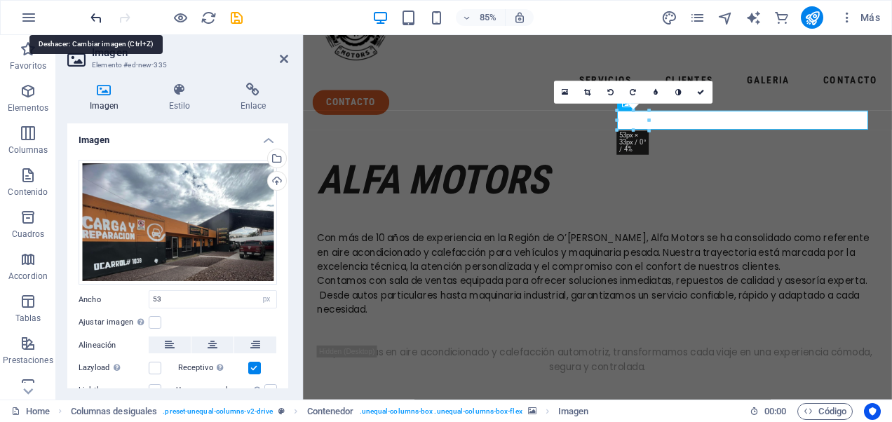
click at [88, 14] on icon "undo" at bounding box center [96, 18] width 16 height 16
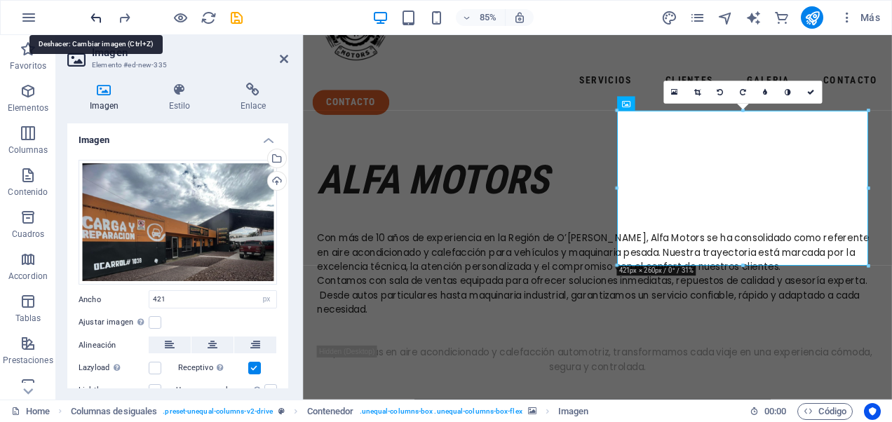
click at [88, 14] on icon "undo" at bounding box center [96, 18] width 16 height 16
type input "366"
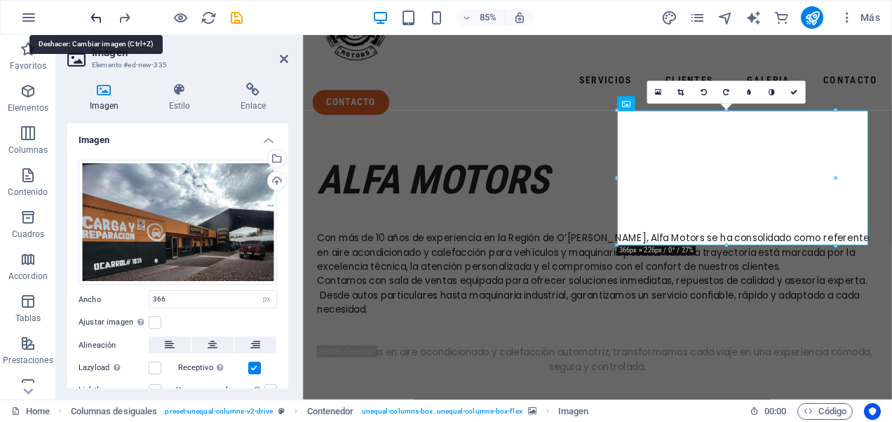
click at [88, 14] on icon "undo" at bounding box center [96, 18] width 16 height 16
select select "DISABLED_OPTION_VALUE"
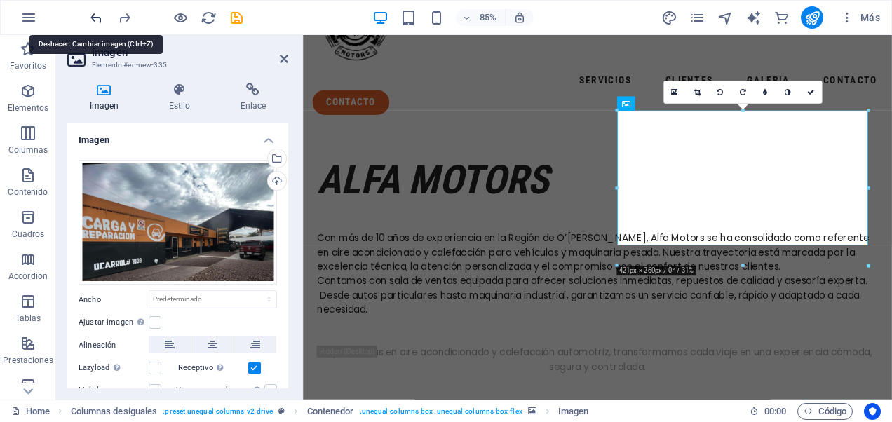
click at [88, 14] on icon "undo" at bounding box center [96, 18] width 16 height 16
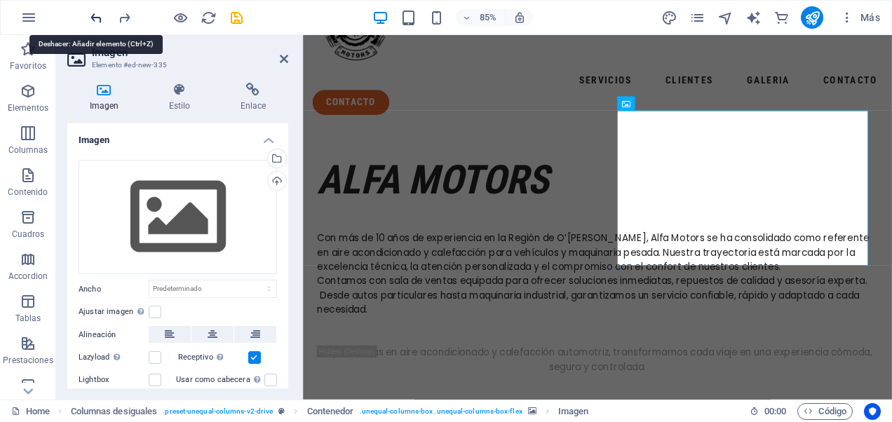
click at [88, 14] on icon "undo" at bounding box center [96, 18] width 16 height 16
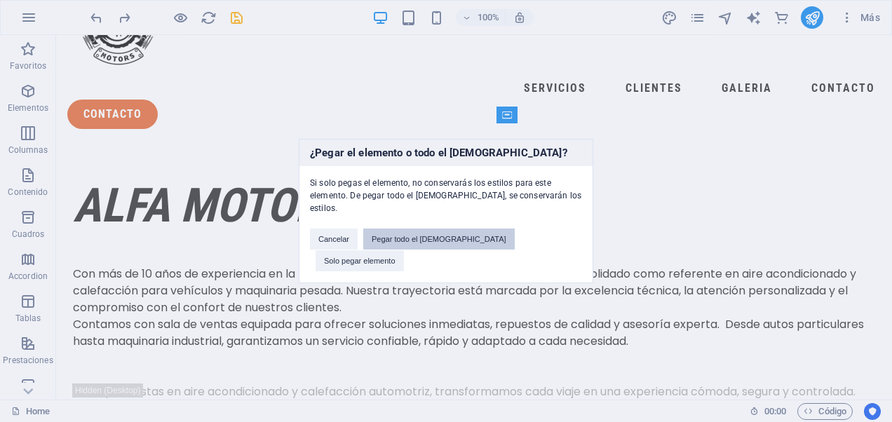
click at [463, 245] on button "Pegar todo el [DEMOGRAPHIC_DATA]" at bounding box center [438, 239] width 151 height 21
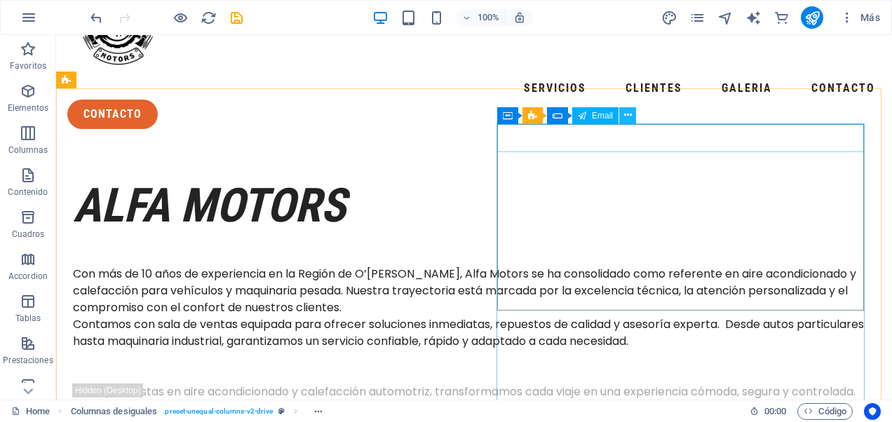
click at [631, 118] on icon at bounding box center [628, 115] width 8 height 15
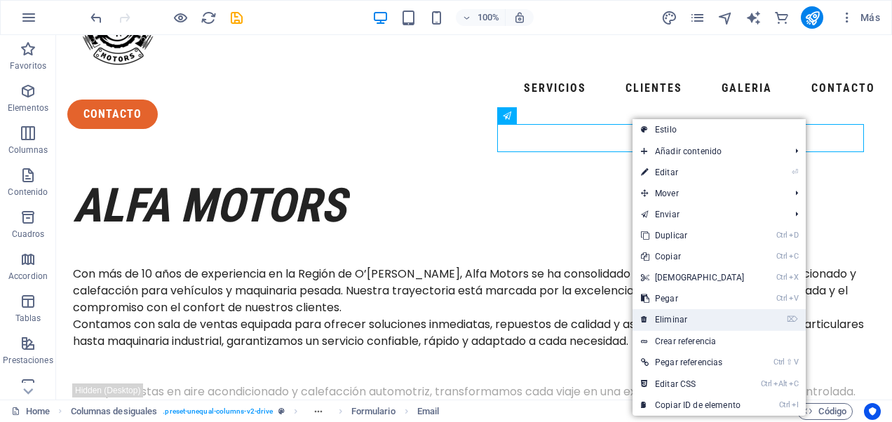
click at [667, 317] on link "⌦ Eliminar" at bounding box center [692, 319] width 121 height 21
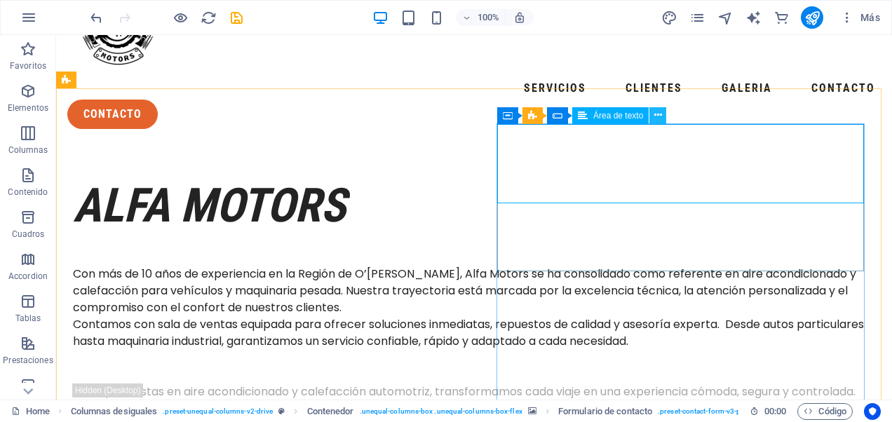
click at [658, 116] on icon at bounding box center [658, 115] width 8 height 15
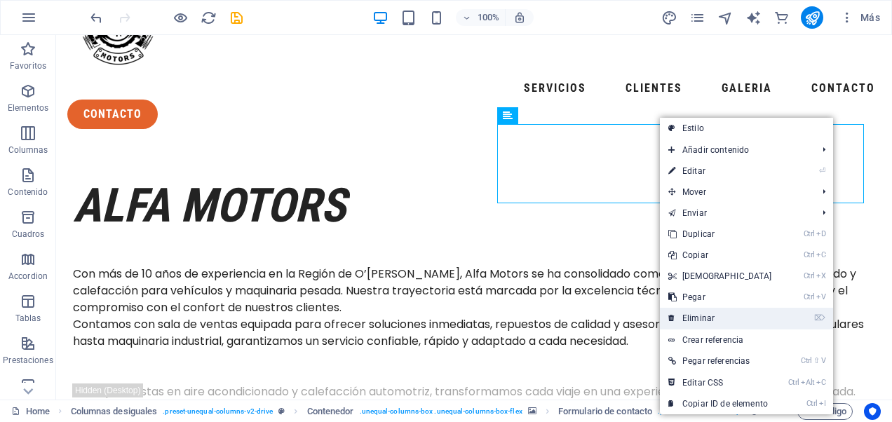
drag, startPoint x: 711, startPoint y: 318, endPoint x: 654, endPoint y: 283, distance: 66.7
click at [711, 318] on link "⌦ Eliminar" at bounding box center [720, 318] width 121 height 21
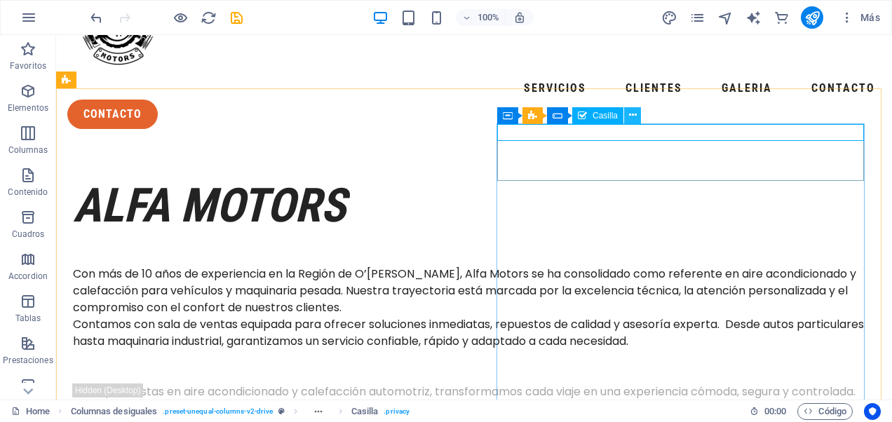
click at [638, 118] on button at bounding box center [632, 115] width 17 height 17
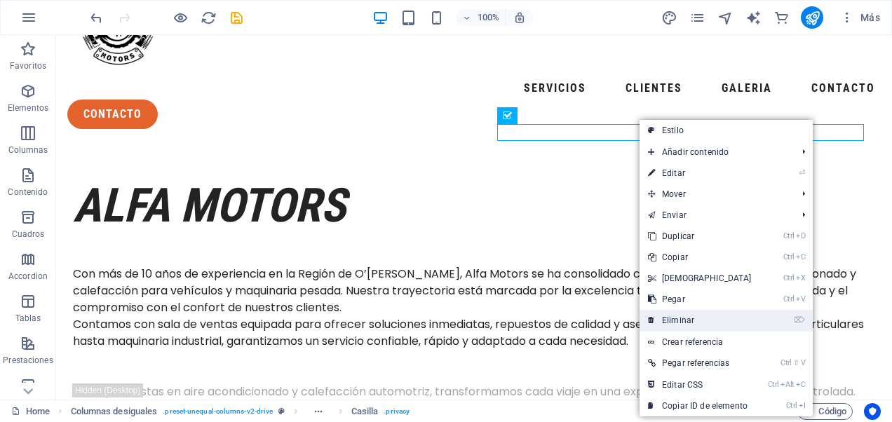
drag, startPoint x: 686, startPoint y: 320, endPoint x: 599, endPoint y: 243, distance: 116.2
click at [686, 320] on link "⌦ Eliminar" at bounding box center [699, 320] width 121 height 21
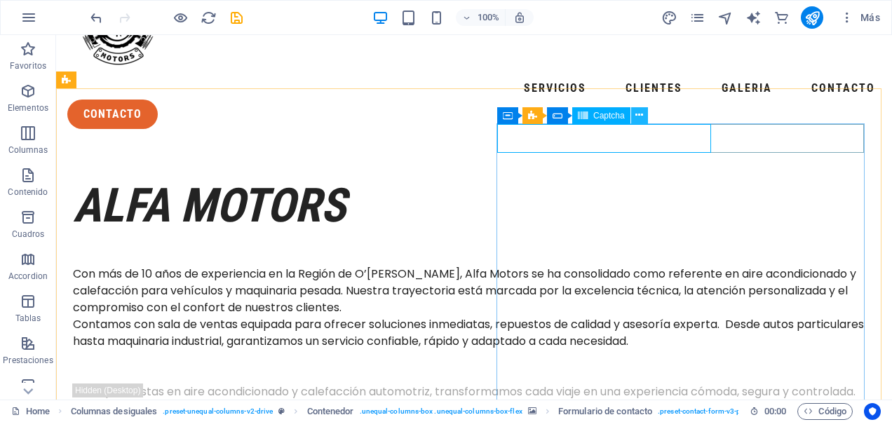
click at [637, 116] on icon at bounding box center [639, 115] width 8 height 15
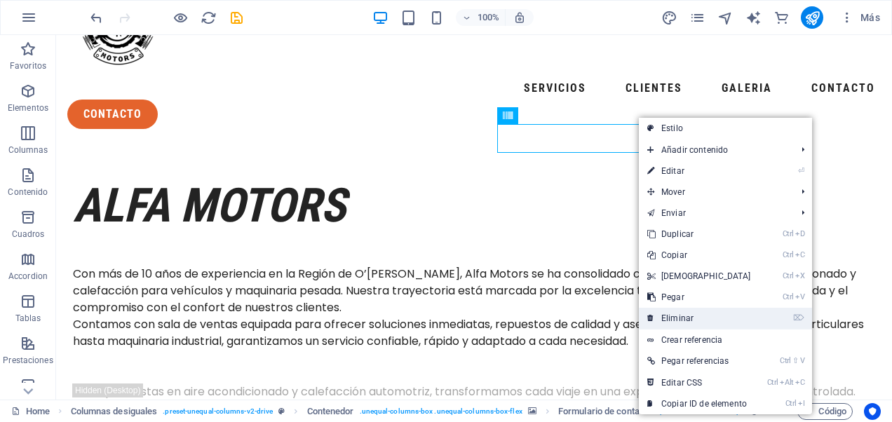
click at [703, 311] on link "⌦ Eliminar" at bounding box center [699, 318] width 121 height 21
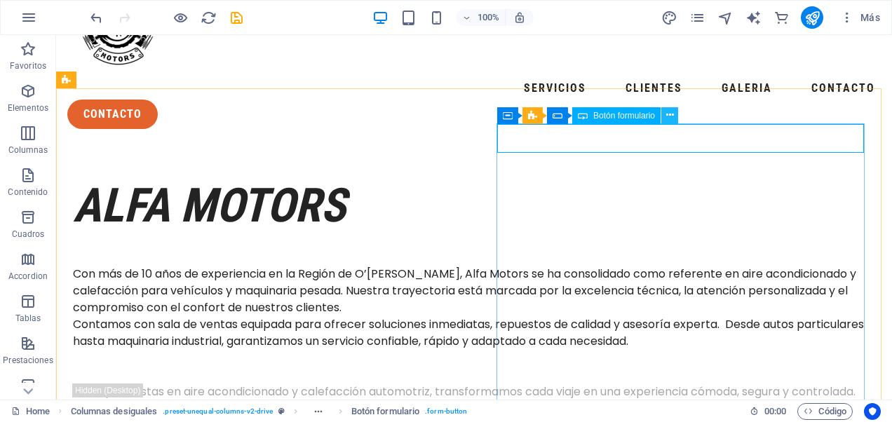
click at [667, 118] on icon at bounding box center [670, 115] width 8 height 15
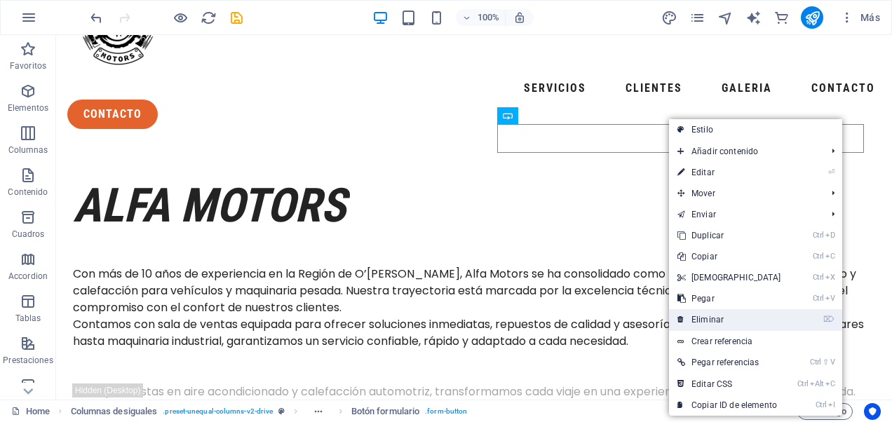
drag, startPoint x: 743, startPoint y: 315, endPoint x: 679, endPoint y: 275, distance: 75.6
click at [743, 315] on link "⌦ Eliminar" at bounding box center [729, 319] width 121 height 21
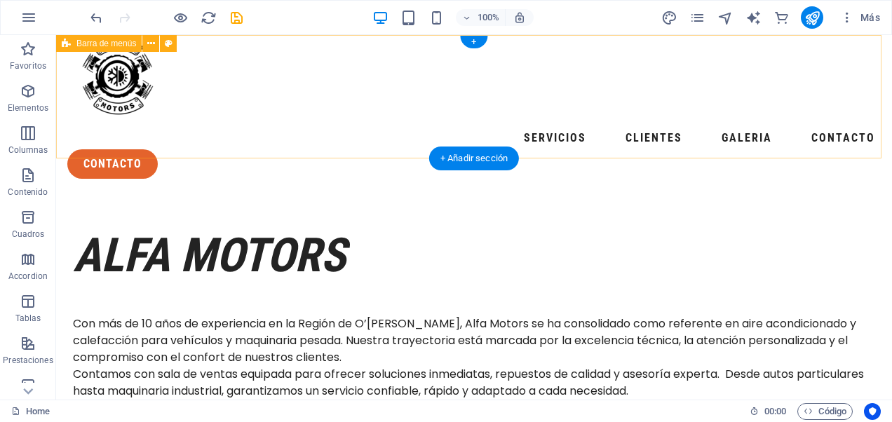
scroll to position [0, 0]
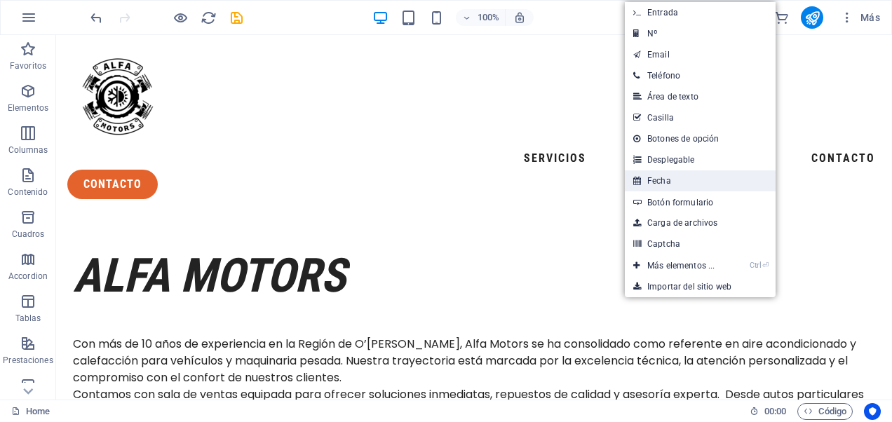
click at [662, 179] on link "Fecha" at bounding box center [700, 180] width 151 height 21
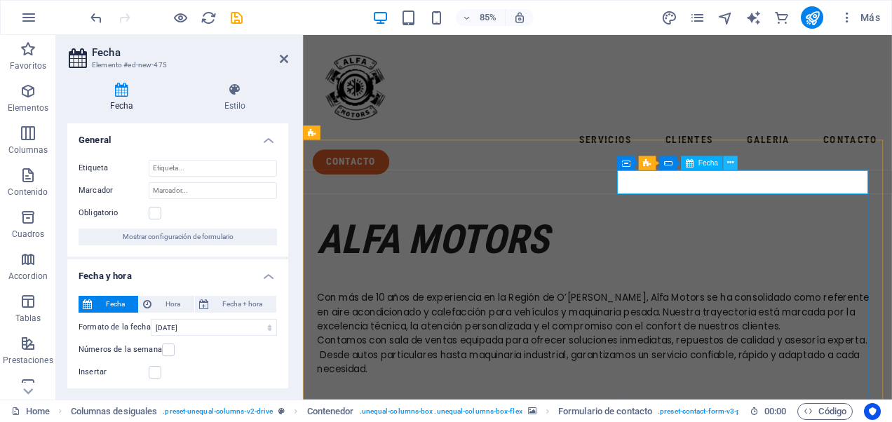
click at [732, 164] on icon at bounding box center [730, 163] width 6 height 13
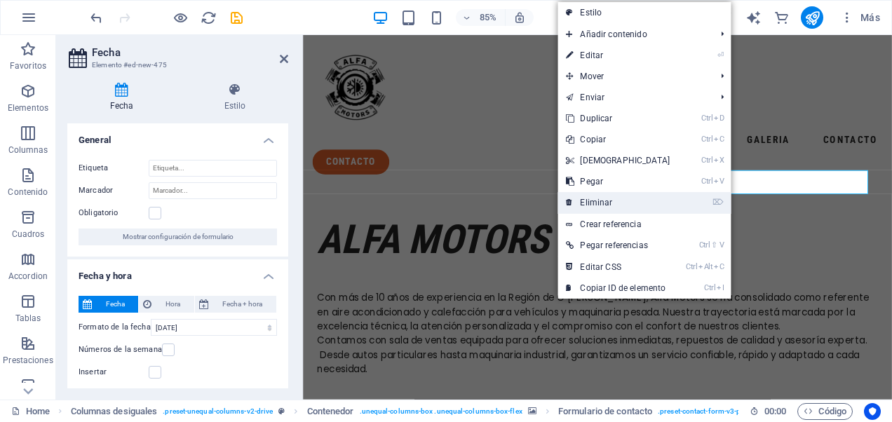
click at [631, 208] on link "⌦ Eliminar" at bounding box center [617, 202] width 121 height 21
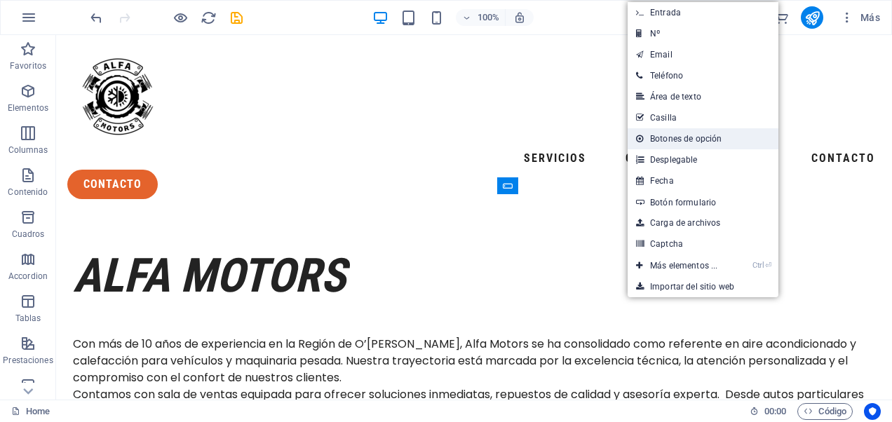
click at [686, 140] on link "Botones de opción" at bounding box center [702, 138] width 151 height 21
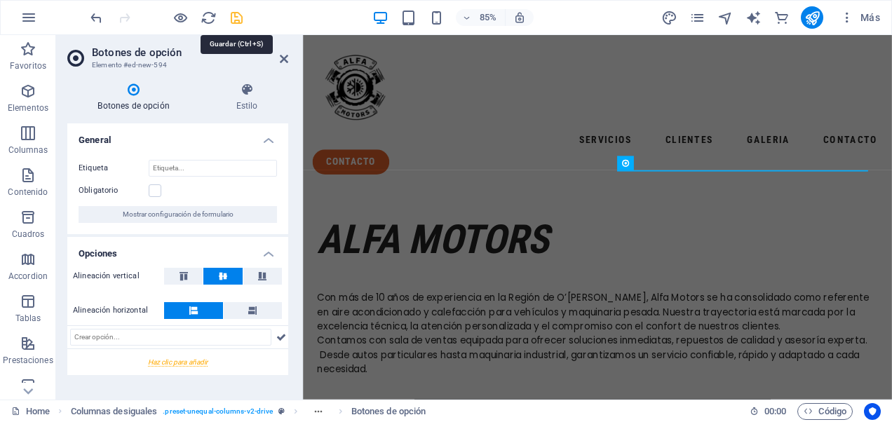
click at [230, 18] on icon "save" at bounding box center [237, 18] width 16 height 16
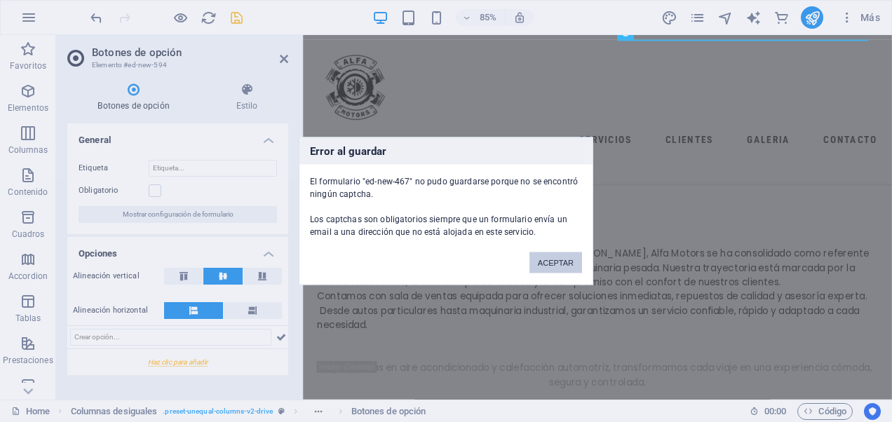
scroll to position [153, 0]
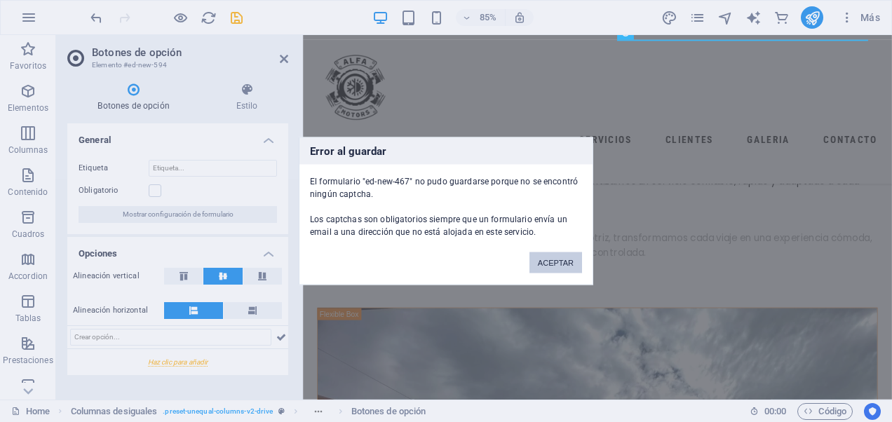
click at [554, 268] on button "ACEPTAR" at bounding box center [555, 262] width 53 height 21
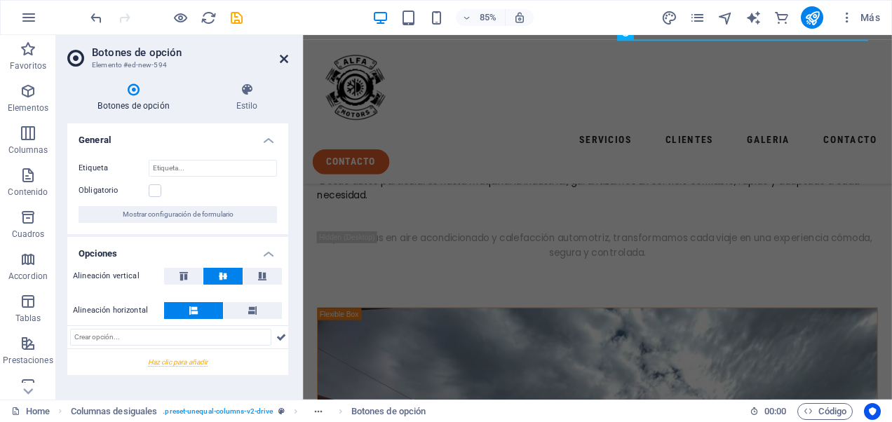
click at [286, 57] on icon at bounding box center [284, 58] width 8 height 11
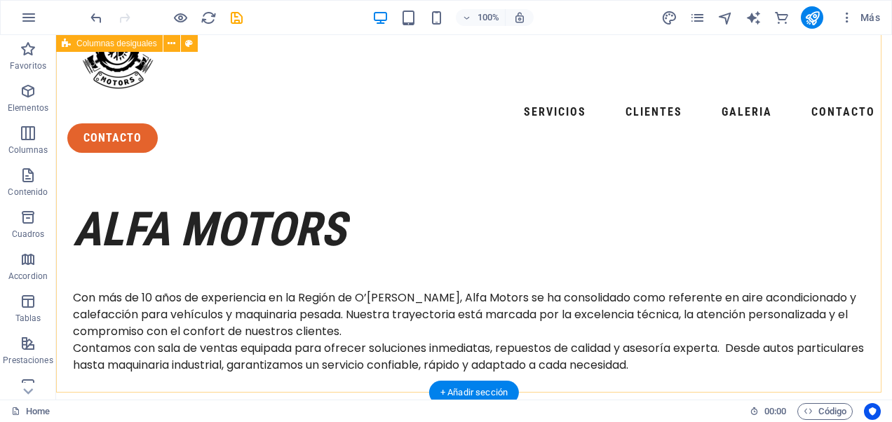
scroll to position [0, 0]
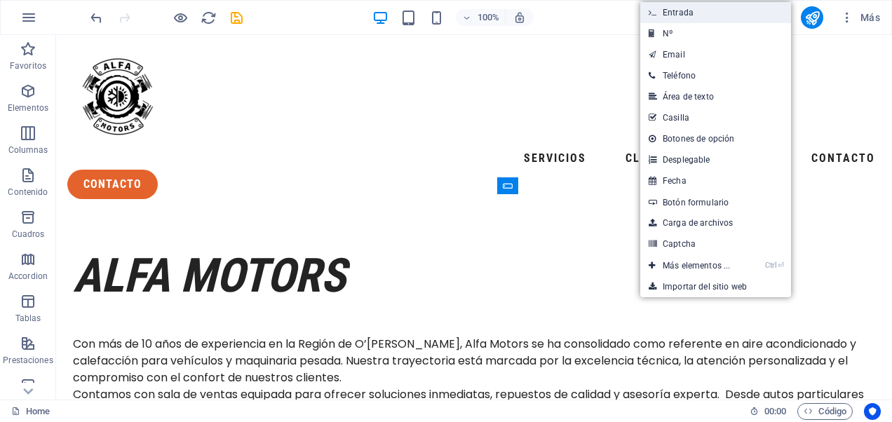
click at [682, 13] on link "Entrada" at bounding box center [715, 12] width 151 height 21
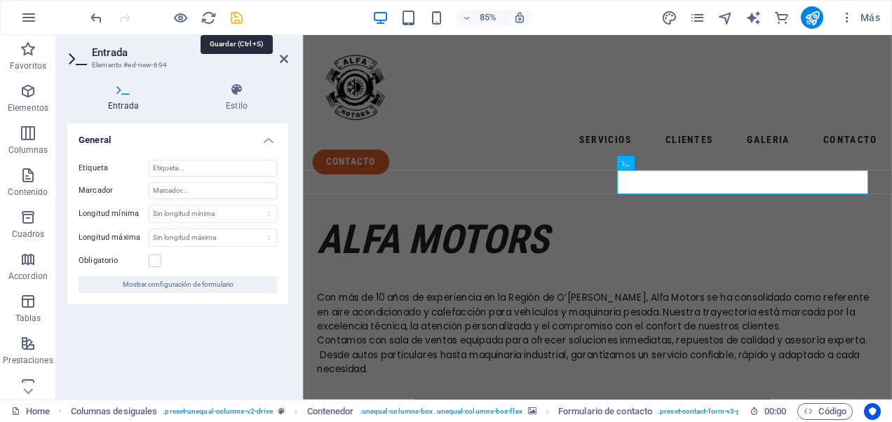
click at [235, 19] on icon "save" at bounding box center [237, 18] width 16 height 16
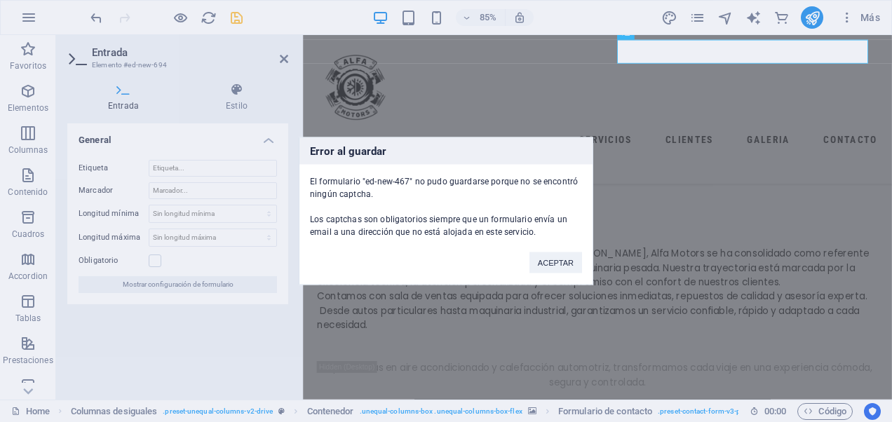
scroll to position [153, 0]
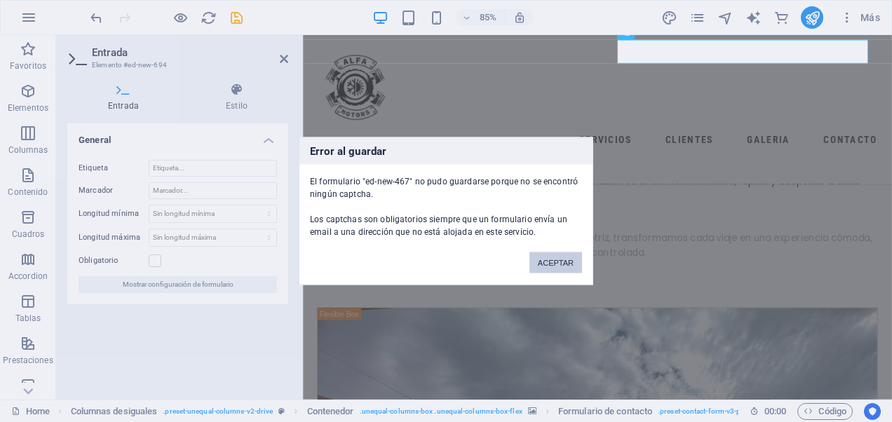
click at [559, 263] on button "ACEPTAR" at bounding box center [555, 262] width 53 height 21
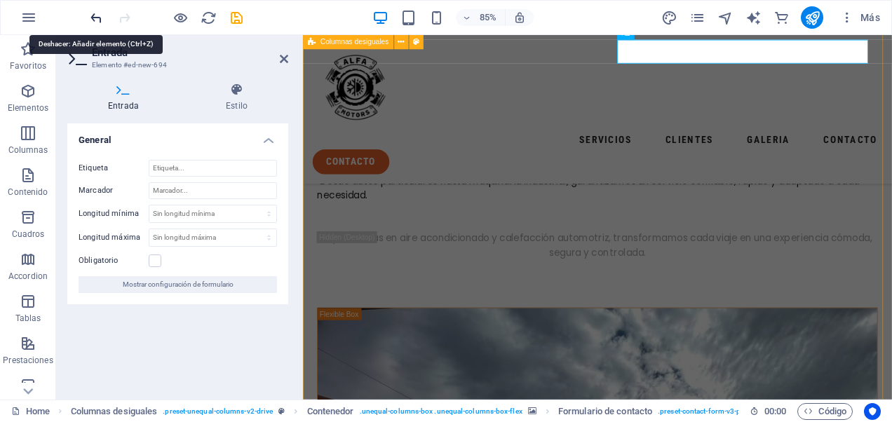
click at [96, 19] on icon "undo" at bounding box center [96, 18] width 16 height 16
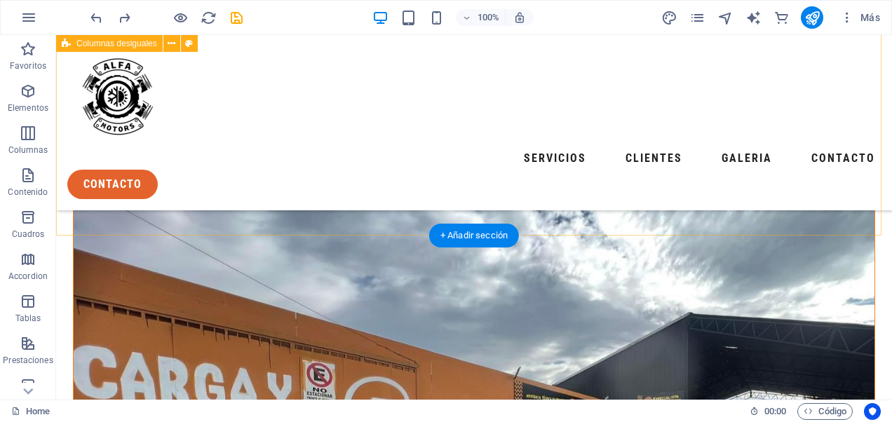
scroll to position [83, 0]
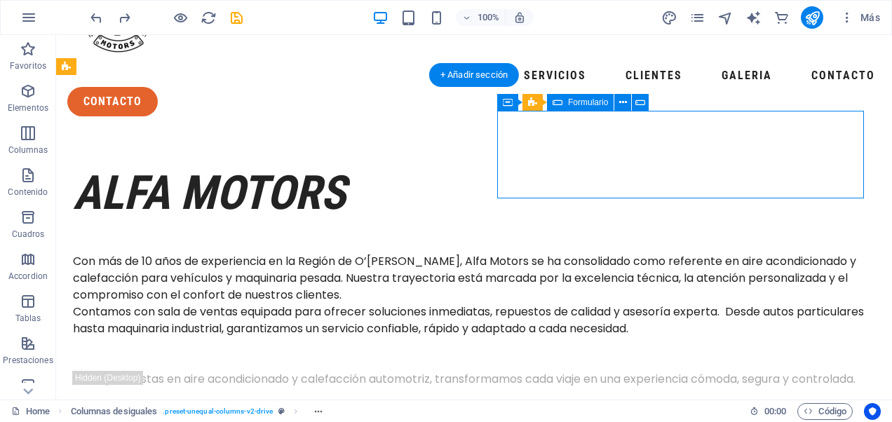
drag, startPoint x: 599, startPoint y: 203, endPoint x: 606, endPoint y: 189, distance: 16.0
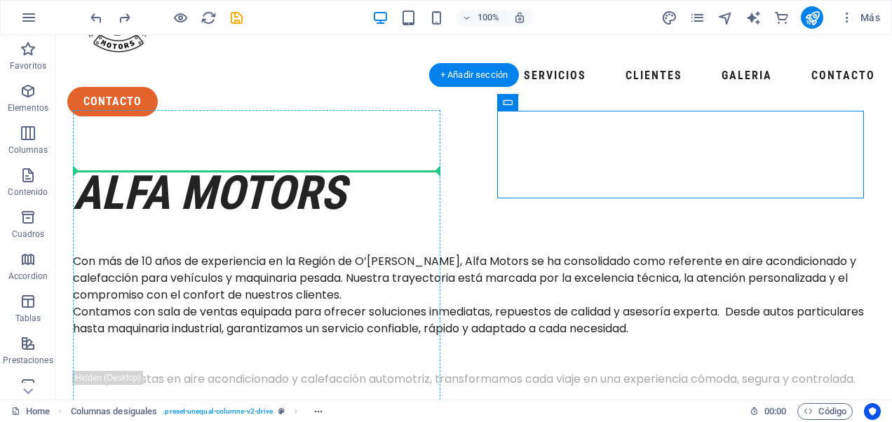
drag, startPoint x: 632, startPoint y: 146, endPoint x: 414, endPoint y: 149, distance: 218.7
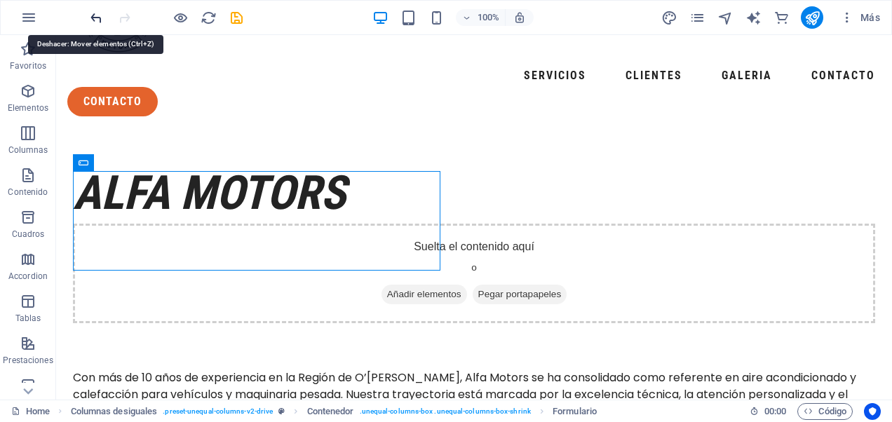
drag, startPoint x: 97, startPoint y: 20, endPoint x: 309, endPoint y: 133, distance: 240.9
click at [97, 20] on icon "undo" at bounding box center [96, 18] width 16 height 16
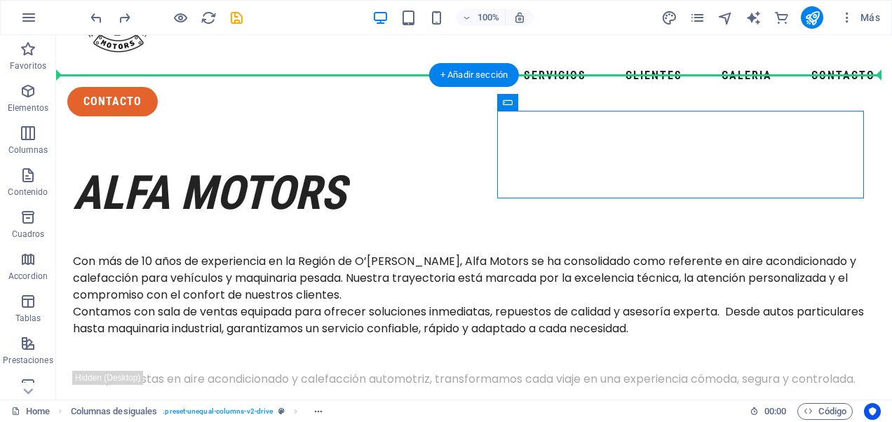
drag, startPoint x: 562, startPoint y: 144, endPoint x: 571, endPoint y: 97, distance: 48.5
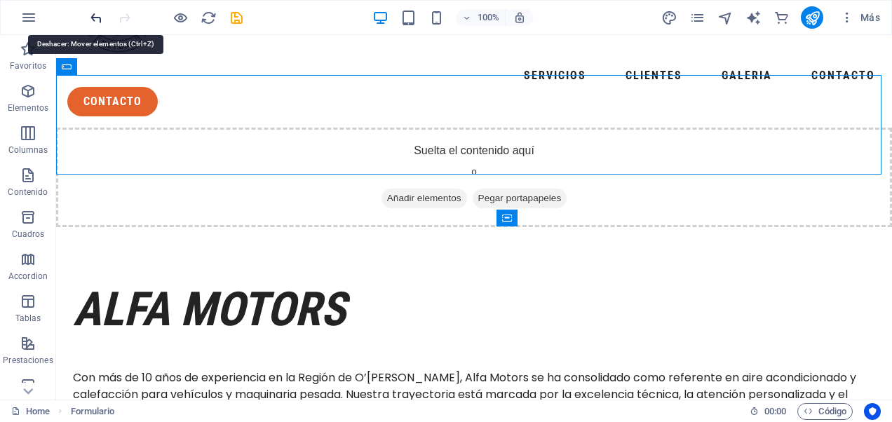
click at [98, 18] on icon "undo" at bounding box center [96, 18] width 16 height 16
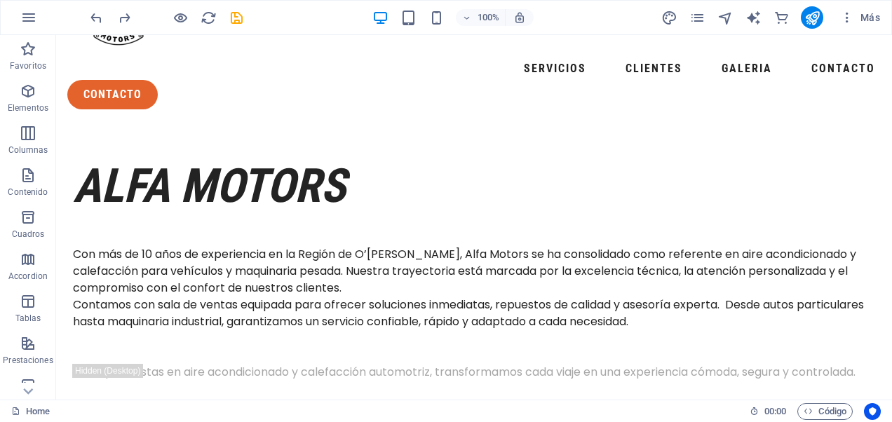
scroll to position [13, 0]
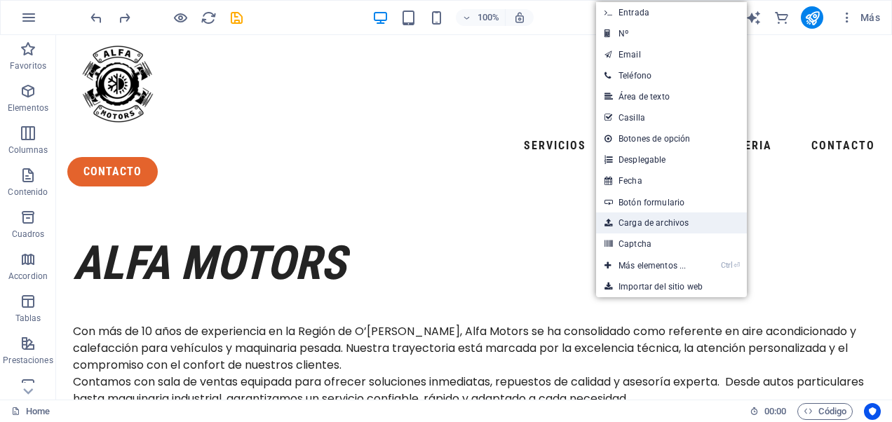
click at [631, 224] on link "Carga de archivos" at bounding box center [671, 222] width 151 height 21
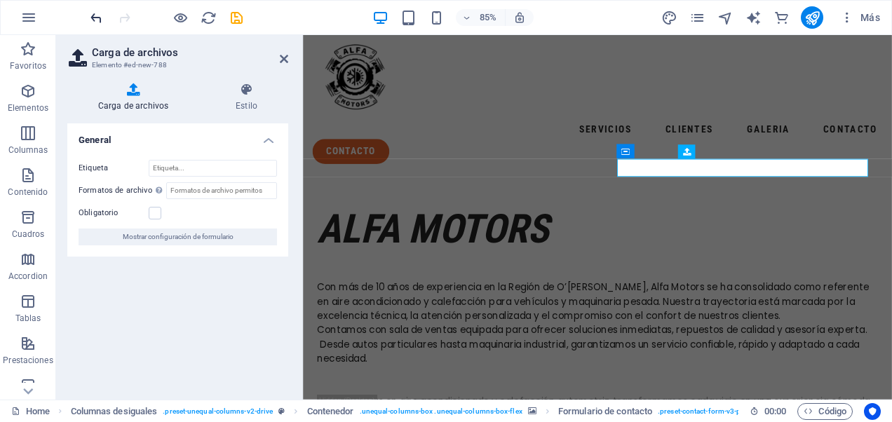
click at [93, 20] on icon "undo" at bounding box center [96, 18] width 16 height 16
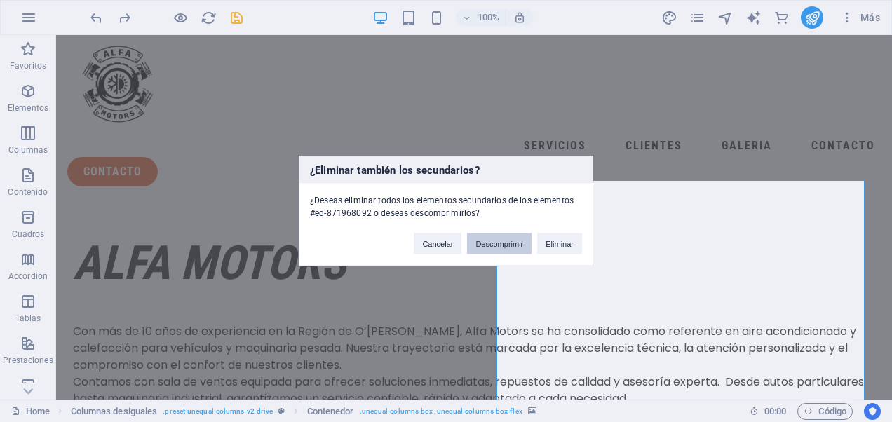
click at [512, 247] on button "Descomprimir" at bounding box center [499, 243] width 64 height 21
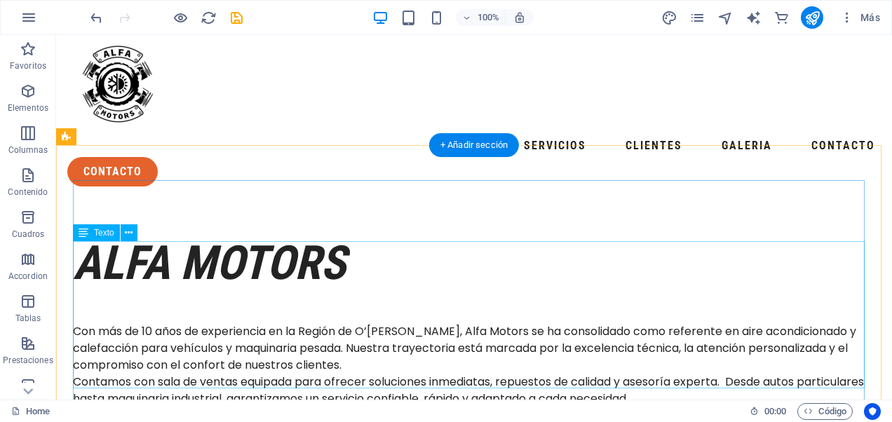
click at [818, 296] on div "Con más de 10 años de experiencia en la Región de O’[PERSON_NAME], Alfa Motors …" at bounding box center [474, 367] width 802 height 147
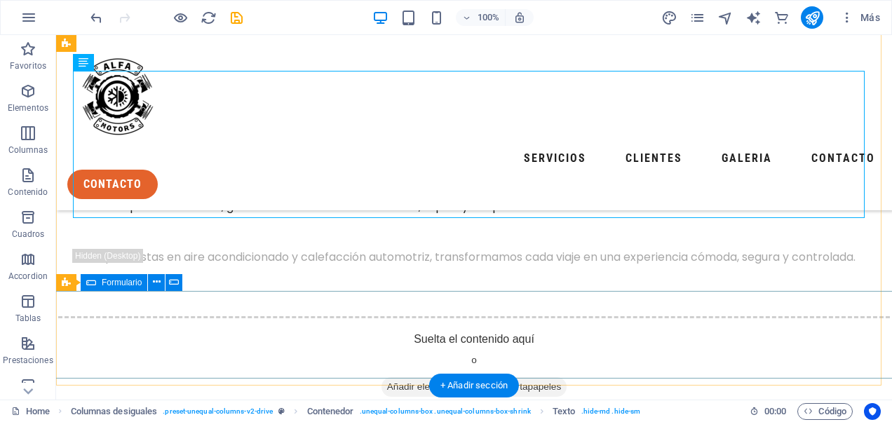
scroll to position [293, 0]
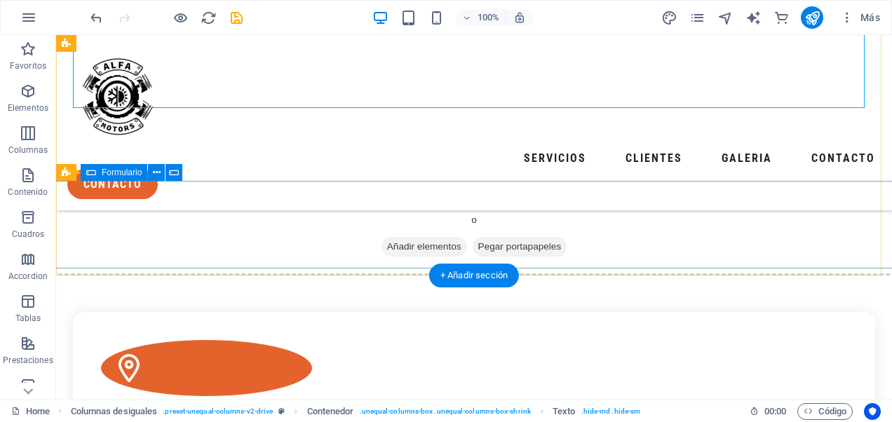
click at [432, 224] on div "Suelta el contenido aquí o Añadir elementos Pegar portapapeles" at bounding box center [473, 226] width 869 height 100
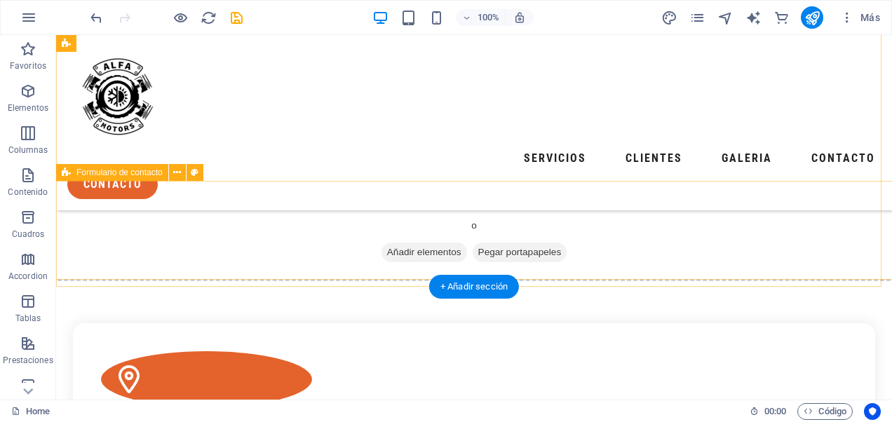
click at [432, 224] on div "Suelta el contenido aquí o Añadir elementos Pegar portapapeles" at bounding box center [474, 232] width 858 height 100
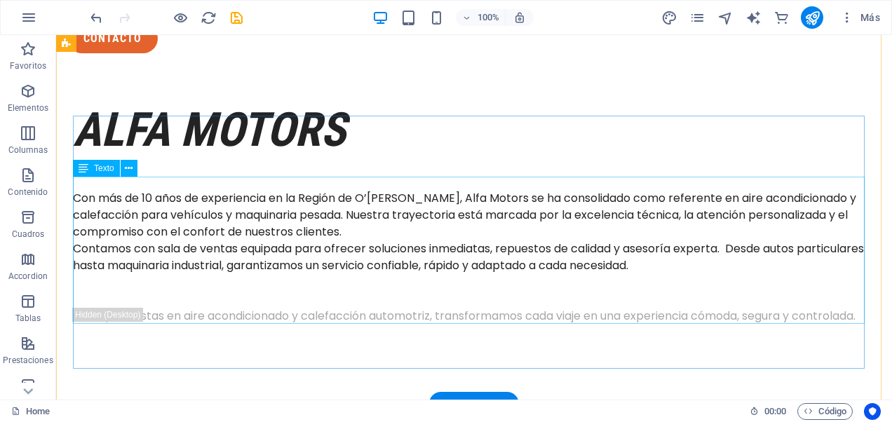
scroll to position [0, 0]
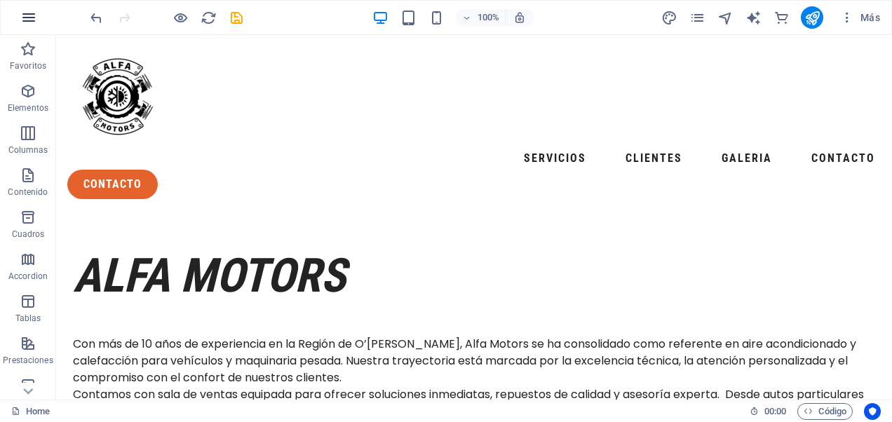
click at [39, 18] on button "button" at bounding box center [29, 18] width 34 height 34
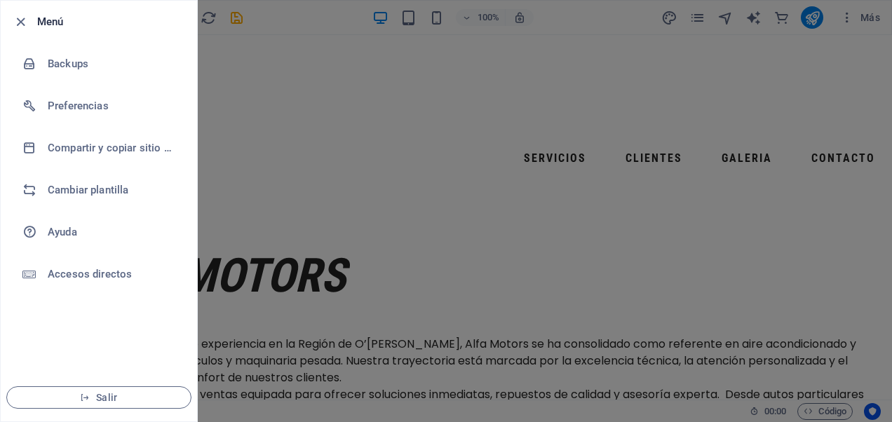
drag, startPoint x: 451, startPoint y: 215, endPoint x: 627, endPoint y: 223, distance: 175.4
click at [451, 215] on div at bounding box center [446, 211] width 892 height 422
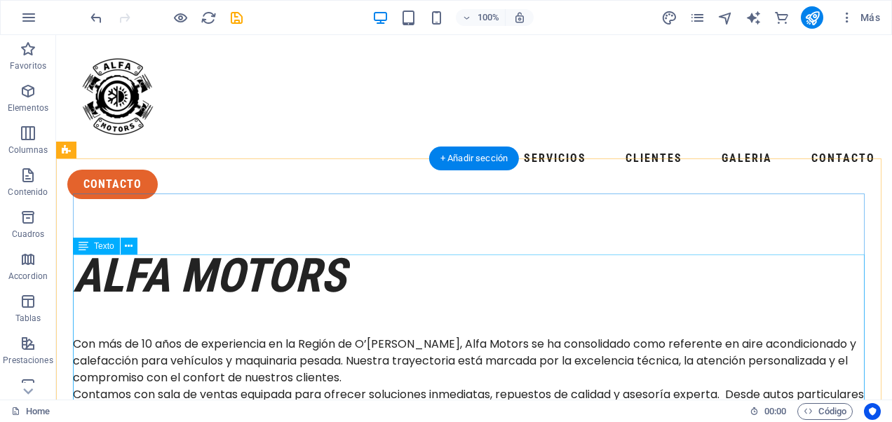
click at [801, 308] on div "Con más de 10 años de experiencia en la Región de O’[PERSON_NAME], Alfa Motors …" at bounding box center [474, 379] width 802 height 147
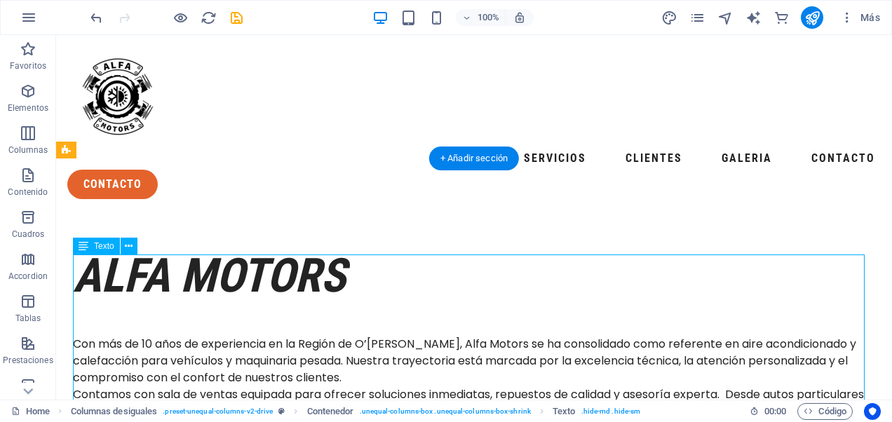
click at [812, 317] on div "Con más de 10 años de experiencia en la Región de O’[PERSON_NAME], Alfa Motors …" at bounding box center [474, 379] width 802 height 147
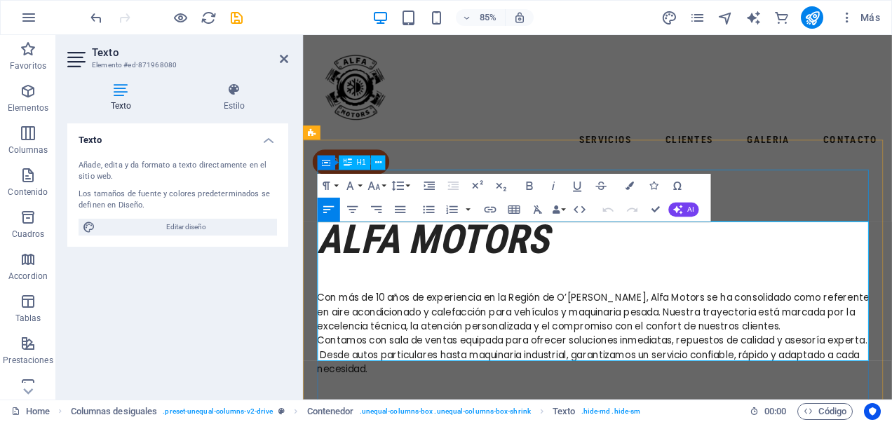
click at [891, 245] on div "alfa motors" at bounding box center [649, 275] width 659 height 61
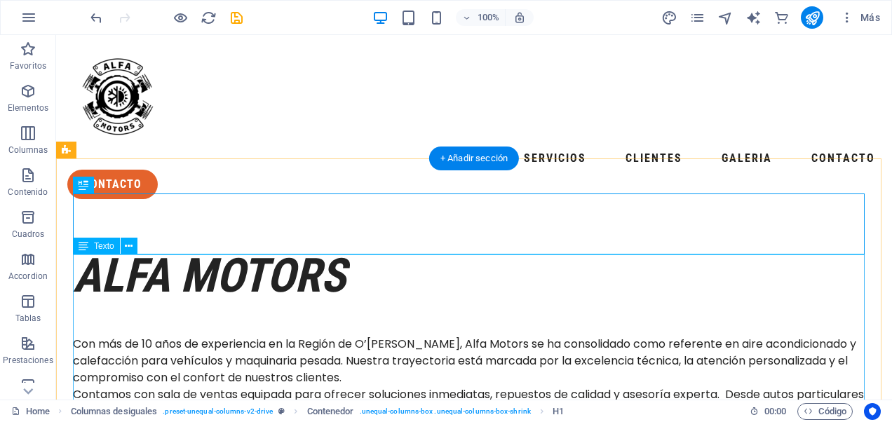
click at [575, 306] on div "Con más de 10 años de experiencia en la Región de O’[PERSON_NAME], Alfa Motors …" at bounding box center [474, 379] width 802 height 147
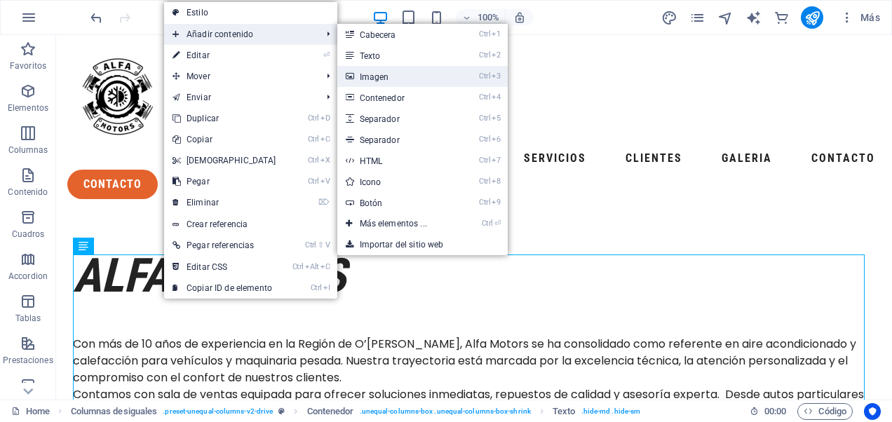
click at [397, 80] on link "Ctrl 3 Imagen" at bounding box center [396, 76] width 118 height 21
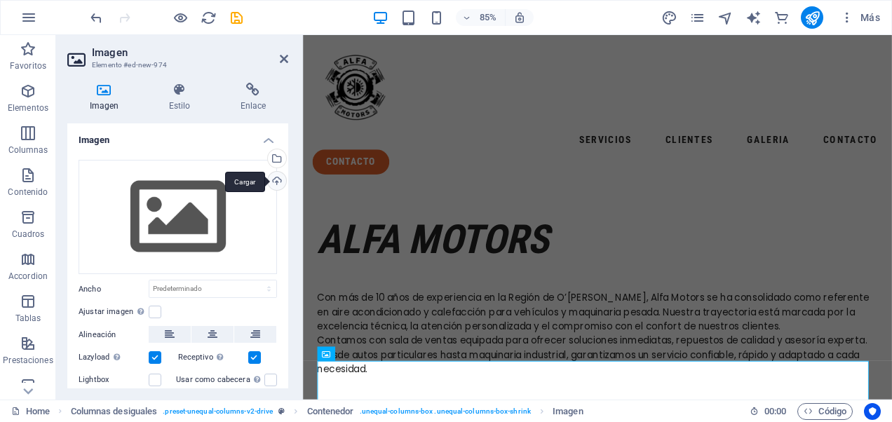
click at [275, 181] on div "Cargar" at bounding box center [275, 182] width 21 height 21
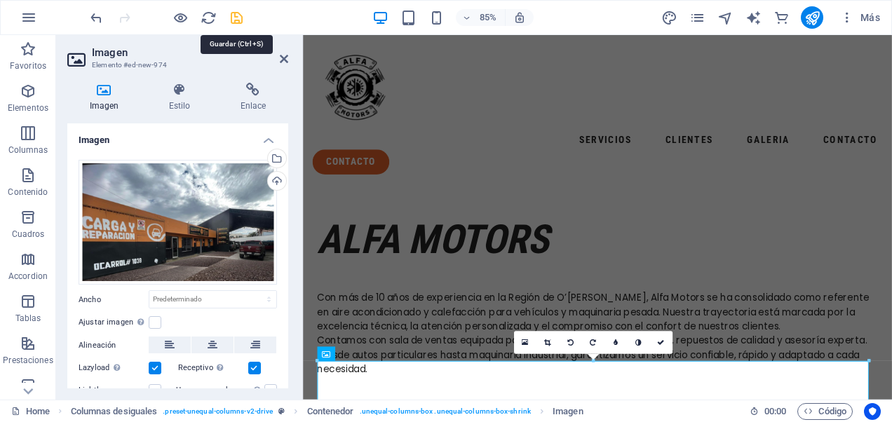
click at [238, 13] on icon "save" at bounding box center [237, 18] width 16 height 16
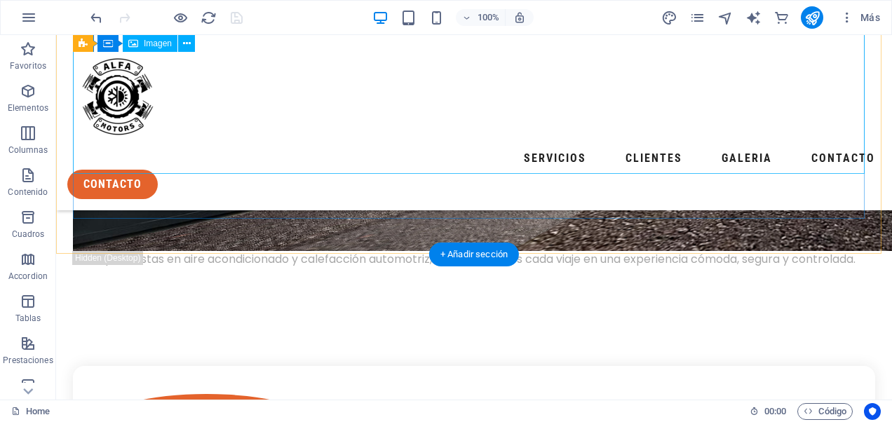
scroll to position [631, 0]
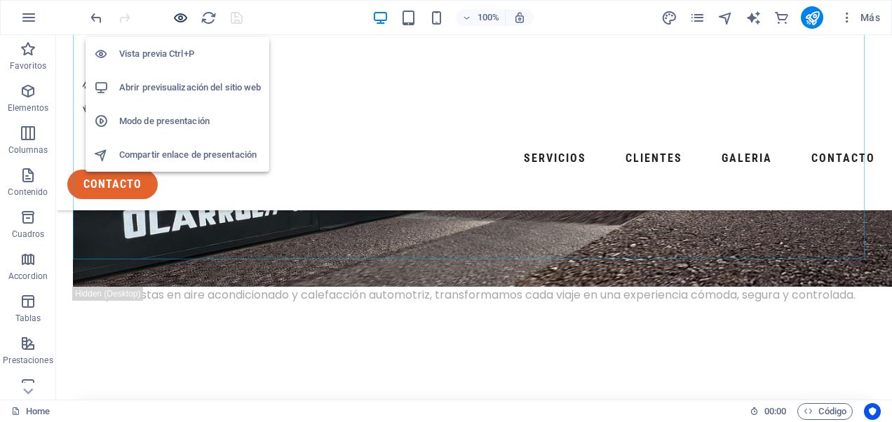
click at [172, 16] on icon "button" at bounding box center [180, 18] width 16 height 16
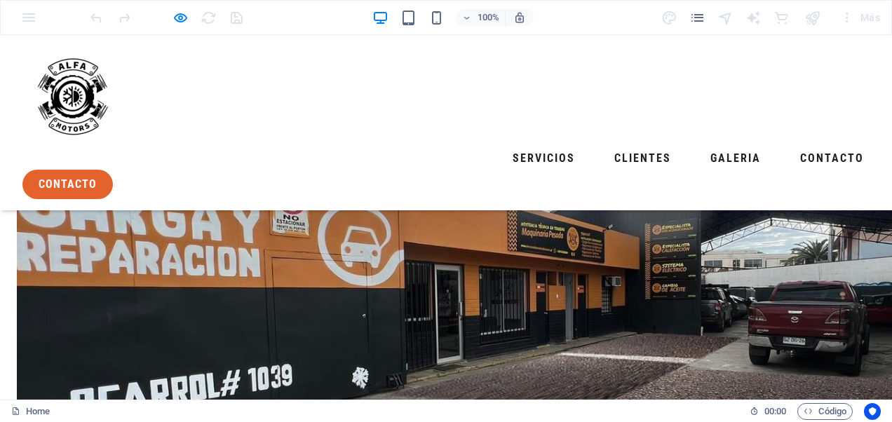
scroll to position [351, 0]
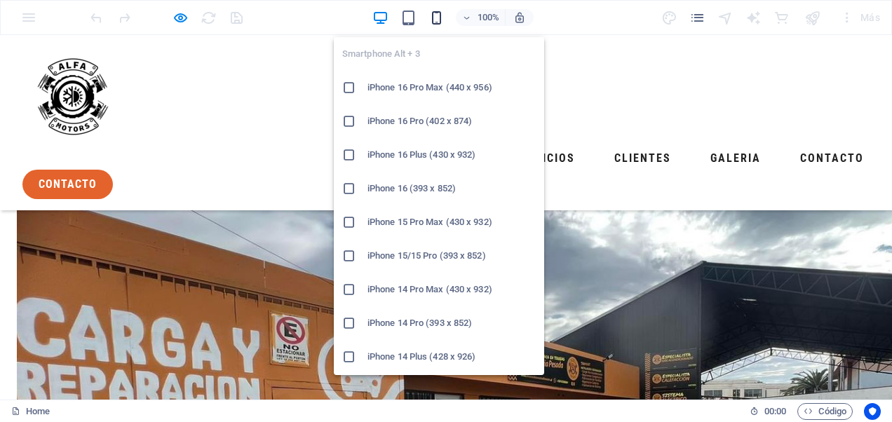
click at [432, 16] on icon "button" at bounding box center [436, 18] width 16 height 16
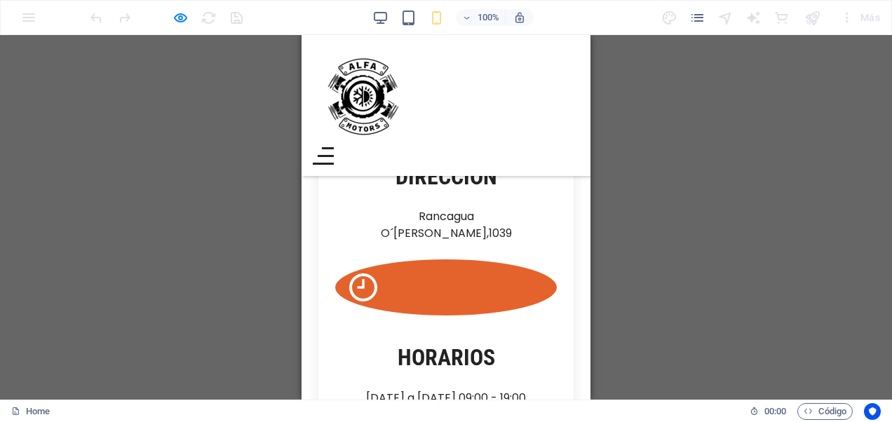
scroll to position [280, 0]
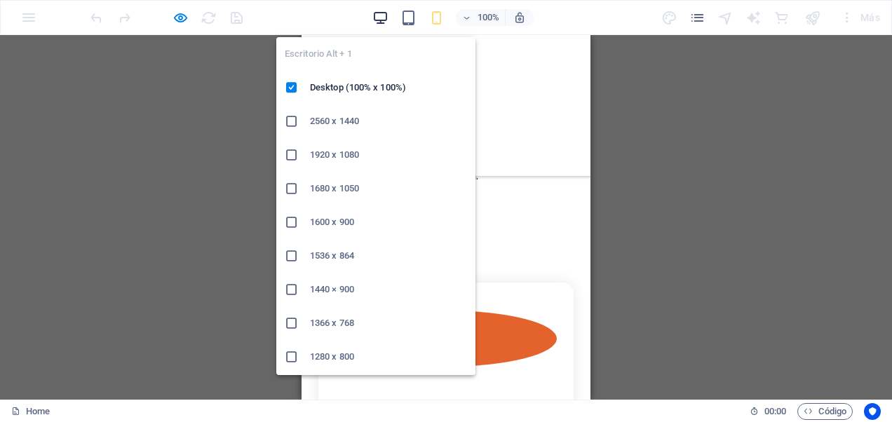
click at [383, 22] on icon "button" at bounding box center [380, 18] width 16 height 16
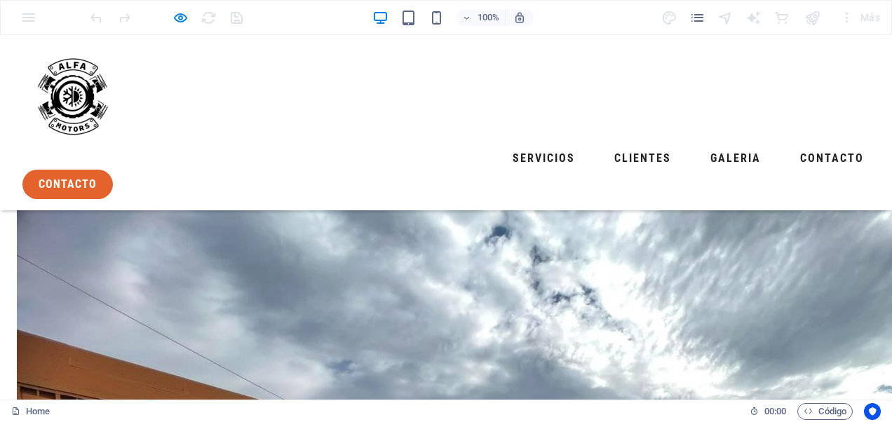
scroll to position [0, 0]
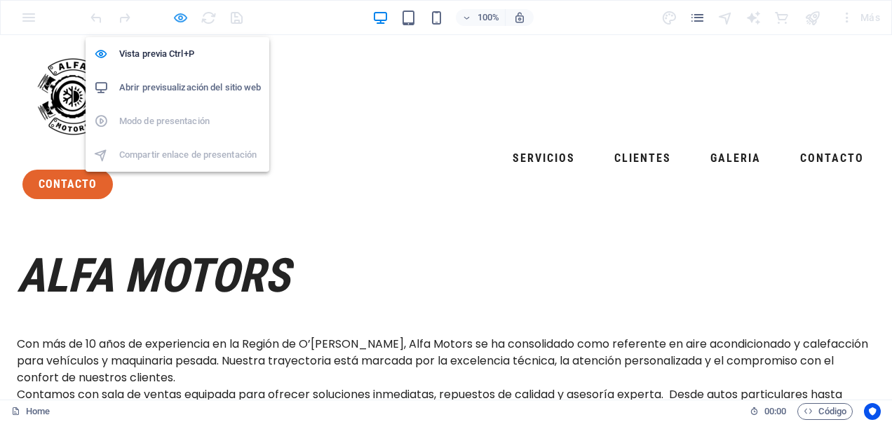
click at [182, 14] on icon "button" at bounding box center [180, 18] width 16 height 16
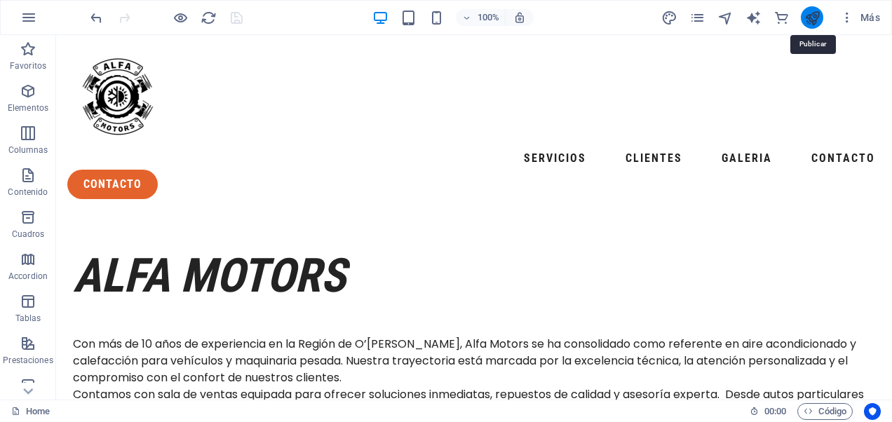
click at [812, 18] on icon "publish" at bounding box center [812, 18] width 16 height 16
